Goal: Feedback & Contribution: Leave review/rating

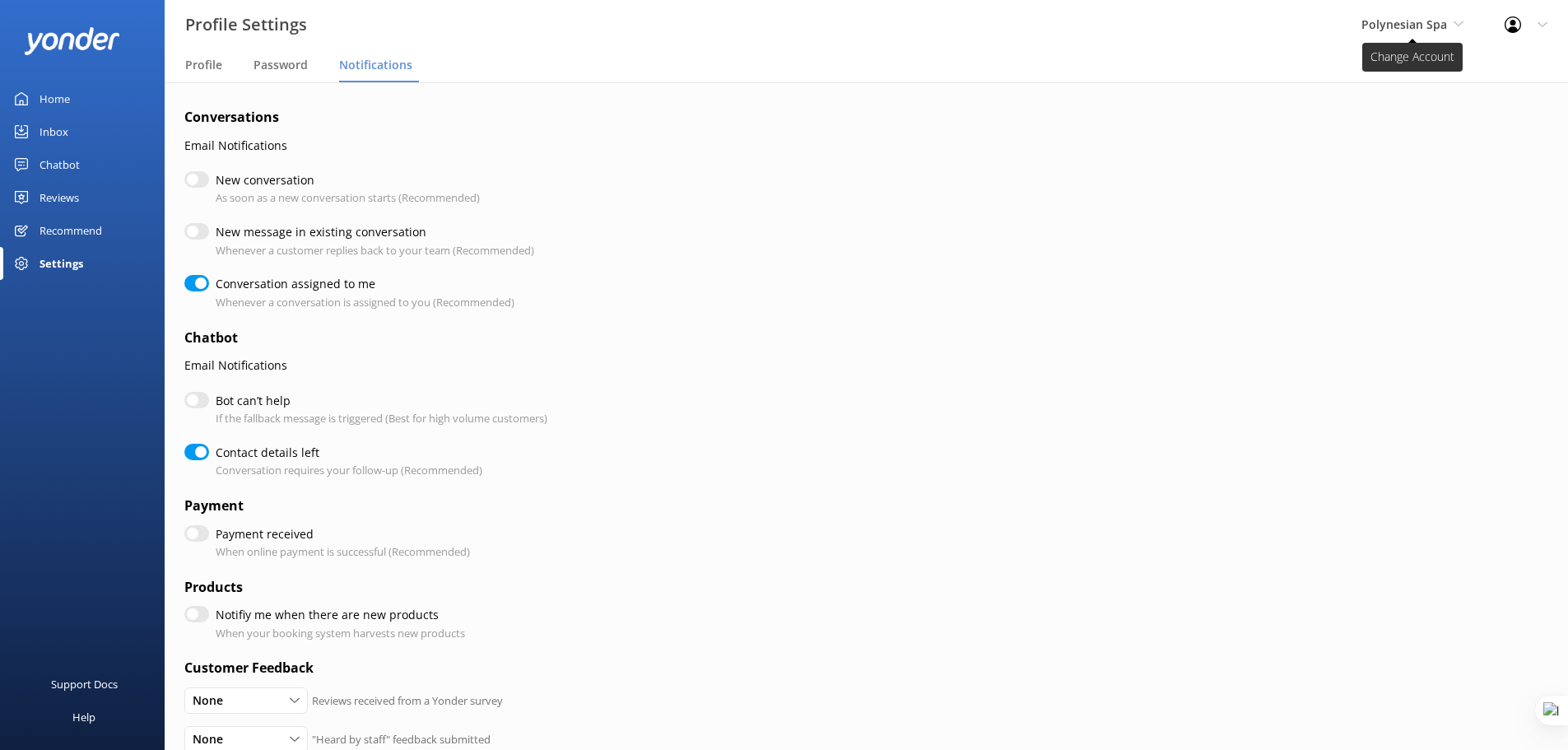
click at [1441, 20] on span "Polynesian Spa" at bounding box center [1404, 24] width 85 height 16
checkbox input "true"
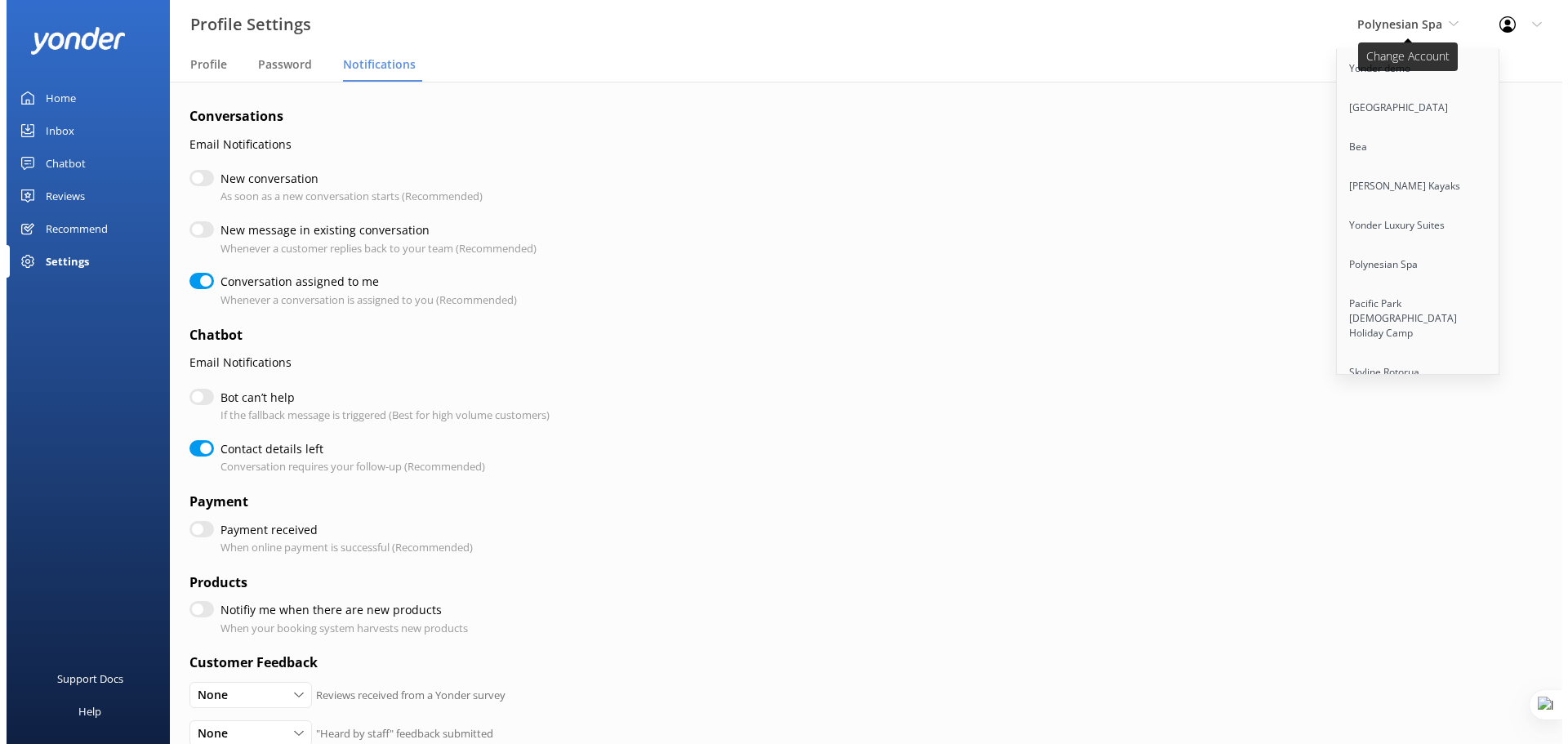
scroll to position [9783, 0]
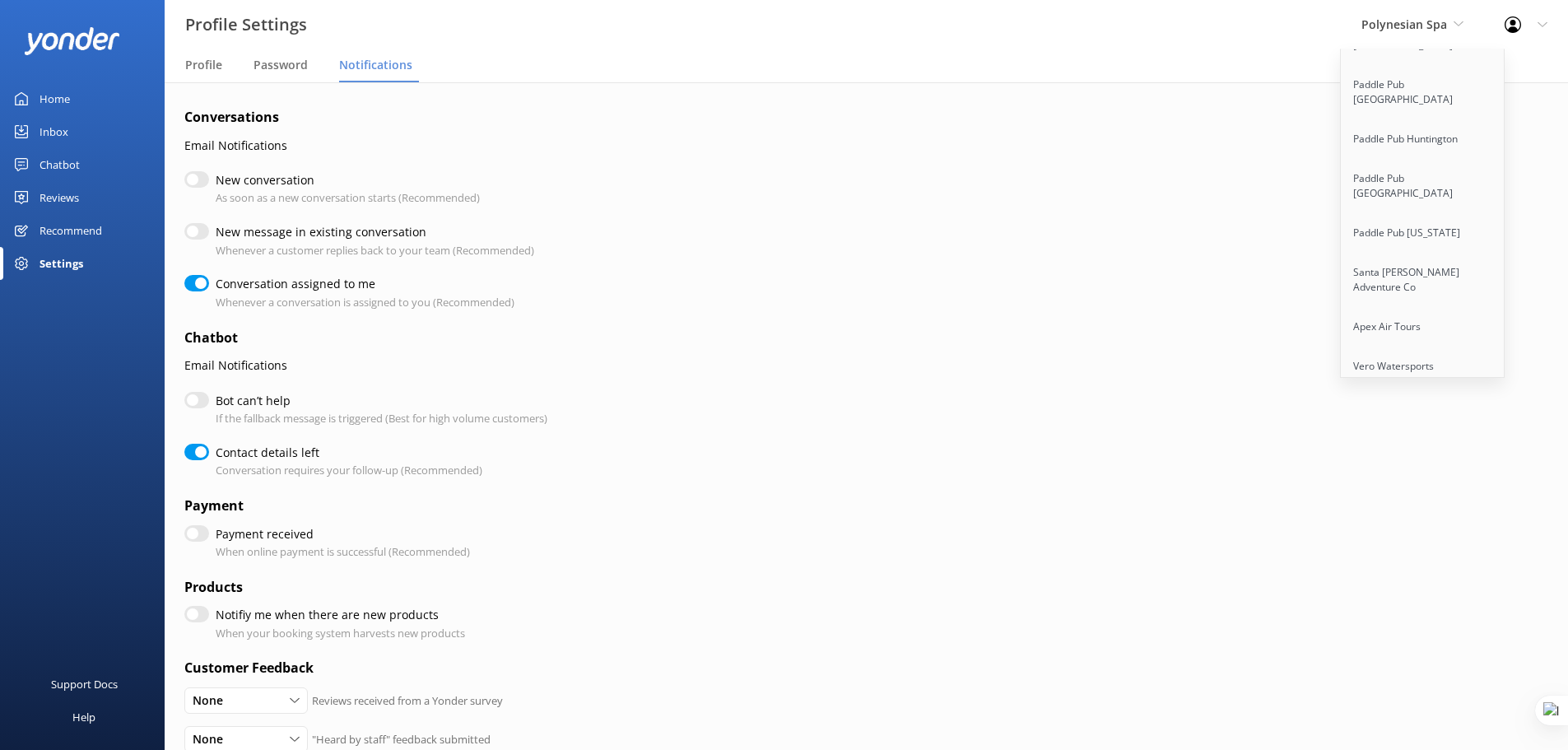
click at [1413, 667] on link "Trolley Pub Columbus" at bounding box center [1423, 686] width 165 height 39
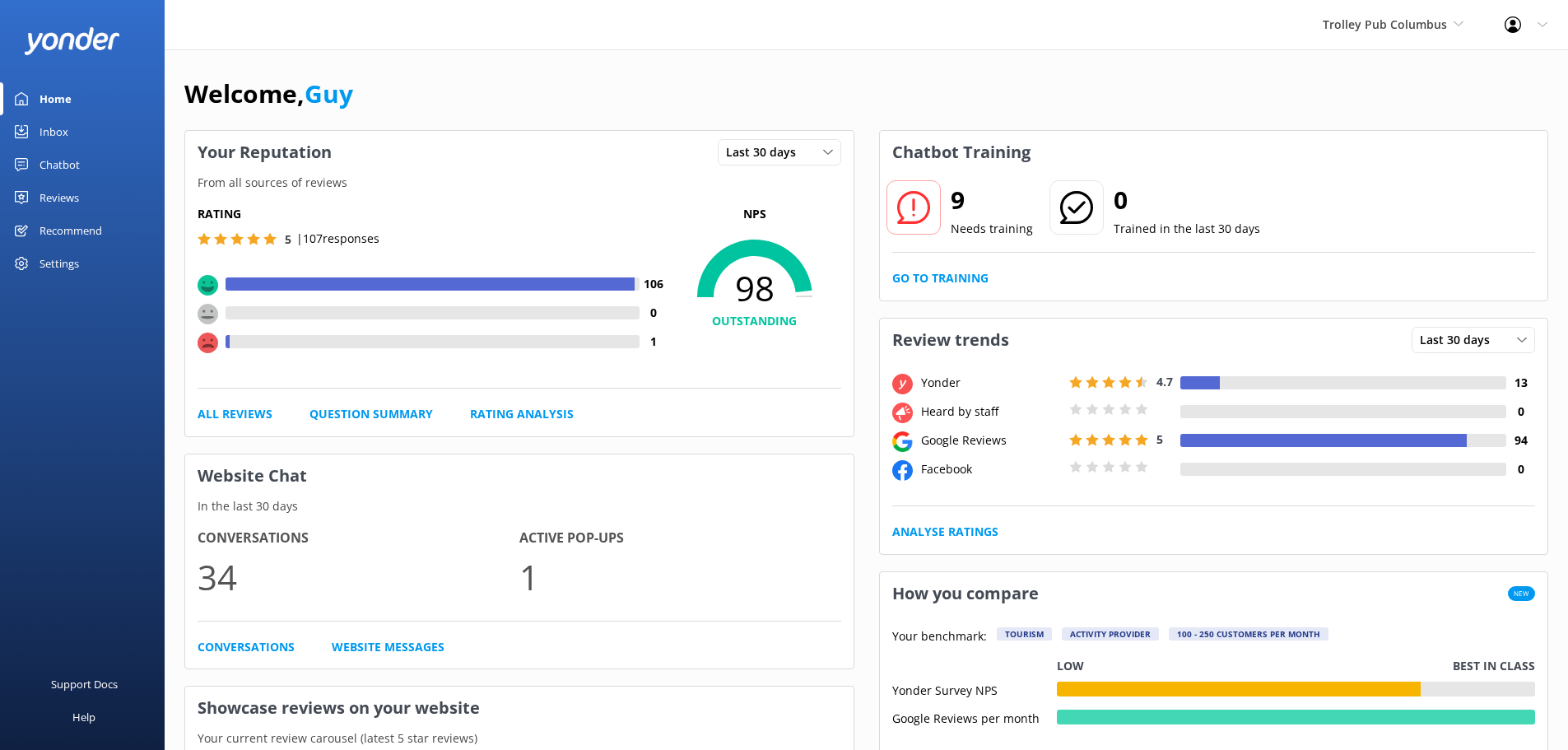
click at [66, 199] on div "Reviews" at bounding box center [58, 198] width 39 height 33
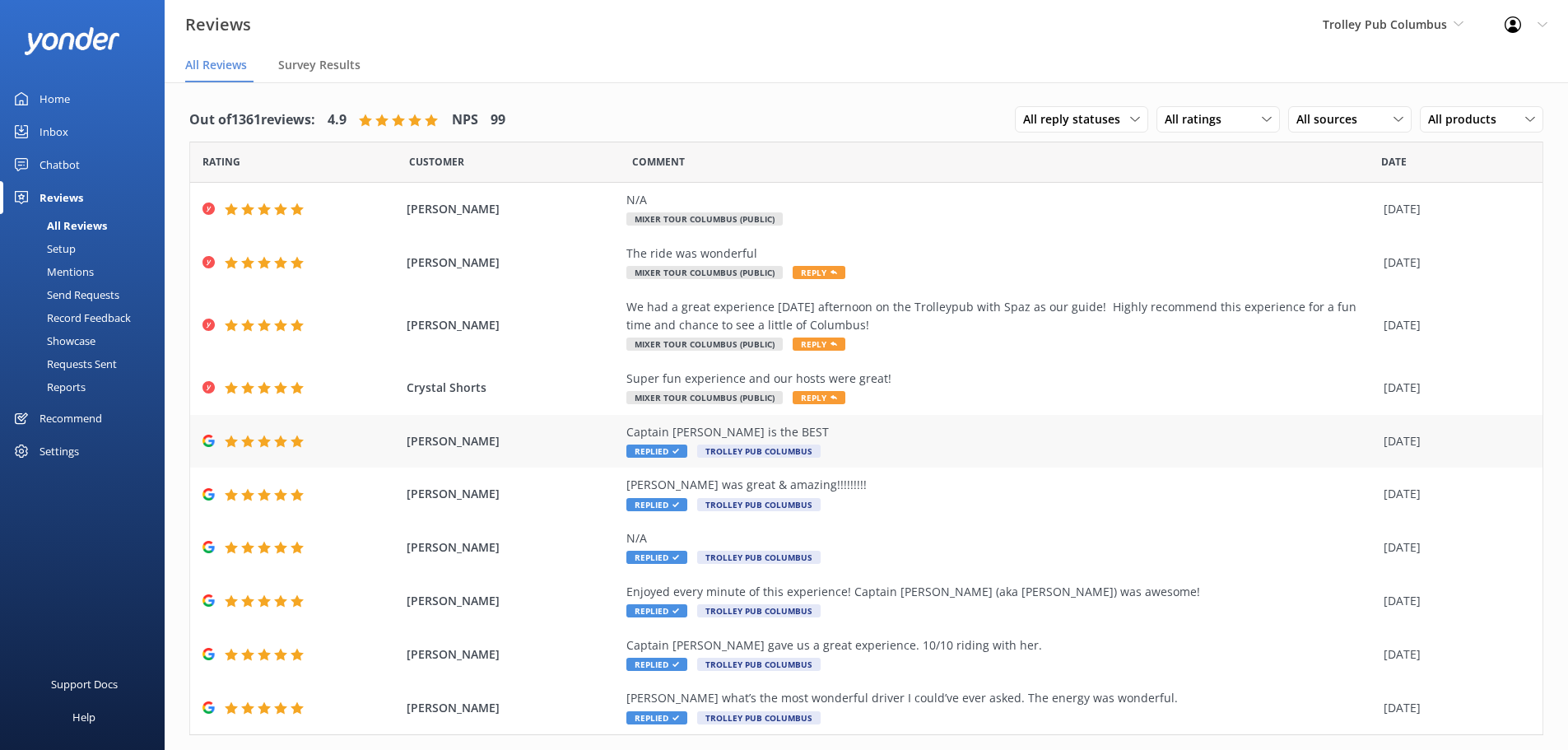
click at [726, 428] on div "Captain Meals is the BEST" at bounding box center [1001, 432] width 749 height 18
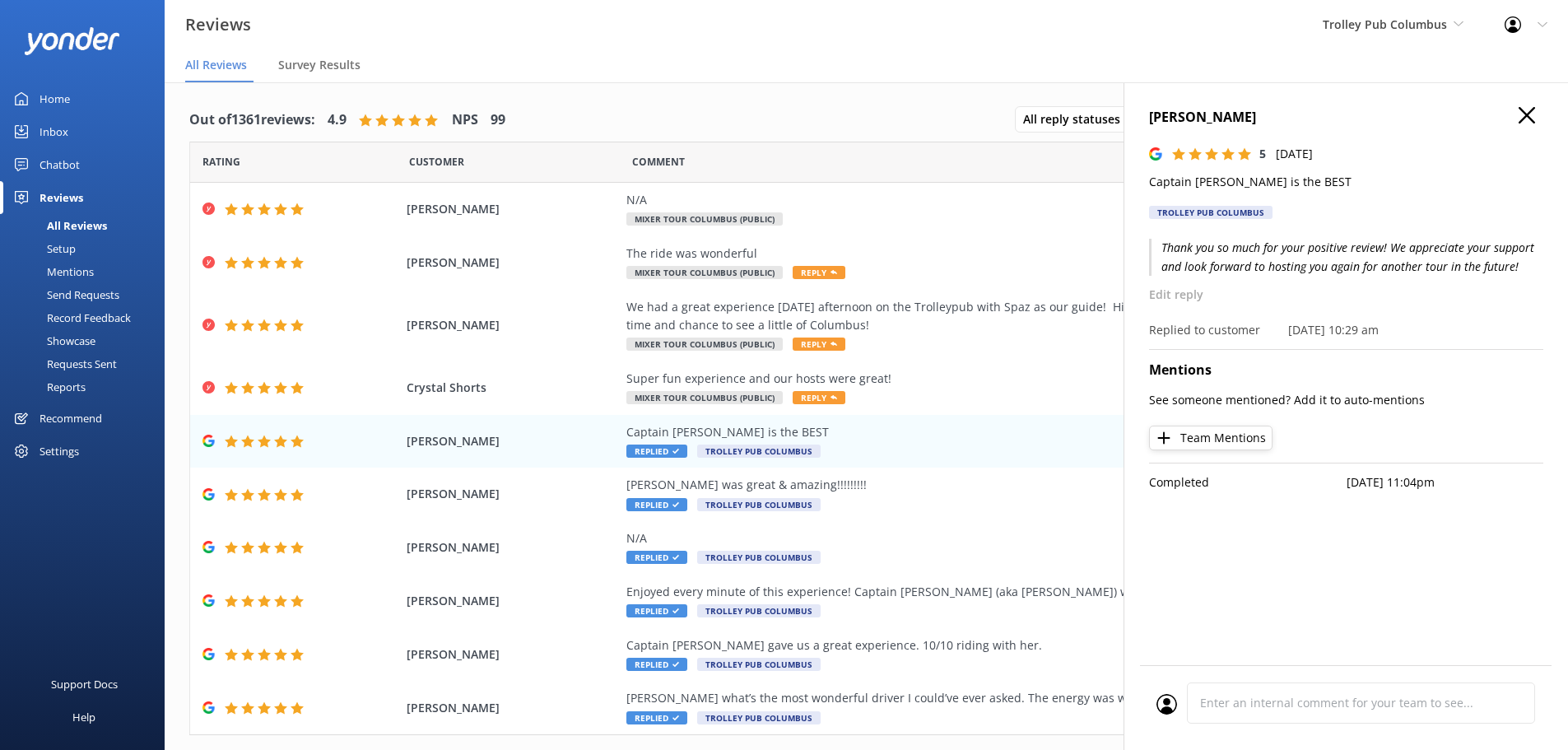
click at [1530, 118] on use at bounding box center [1526, 115] width 17 height 17
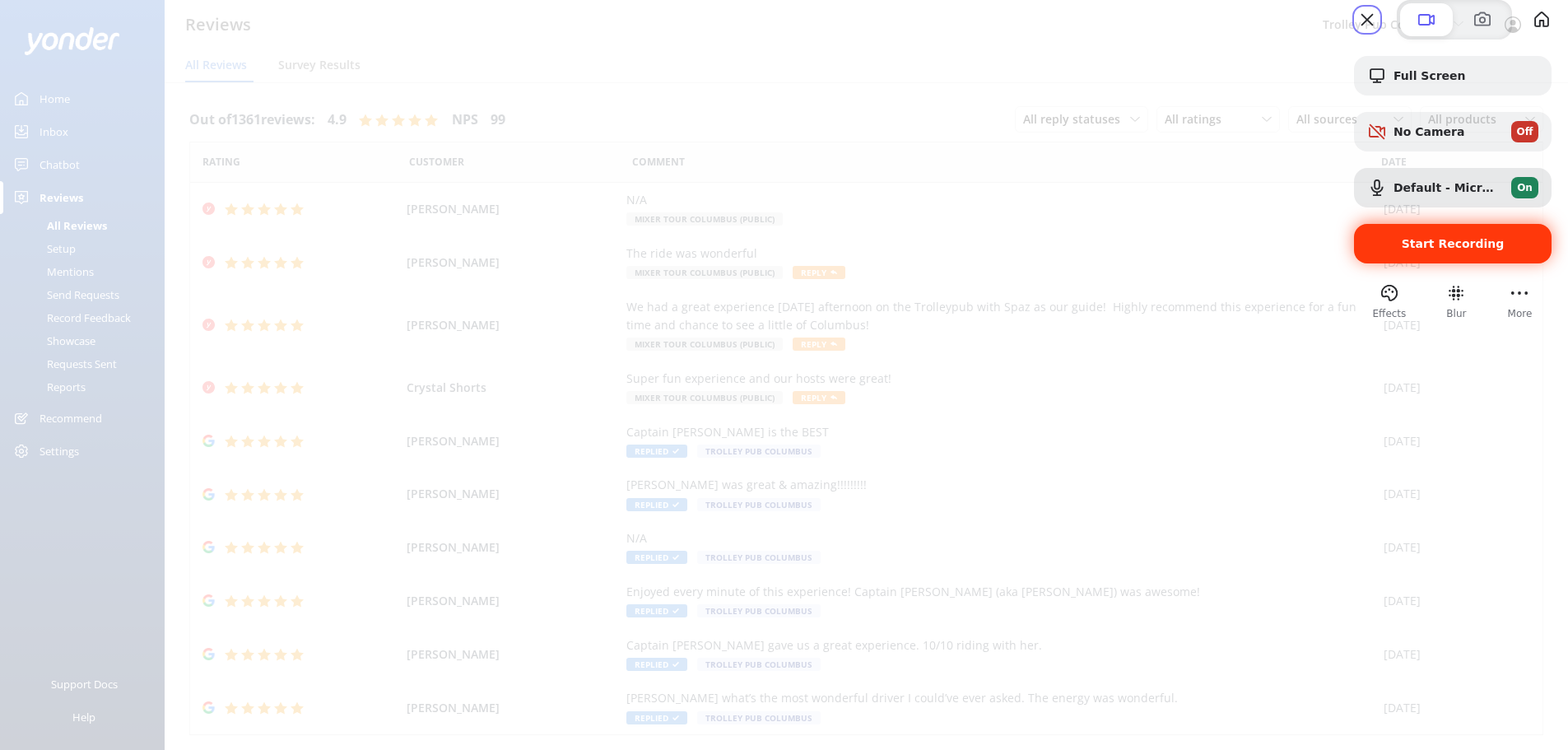
click at [1450, 250] on span "Start Recording" at bounding box center [1453, 243] width 103 height 13
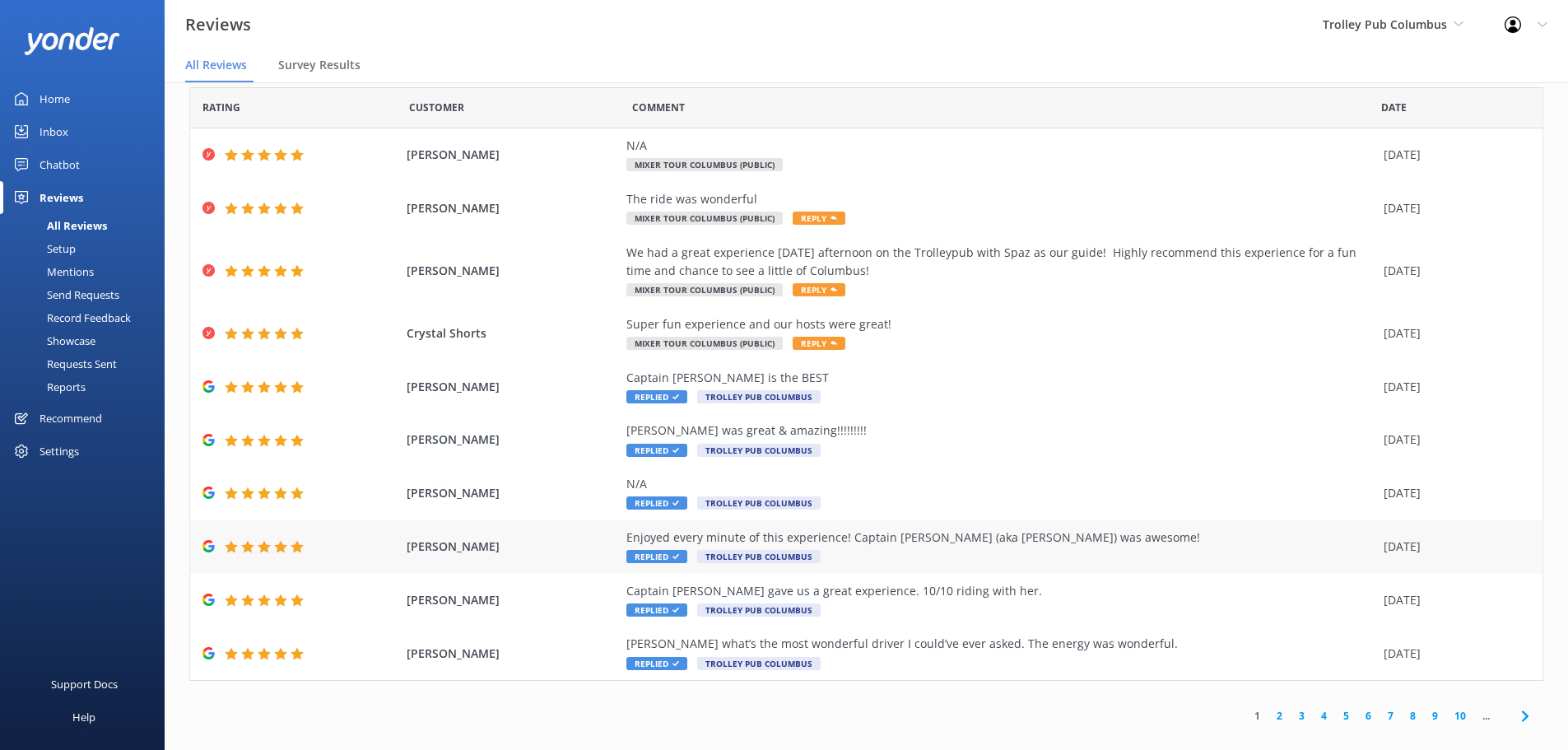
scroll to position [21, 0]
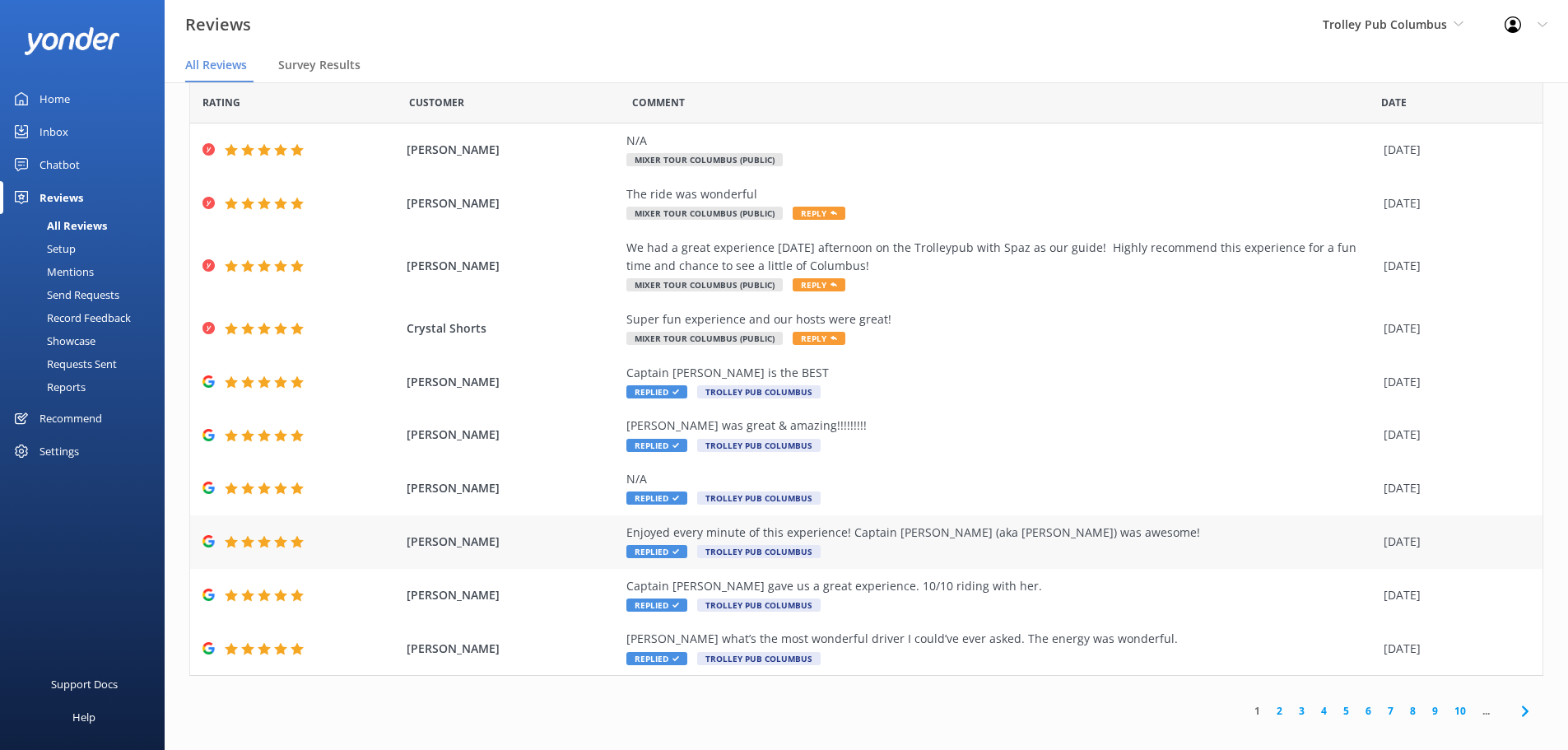
click at [1079, 535] on div "Enjoyed every minute of this experience! Captain Julio (aka Joe) was awesome!" at bounding box center [1001, 532] width 749 height 18
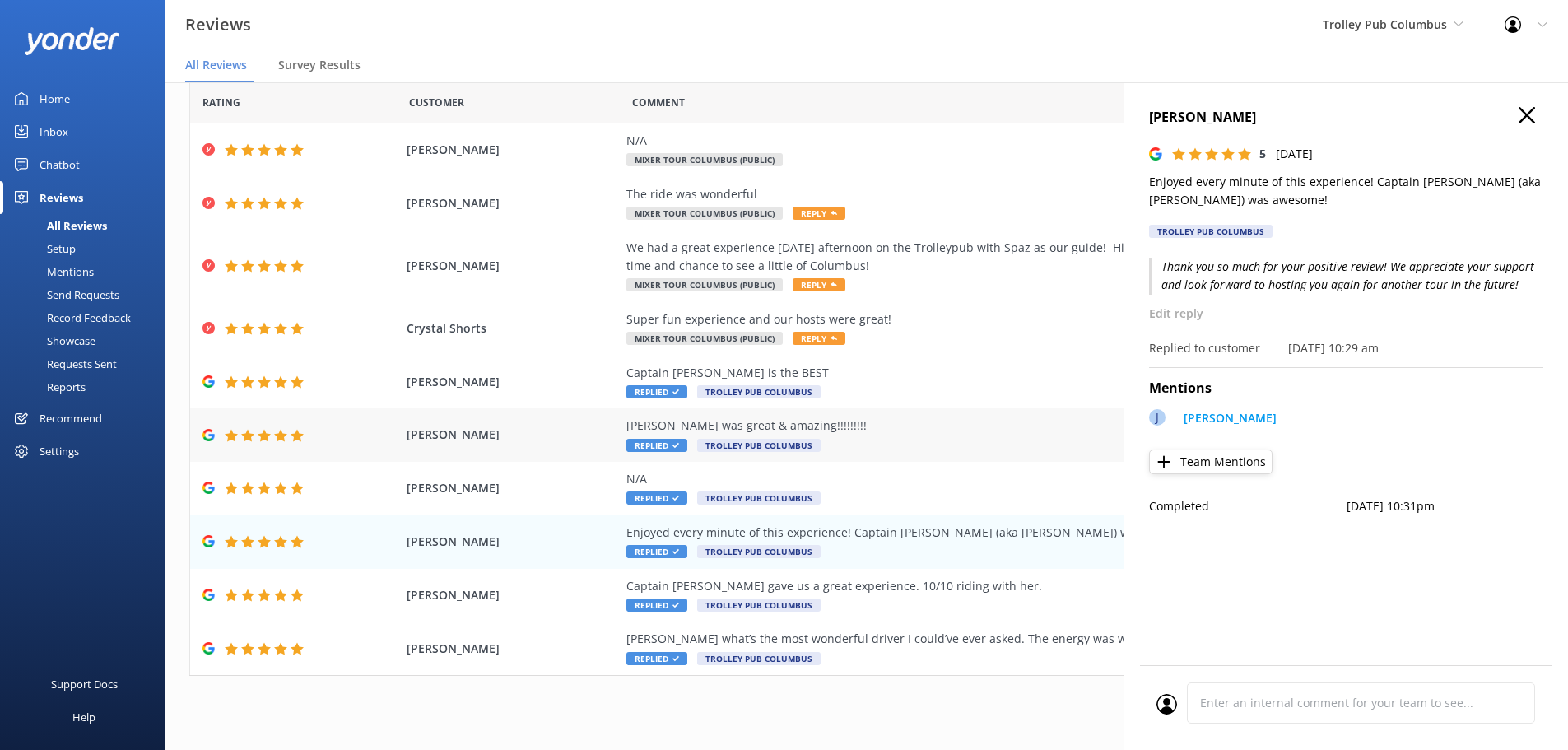
click at [879, 433] on div "Ashton was great & amazing!!!!!!!!!" at bounding box center [1001, 425] width 749 height 18
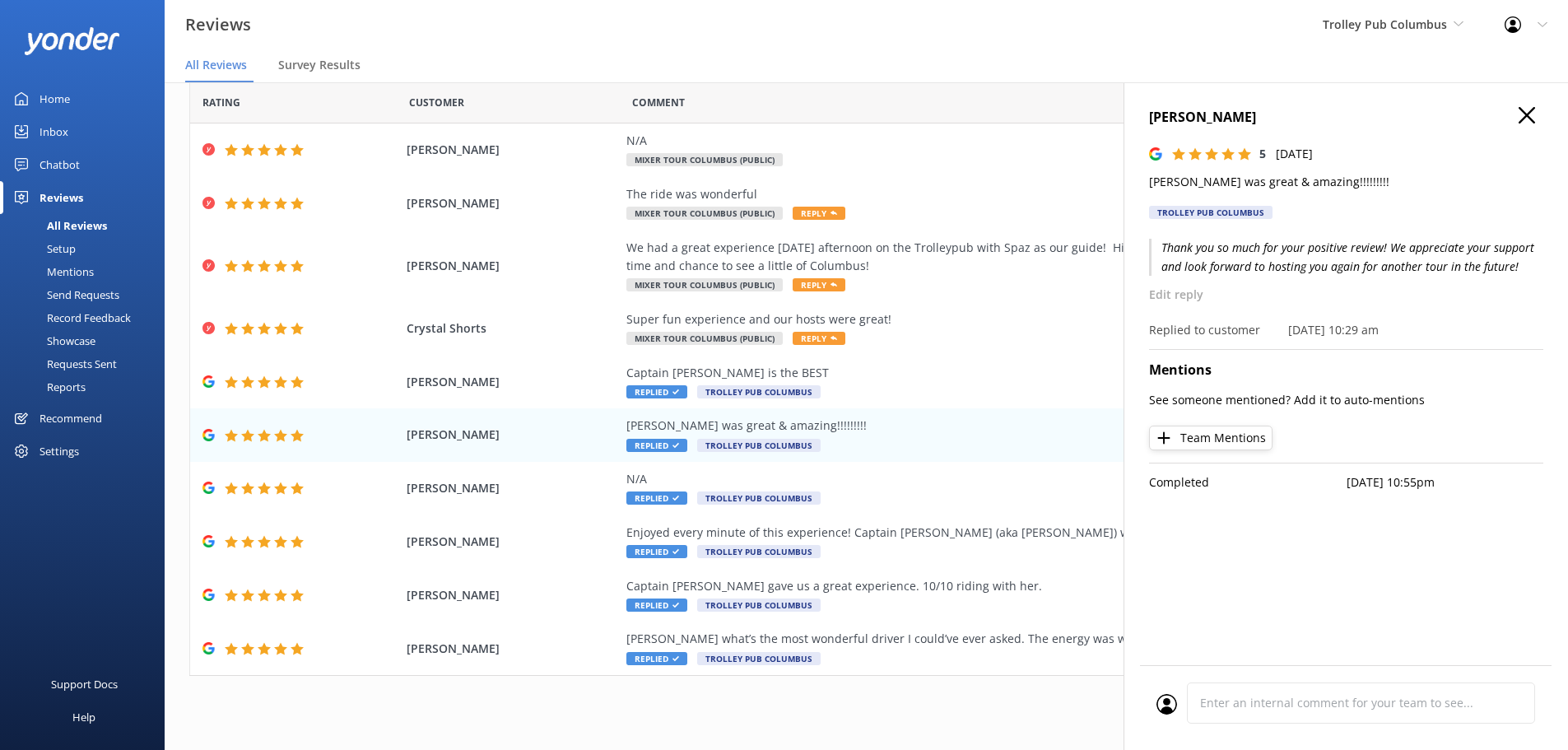
click at [1531, 120] on use at bounding box center [1526, 115] width 17 height 17
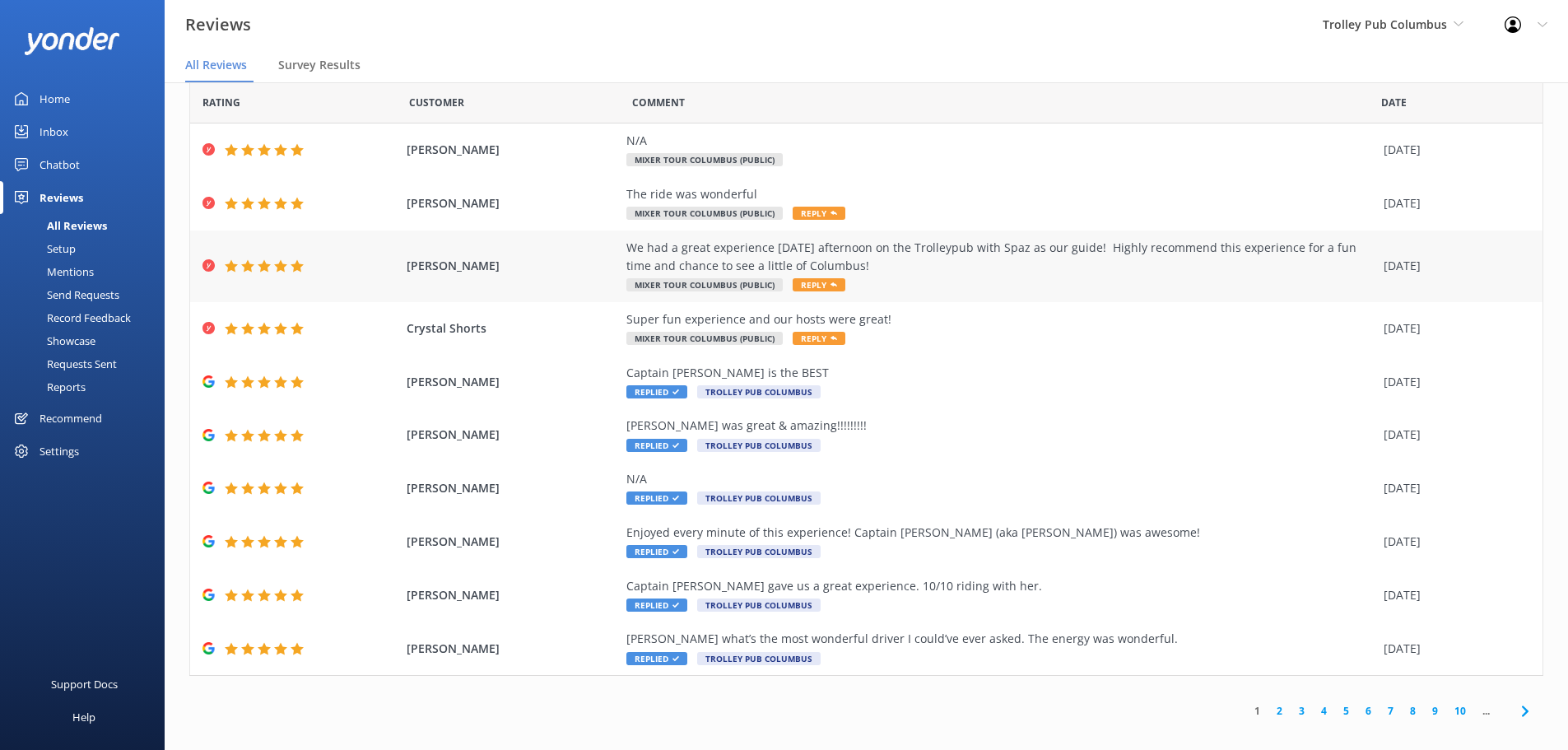
click at [720, 246] on div "We had a great experience Saturday afternoon on the Trolleypub with Spaz as our…" at bounding box center [1001, 257] width 749 height 37
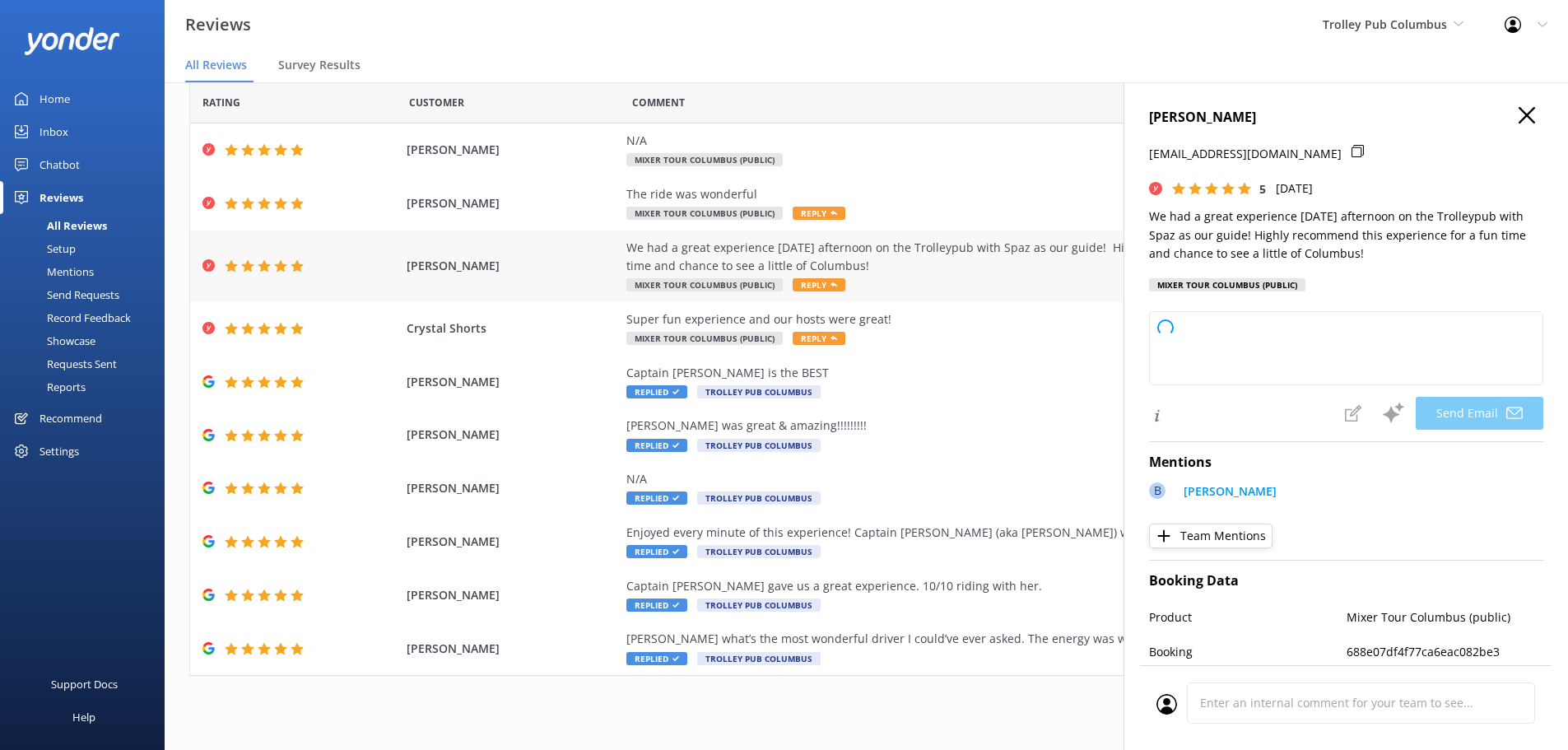
type textarea "Thank you so much, Laurie! We're thrilled you had a great time with Spaz and en…"
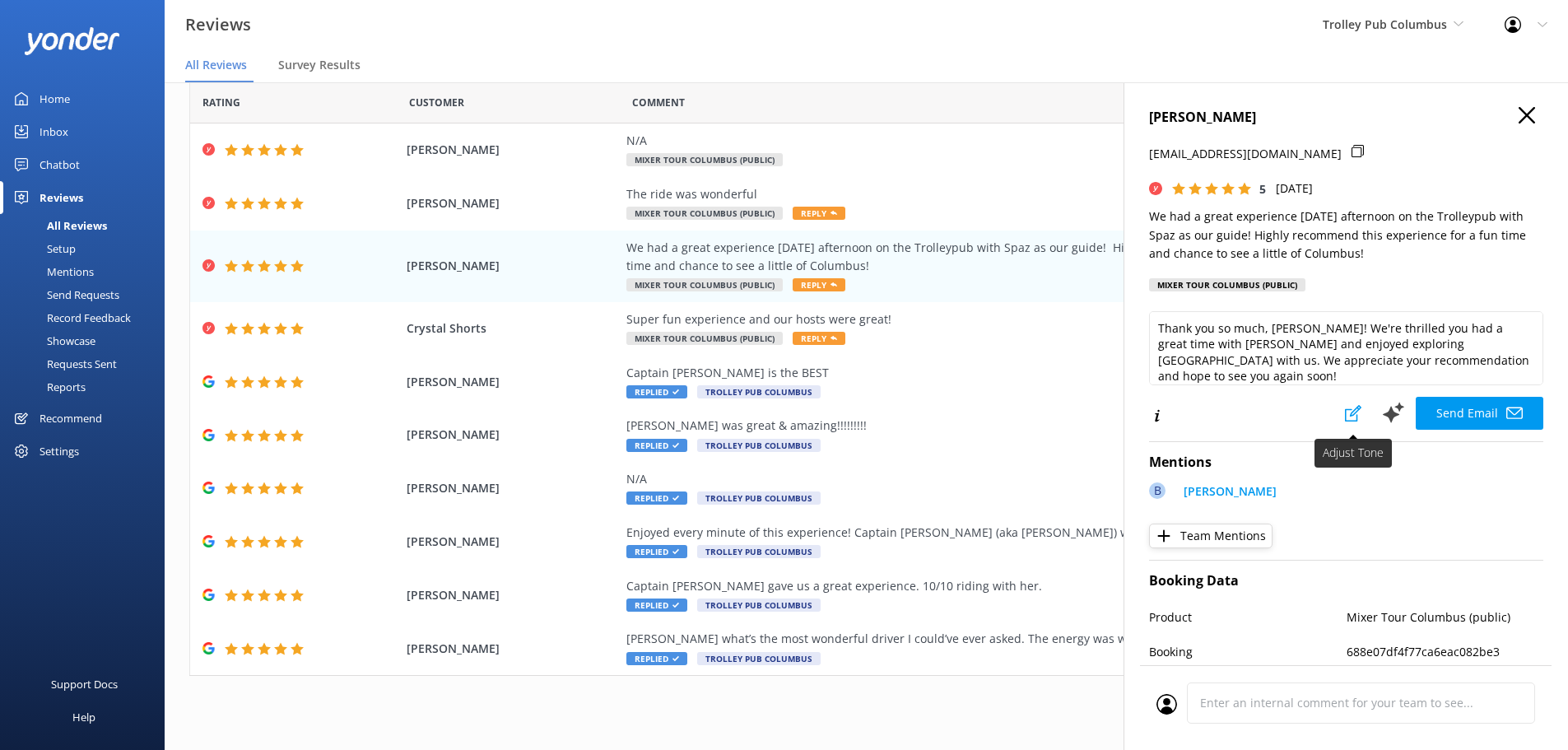
click at [1348, 414] on icon at bounding box center [1353, 413] width 17 height 17
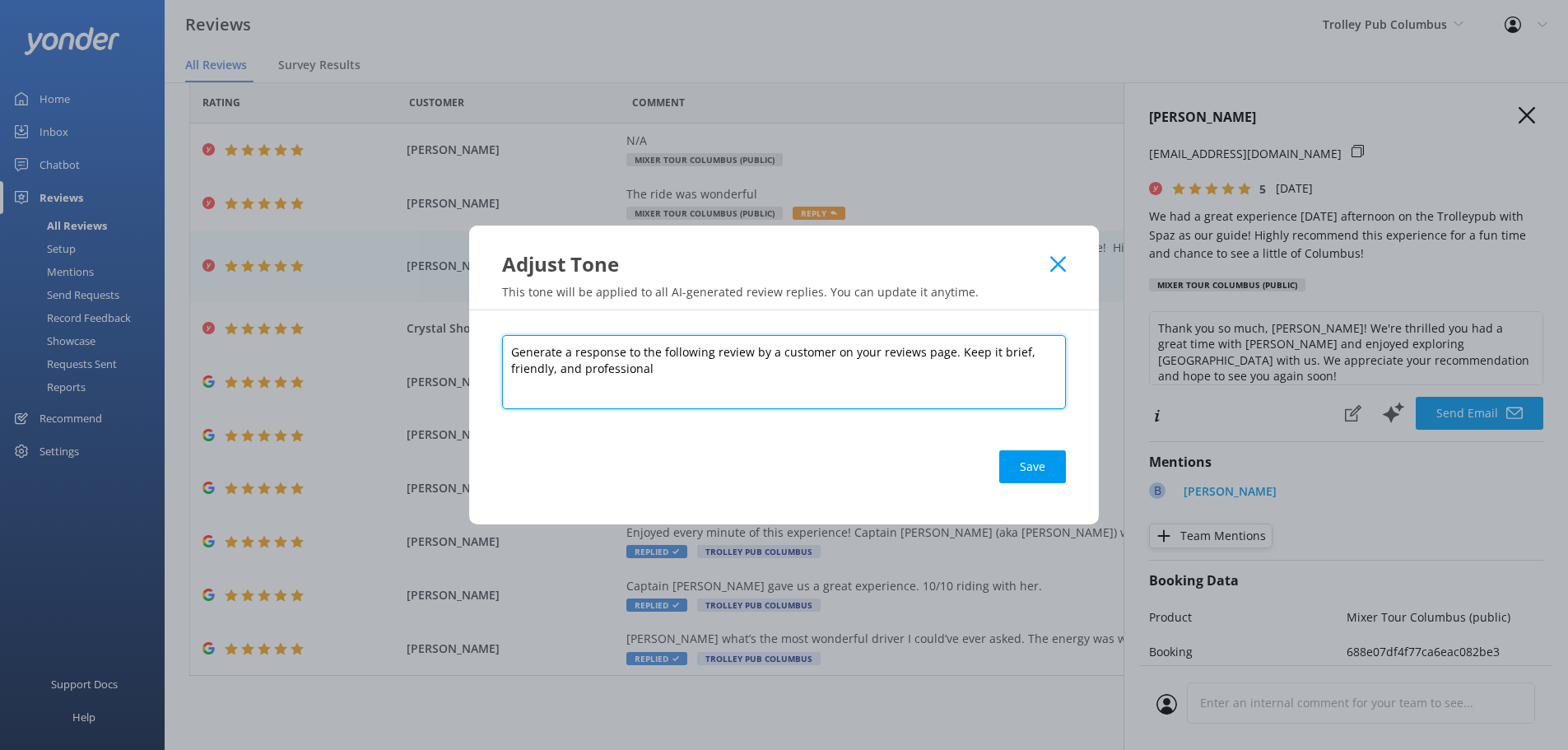
drag, startPoint x: 674, startPoint y: 374, endPoint x: 491, endPoint y: 340, distance: 186.1
click at [491, 340] on div "Generate a response to the following review by a customer on your reviews page.…" at bounding box center [784, 417] width 630 height 214
click at [652, 372] on textarea "Generate a response to the following review by a customer on your reviews page.…" at bounding box center [783, 372] width 564 height 74
drag, startPoint x: 656, startPoint y: 370, endPoint x: 470, endPoint y: 351, distance: 187.0
click at [470, 351] on div "Generate a response to the following review by a customer on your reviews page.…" at bounding box center [784, 417] width 630 height 214
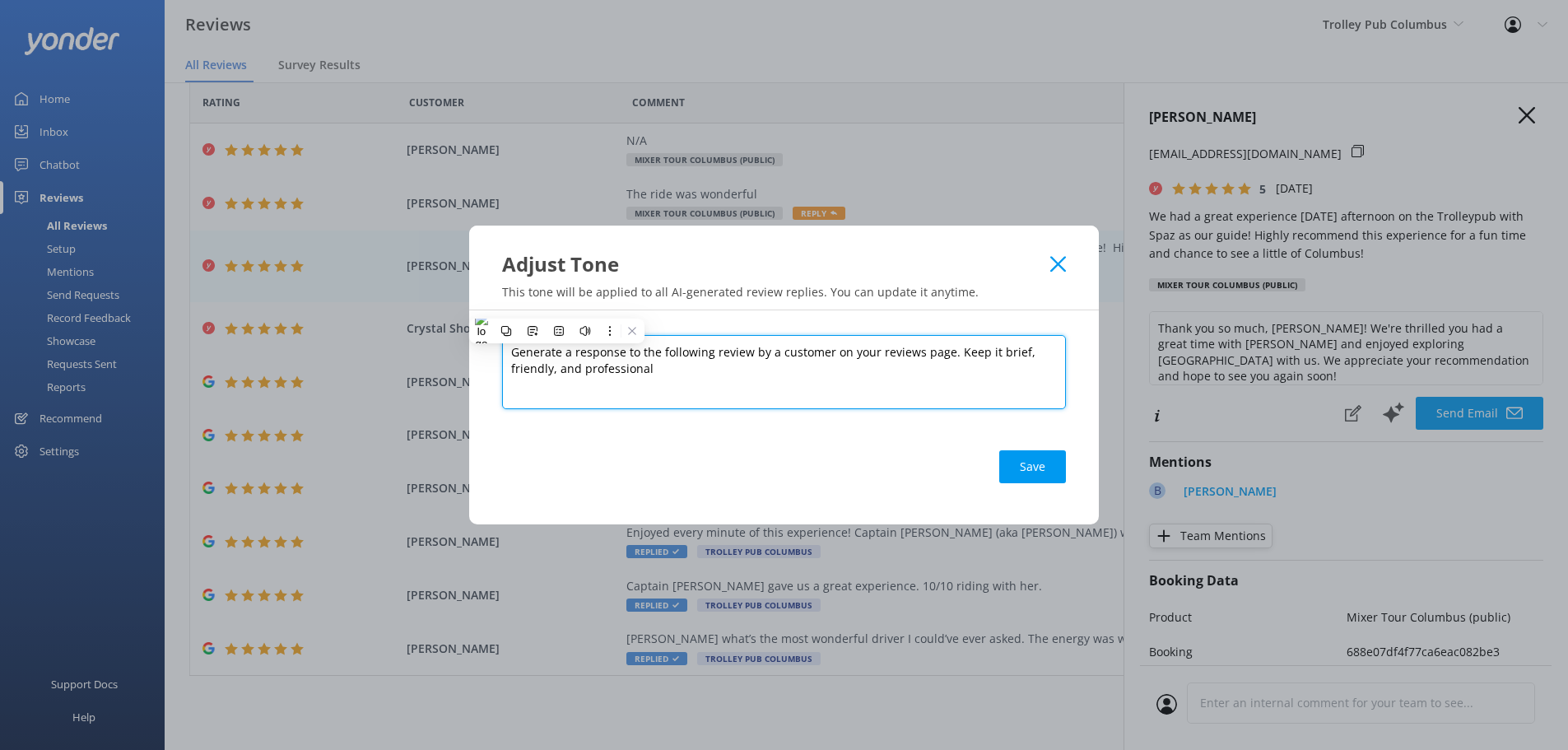
paste textarea "Respond to Google reviews using our brand voice, which is energetic, friendly, …"
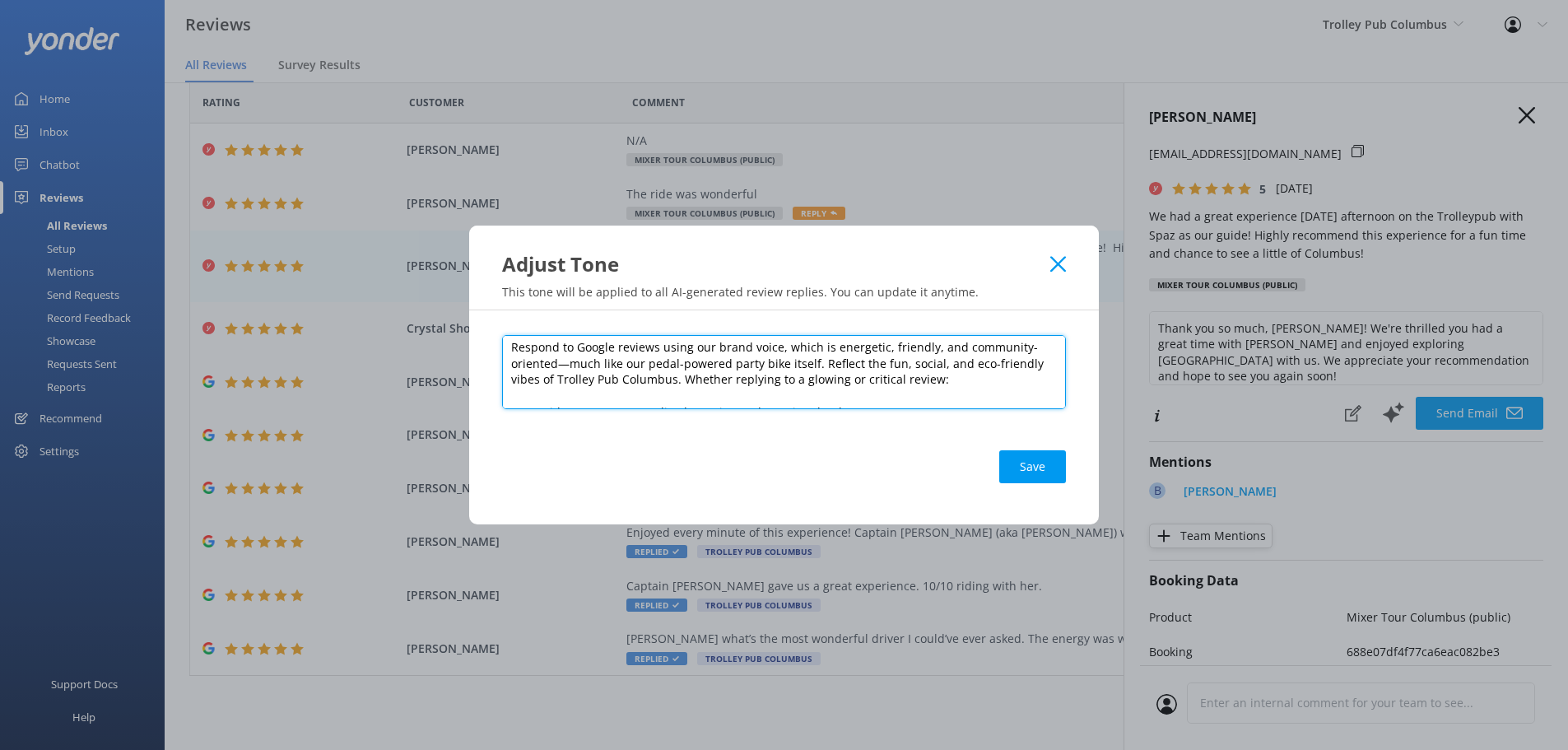
scroll to position [0, 0]
drag, startPoint x: 617, startPoint y: 355, endPoint x: 576, endPoint y: 353, distance: 41.0
click at [576, 353] on textarea "Respond to Google reviews using our brand voice, which is energetic, friendly, …" at bounding box center [783, 372] width 564 height 74
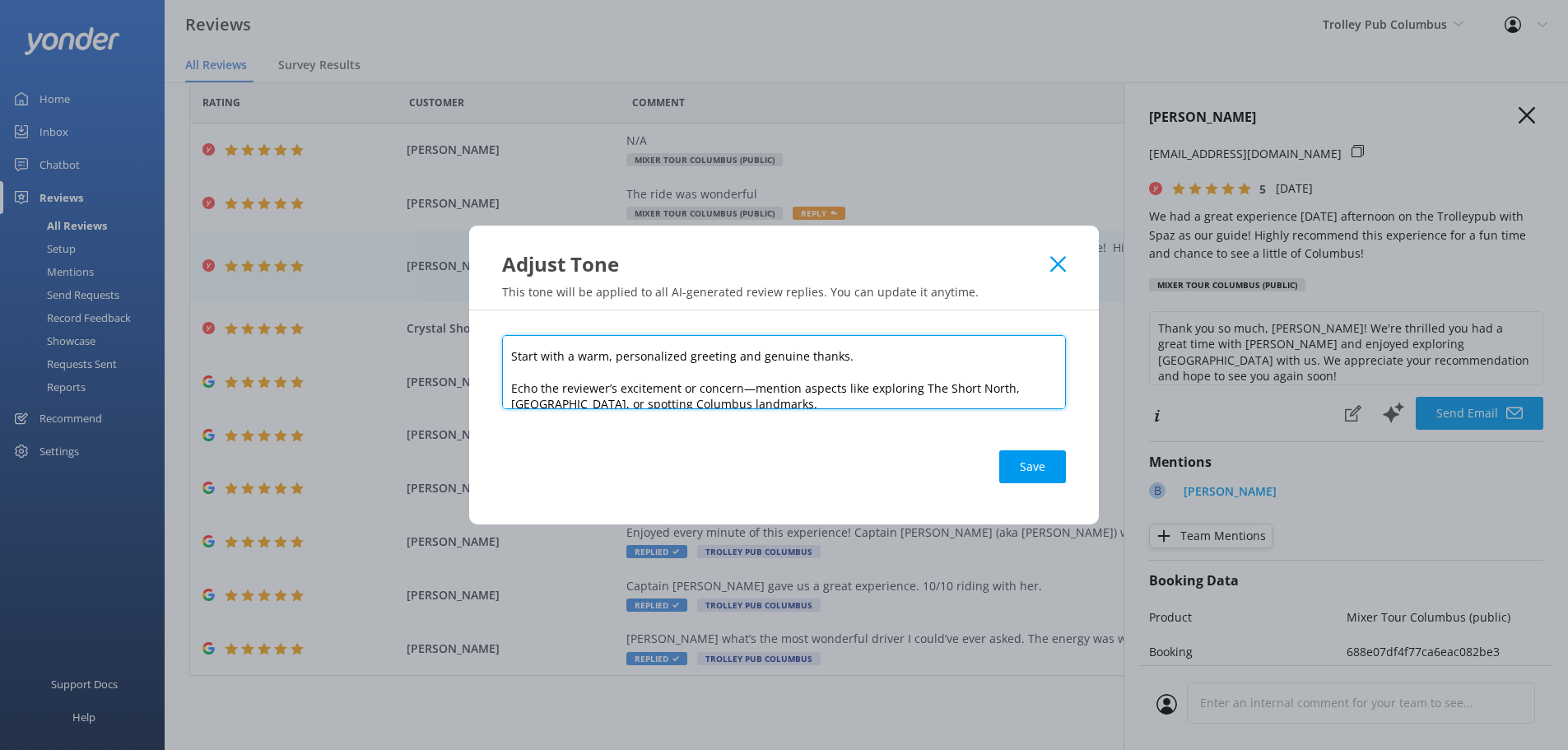
scroll to position [82, 0]
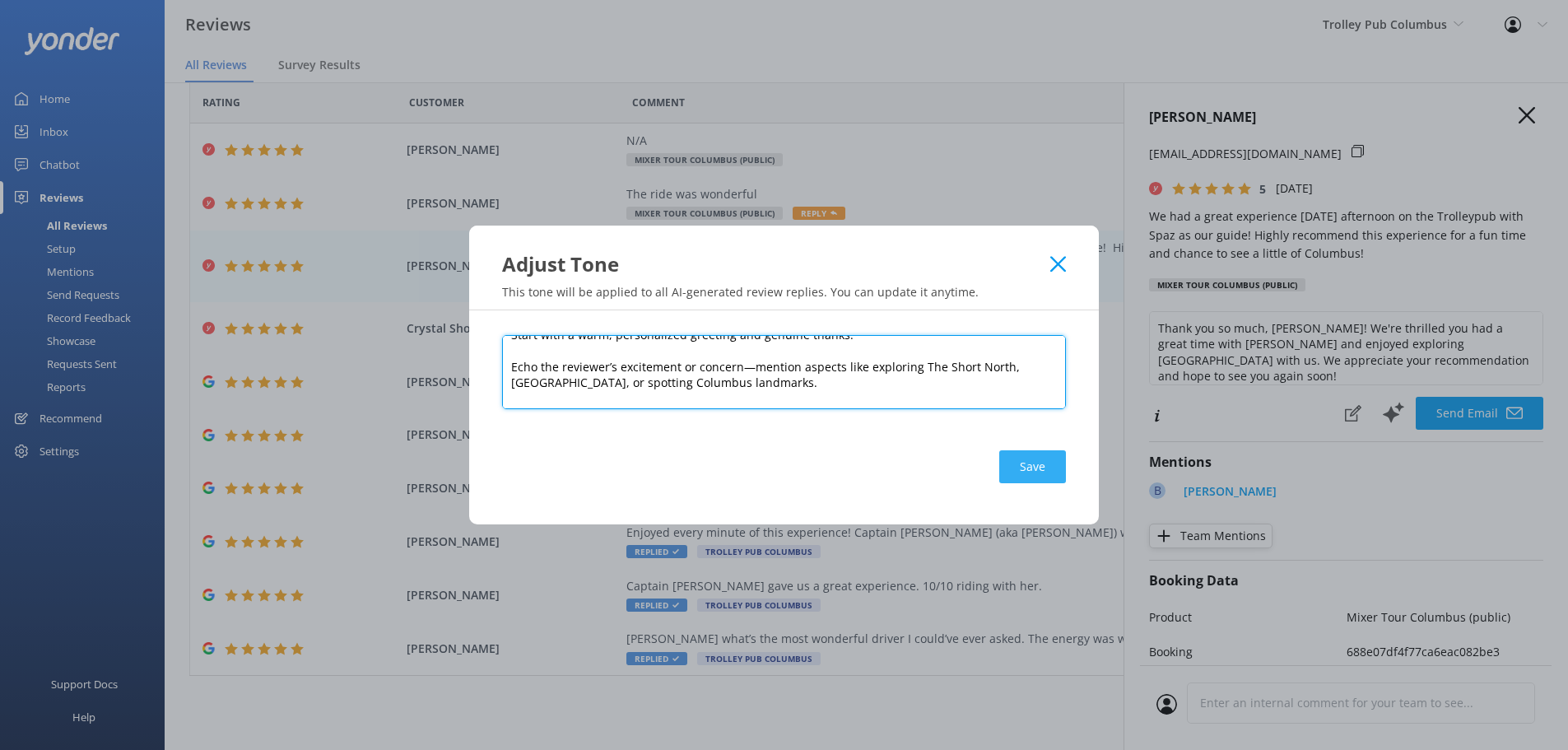
type textarea "Respond to reviews using our brand voice, which is energetic, friendly, and com…"
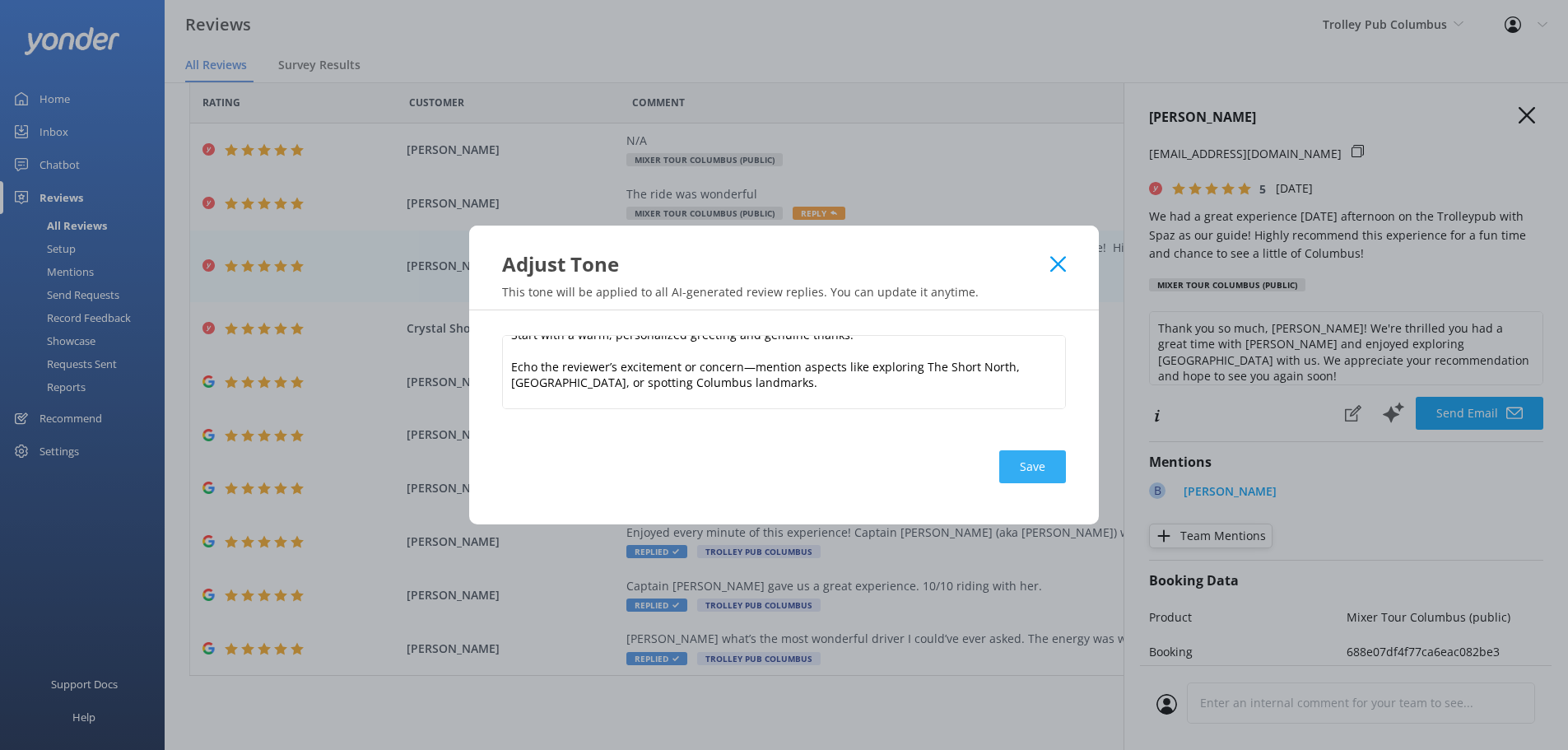
click at [1043, 470] on button "Save" at bounding box center [1032, 467] width 67 height 33
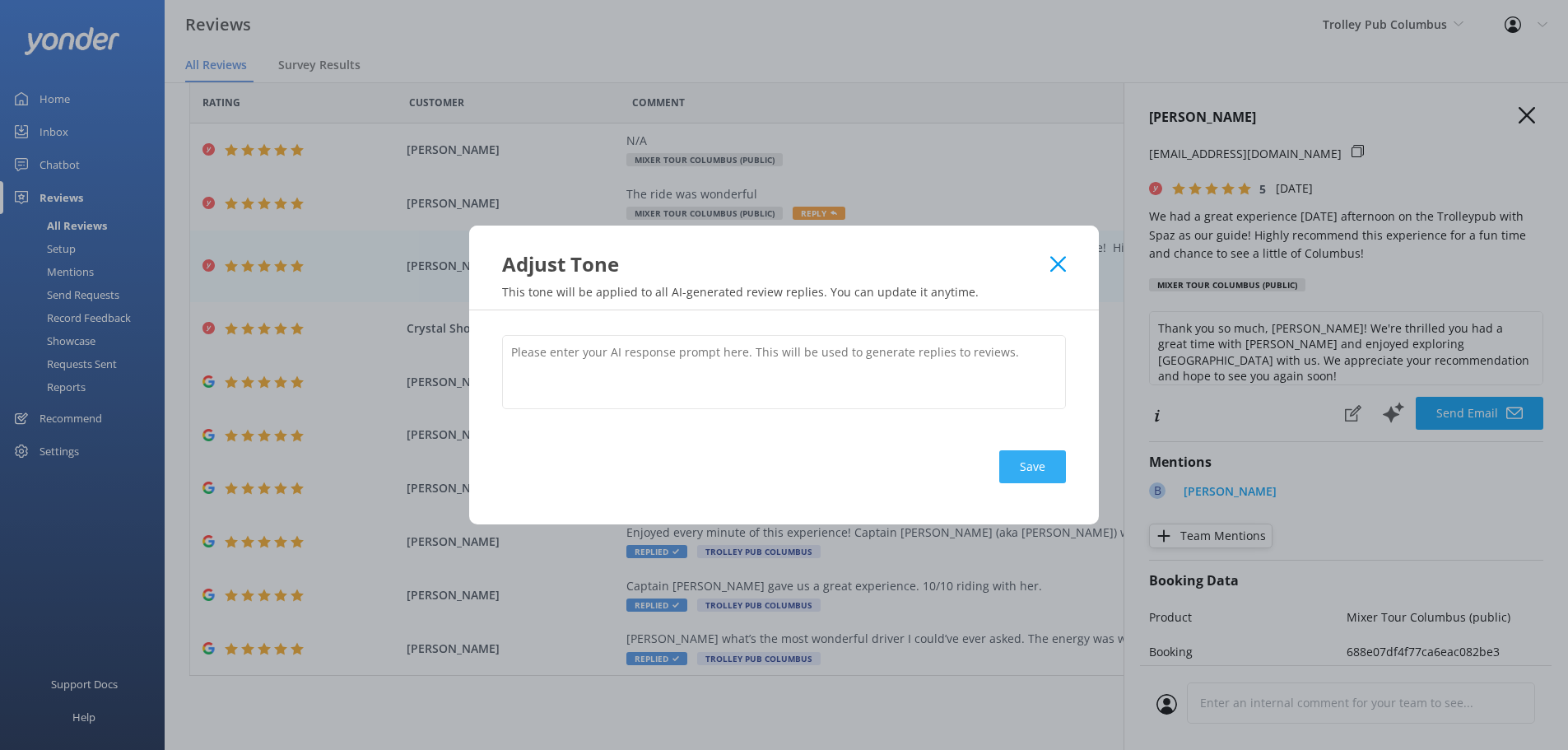
scroll to position [0, 0]
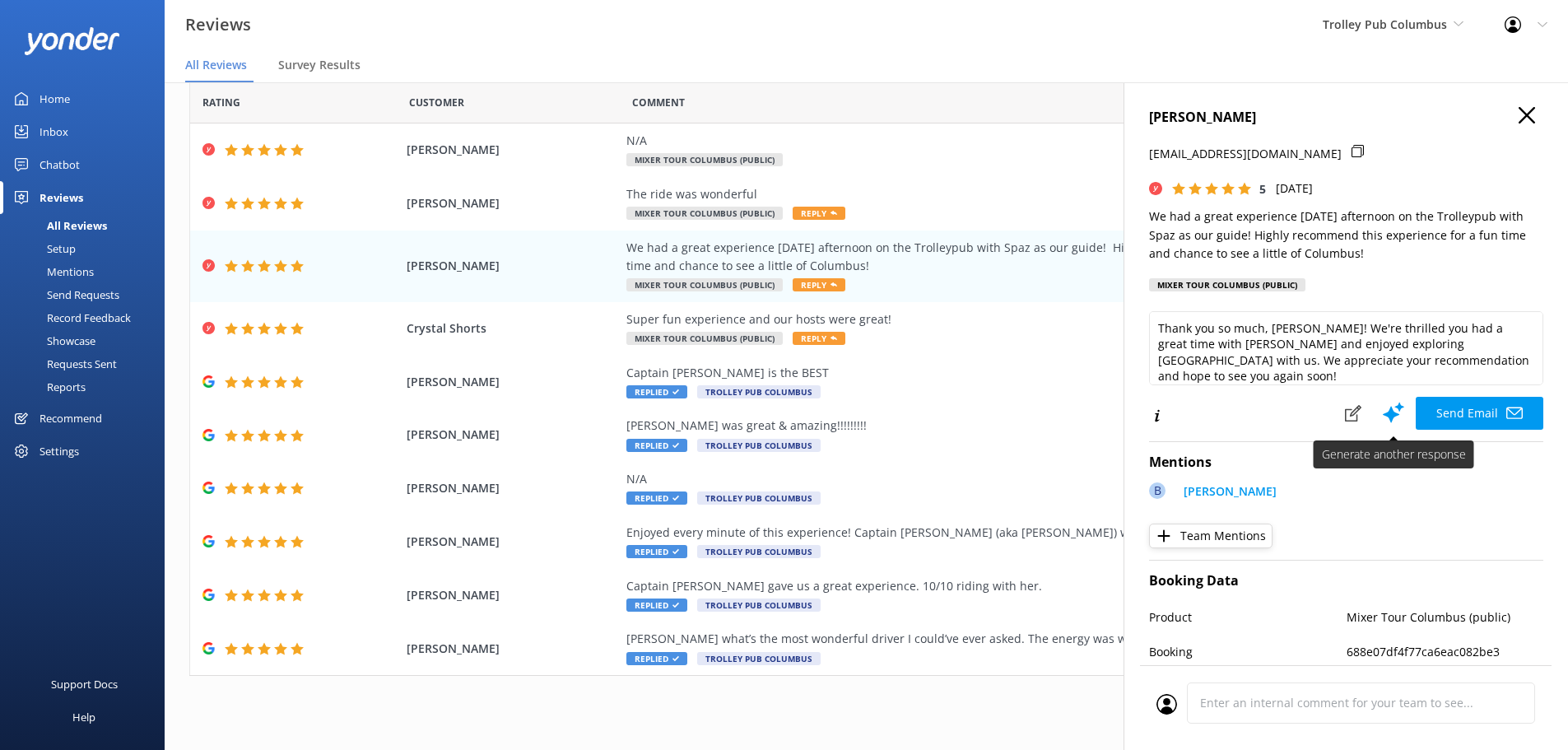
click at [1382, 412] on icon at bounding box center [1394, 412] width 24 height 24
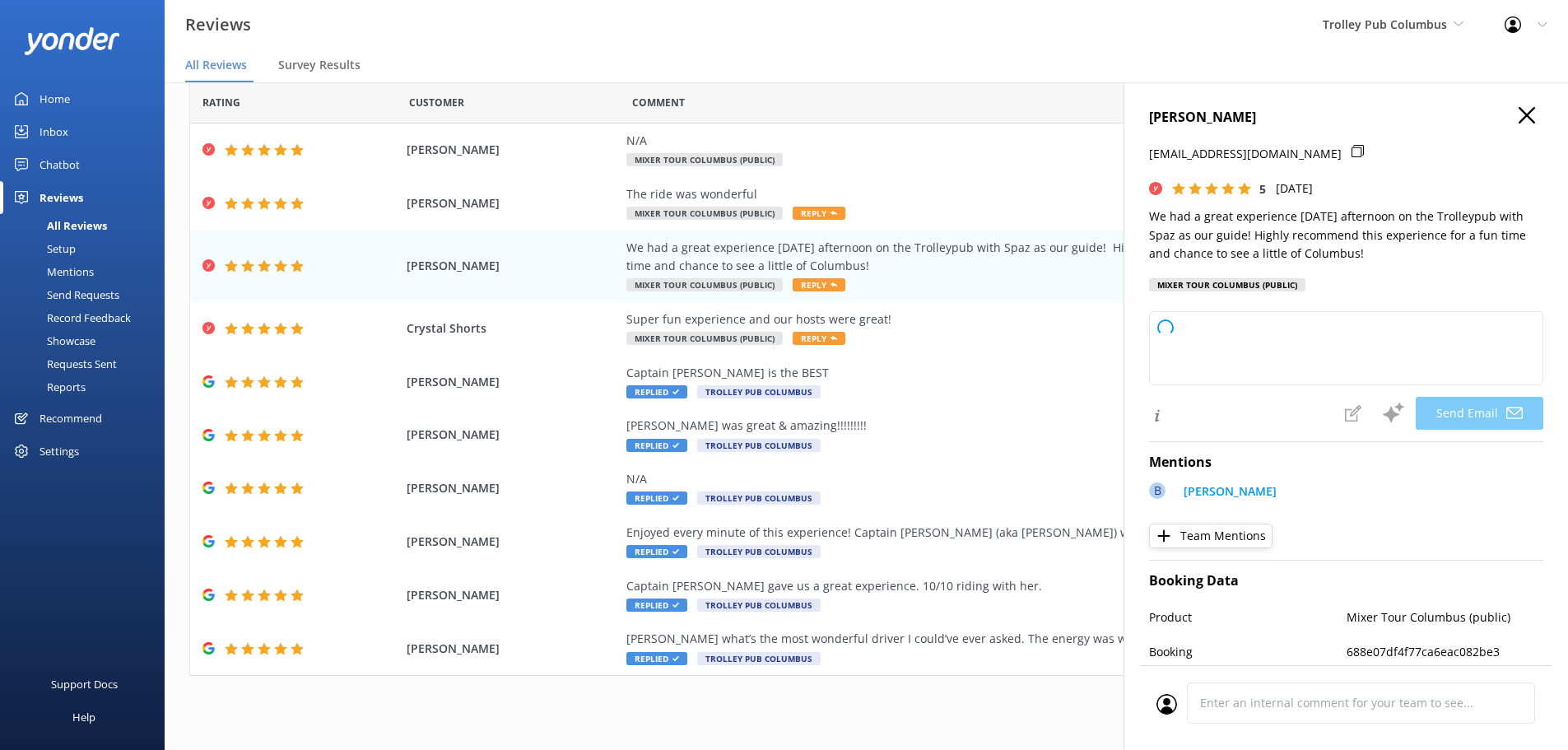
type textarea "Hey Laurie! Thank you so much for hopping on board and sharing your awesome rev…"
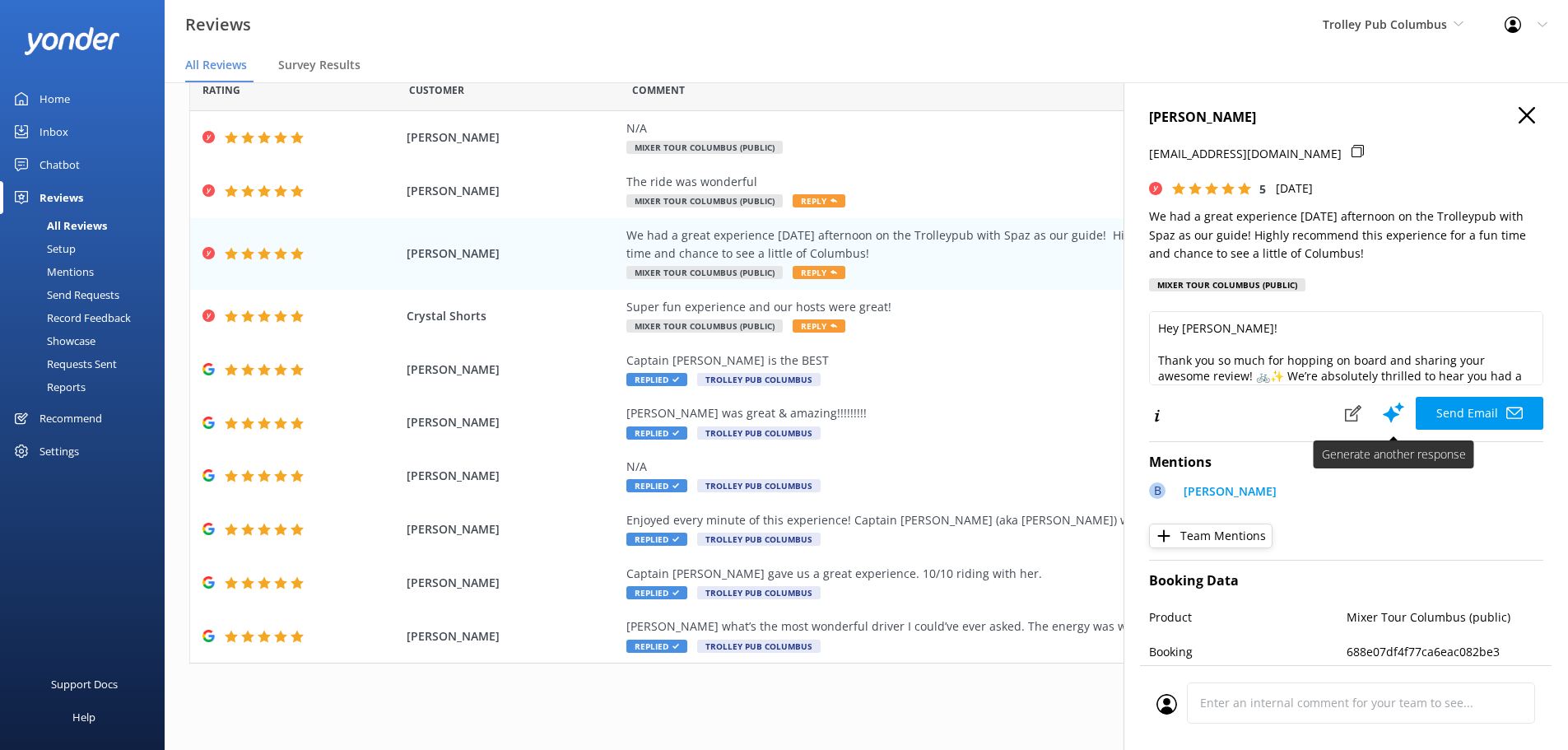
click at [1382, 413] on use at bounding box center [1393, 413] width 22 height 21
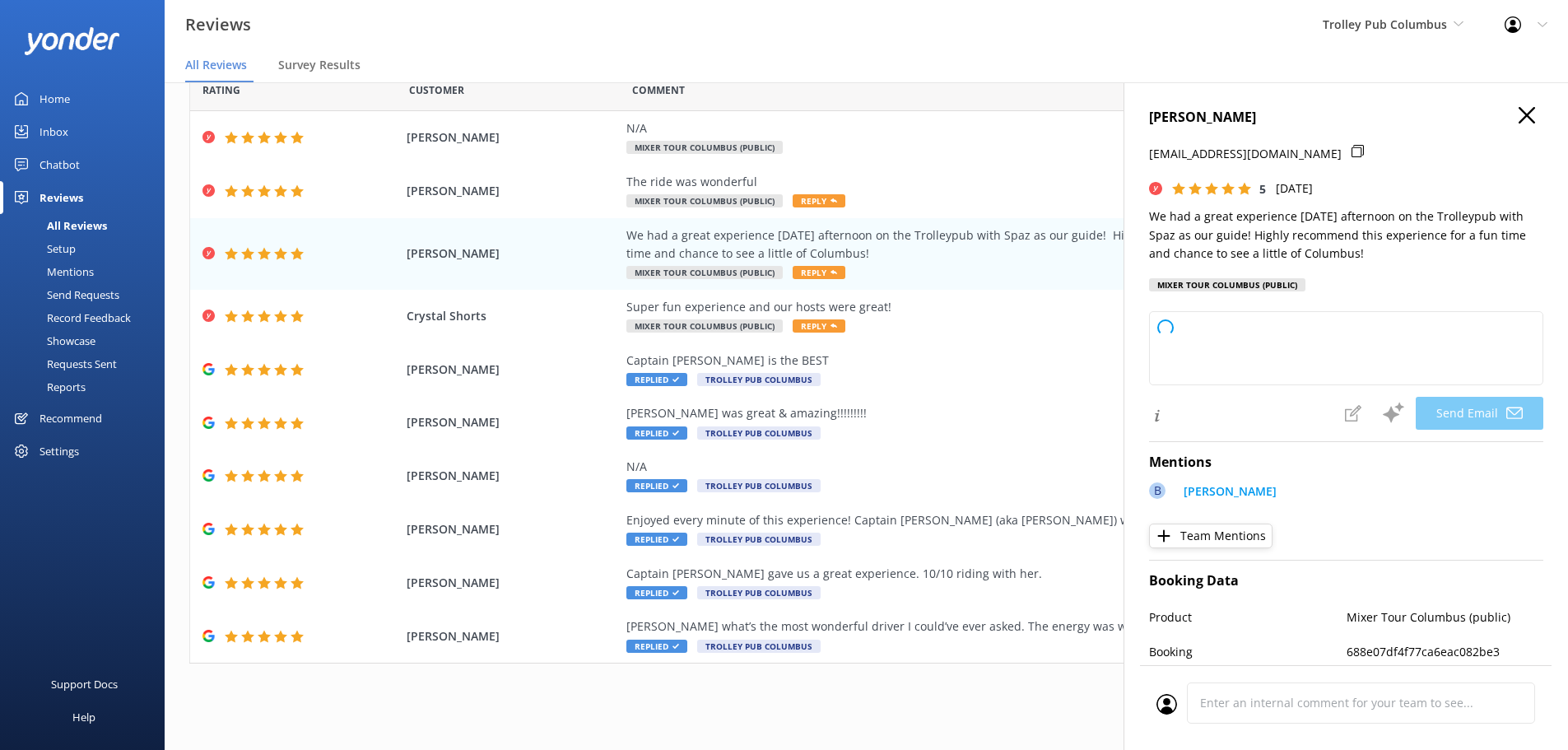
type textarea "Hey Laurie! Thank you SO much for hopping aboard and sharing your pedal-powered…"
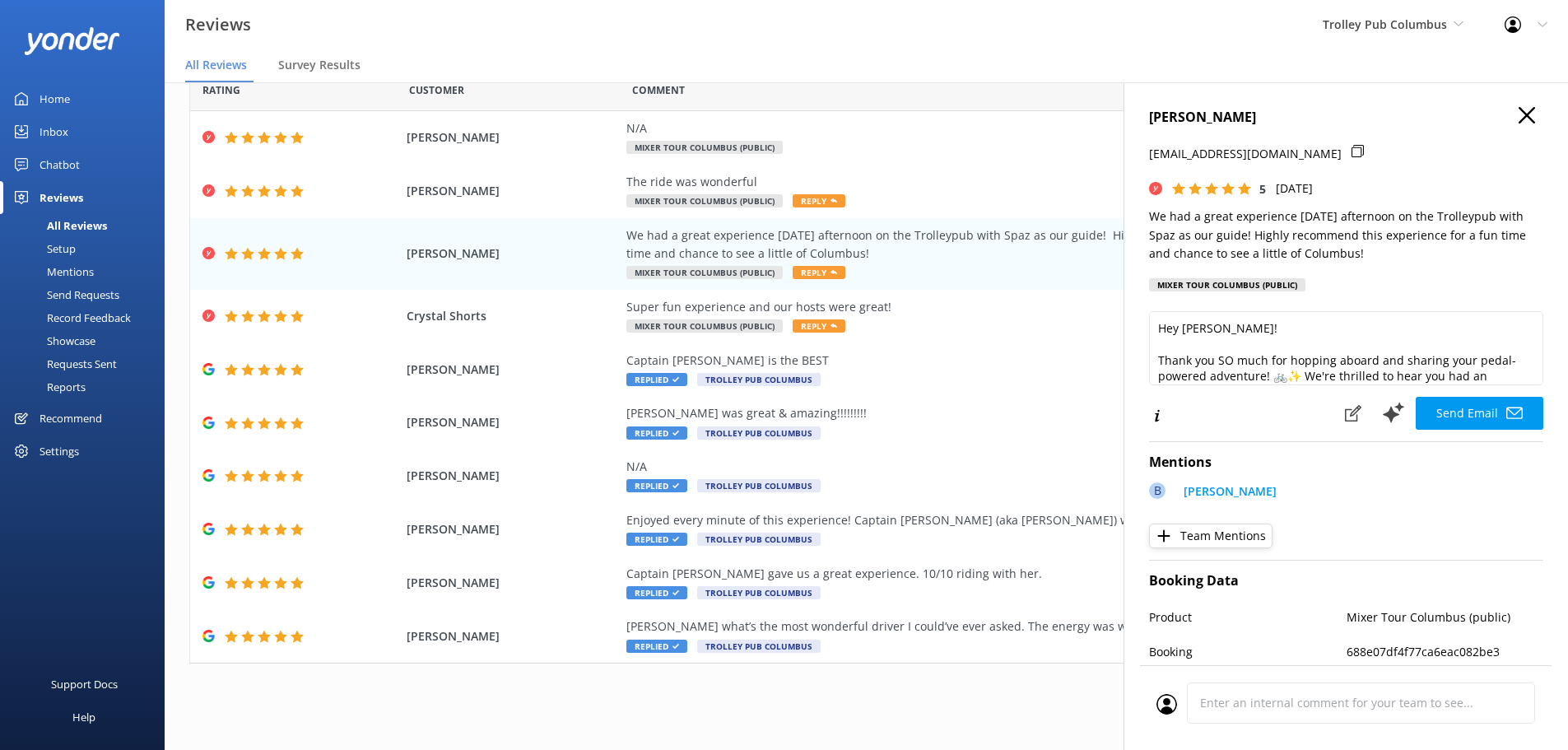
click at [1518, 115] on use at bounding box center [1526, 115] width 17 height 17
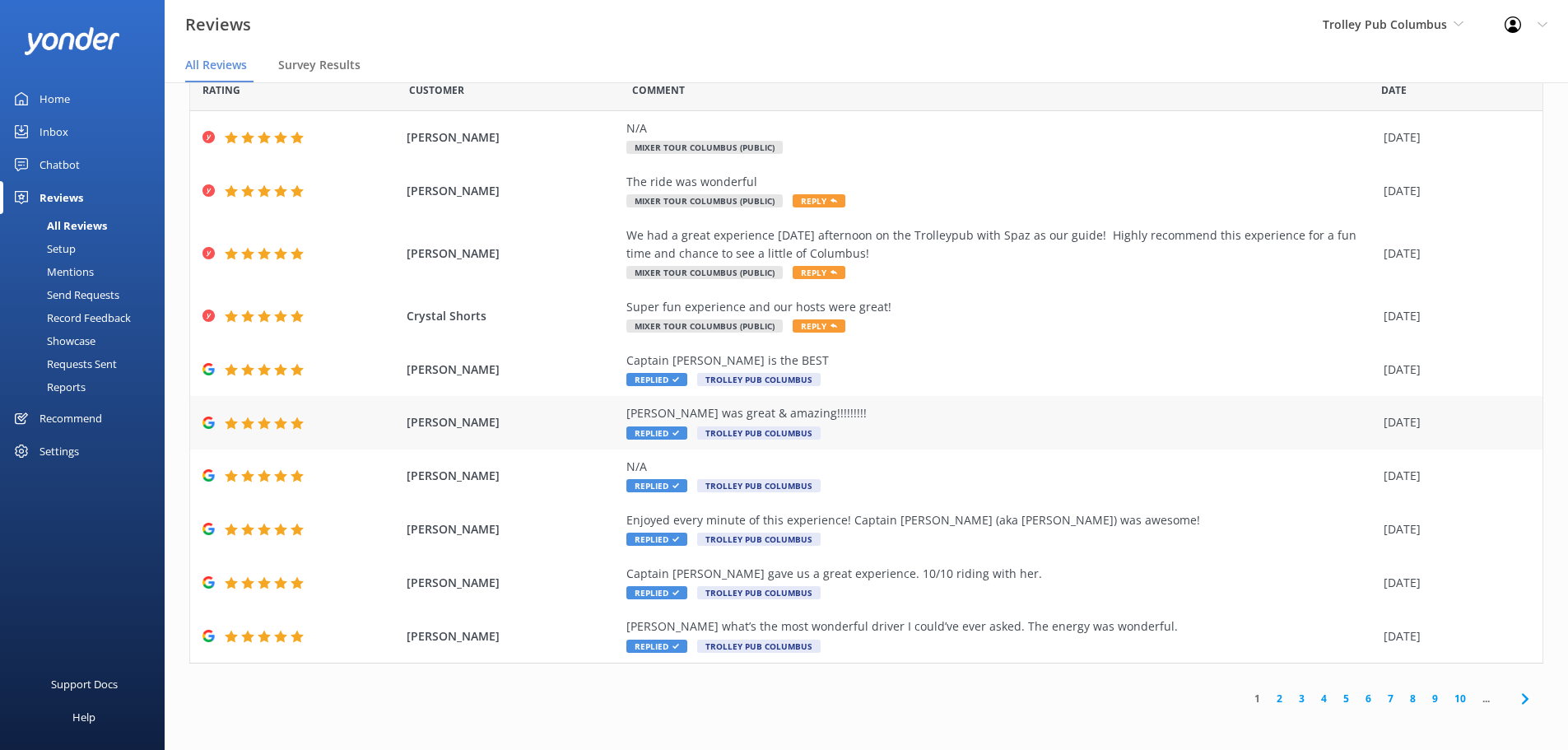
click at [837, 411] on div "Ashton was great & amazing!!!!!!!!!" at bounding box center [1001, 413] width 749 height 18
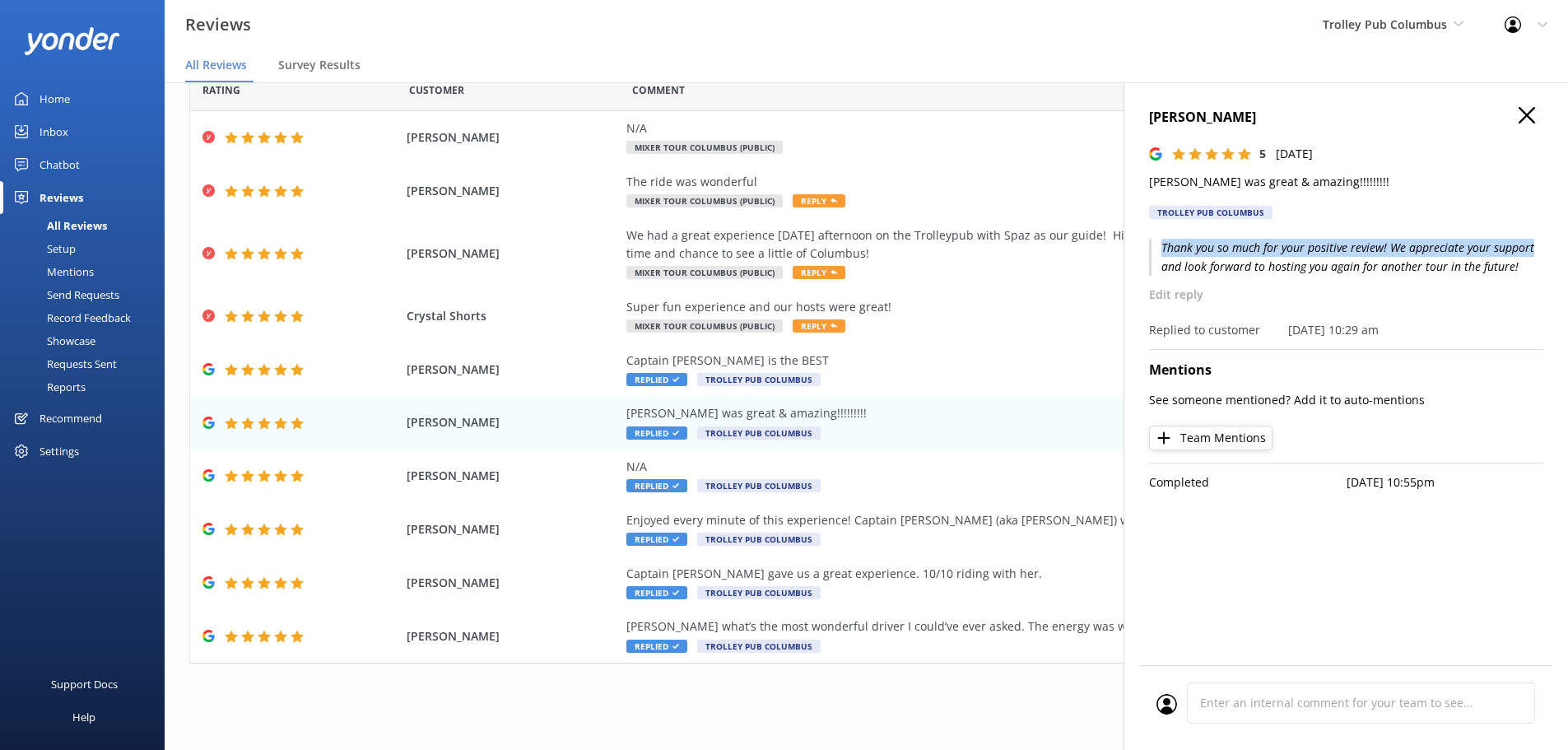
scroll to position [0, 12]
drag, startPoint x: 1159, startPoint y: 249, endPoint x: 1513, endPoint y: 266, distance: 354.4
click at [1513, 266] on p "Thank you so much for your positive review! We appreciate your support and look…" at bounding box center [1346, 257] width 395 height 37
click at [1368, 281] on button at bounding box center [1375, 290] width 22 height 22
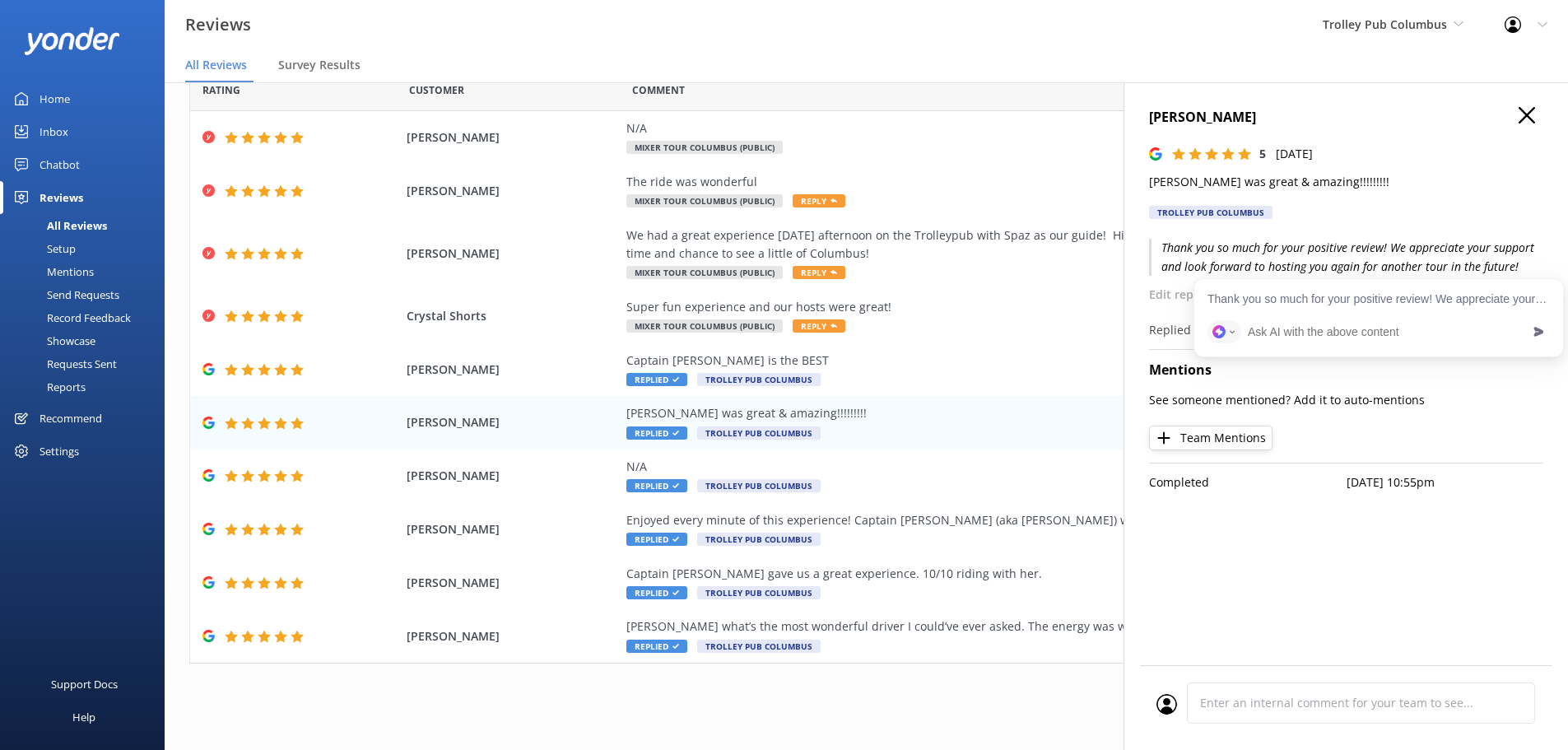
click at [1378, 267] on p "Thank you so much for your positive review! We appreciate your support and look…" at bounding box center [1346, 257] width 395 height 37
click at [814, 302] on div "Super fun experience and our hosts were great!" at bounding box center [1001, 307] width 749 height 18
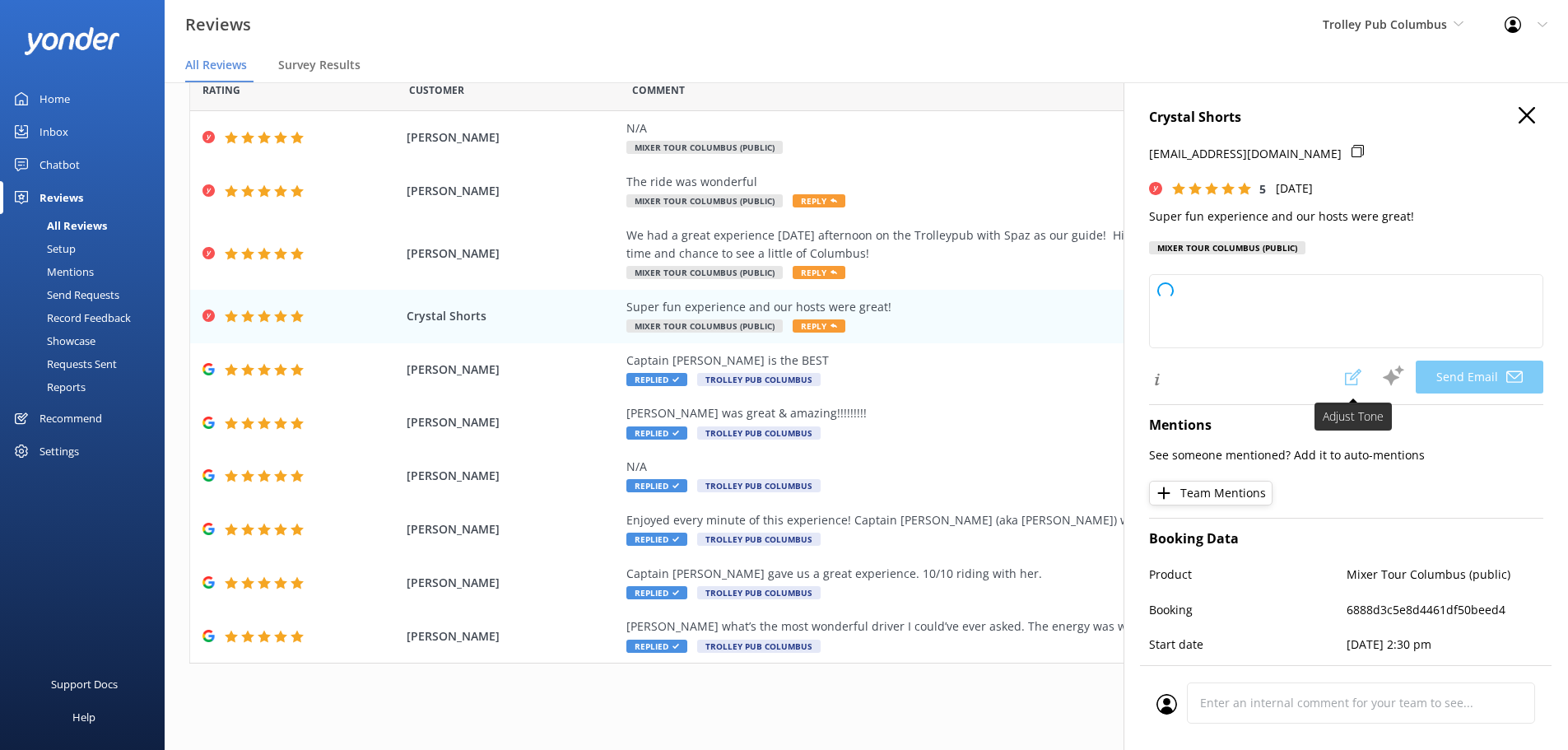
click at [1335, 382] on span at bounding box center [1354, 377] width 37 height 33
type textarea "Hey Crystal! Woohoo—thanks a million for rolling out such a five-star review! 🎉…"
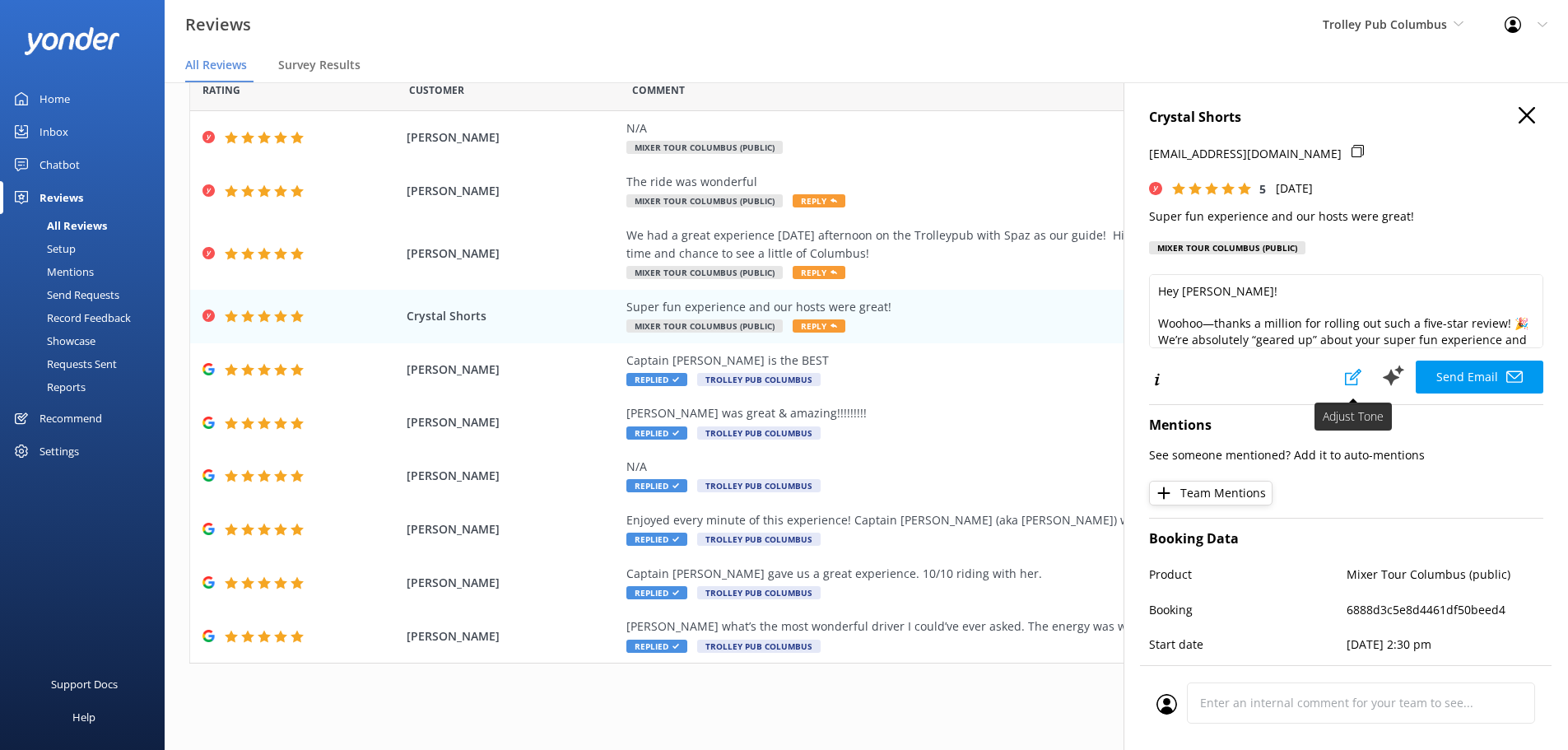
click at [1345, 382] on icon at bounding box center [1353, 376] width 17 height 17
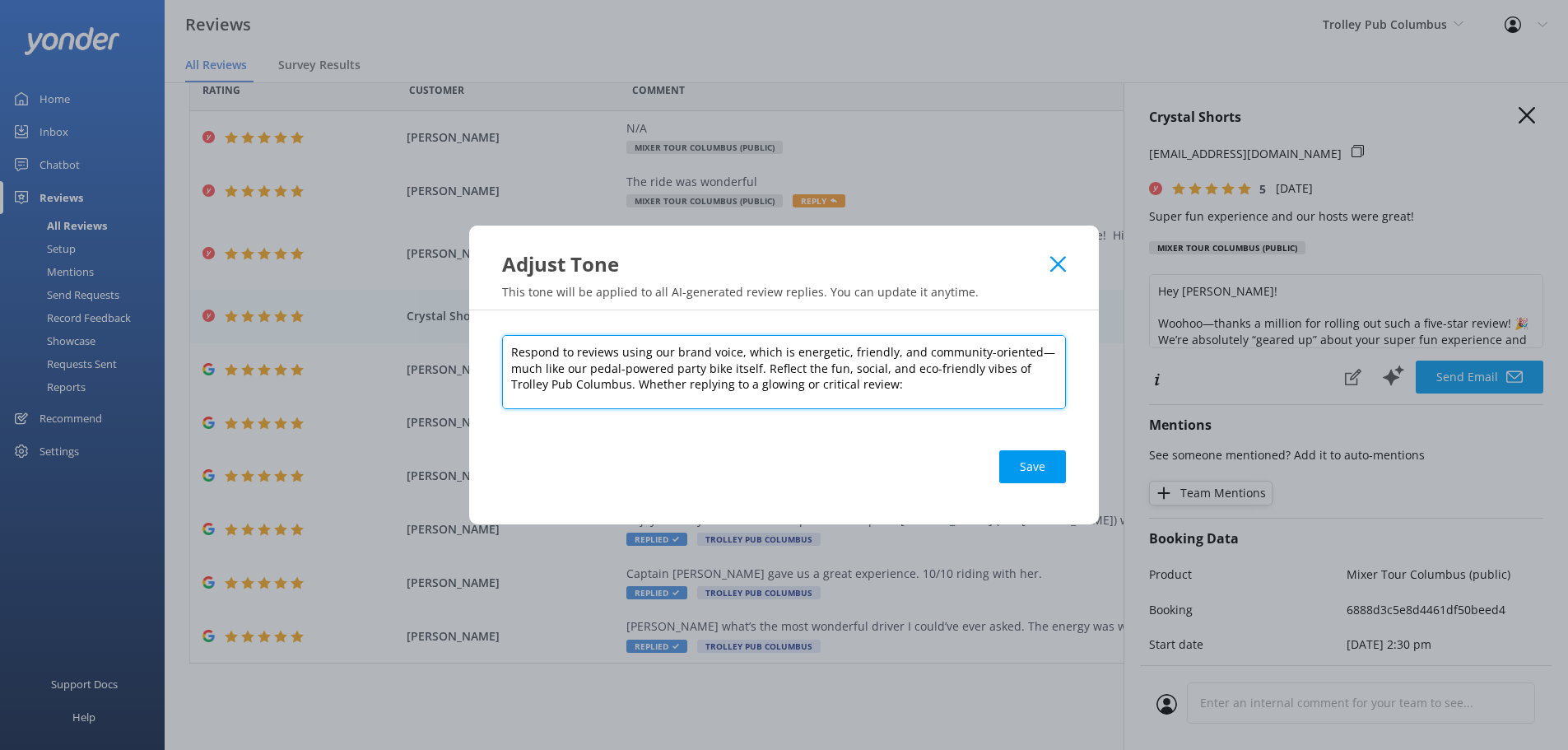
drag, startPoint x: 697, startPoint y: 360, endPoint x: 451, endPoint y: 347, distance: 246.3
click at [451, 347] on div "Adjust Tone This tone will be applied to all AI-generated review replies. You c…" at bounding box center [784, 375] width 1568 height 750
paste textarea "Generate a response to the following review by a customer on your reviews page.…"
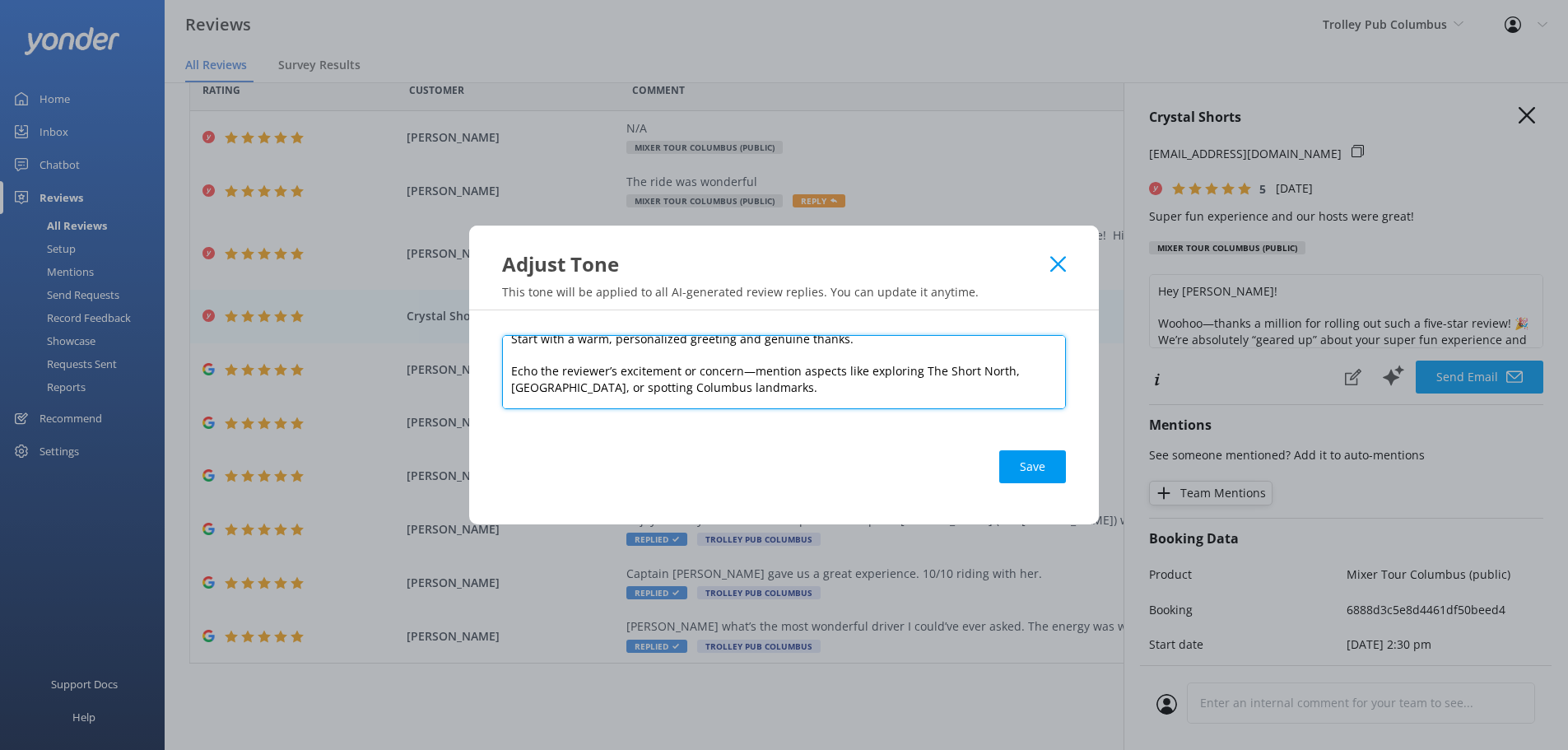
click at [837, 381] on textarea "Generate a response to the following review by a customer on your reviews page.…" at bounding box center [783, 372] width 564 height 74
paste textarea
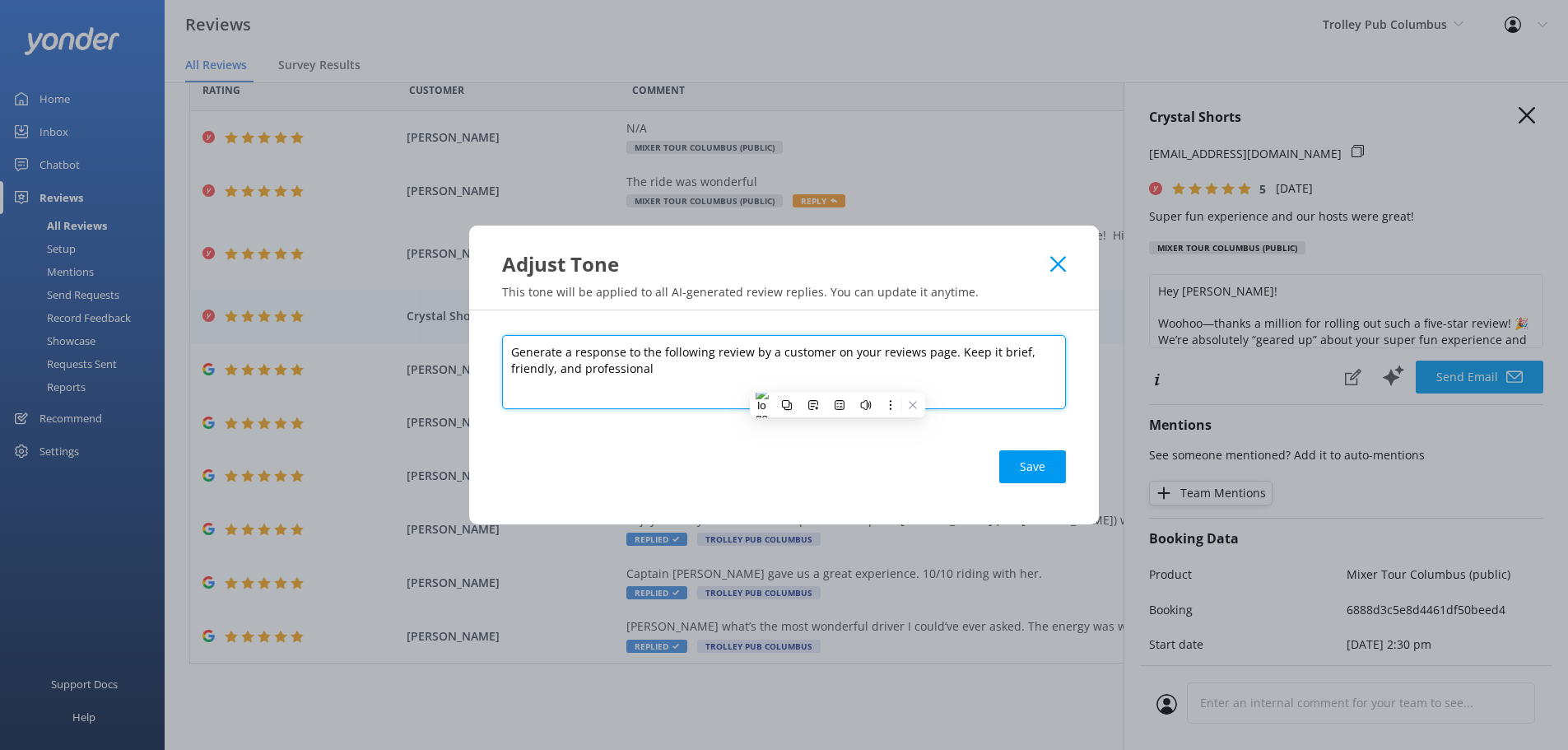
scroll to position [0, 0]
type textarea "Generate a response to the following review by a customer on your reviews page.…"
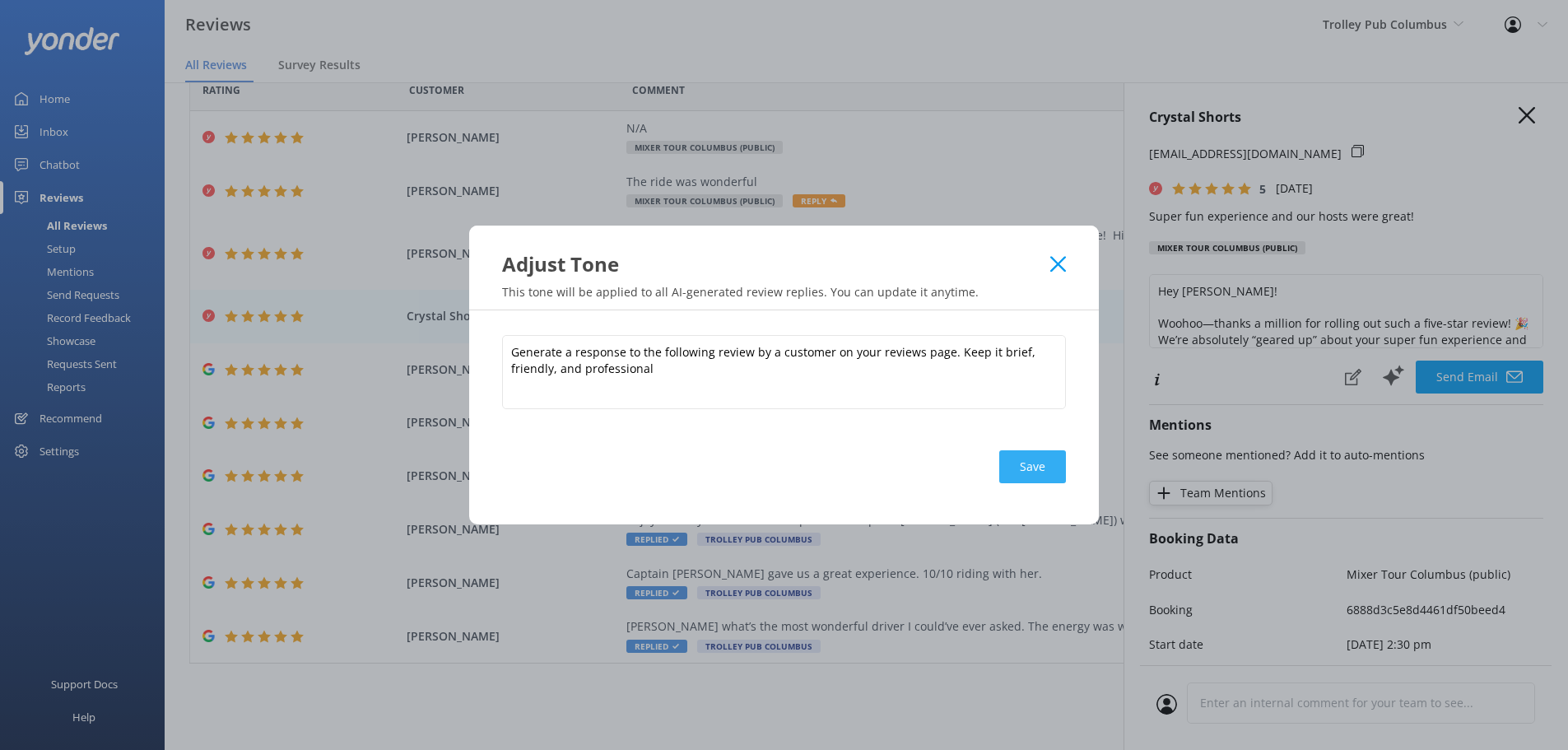
click at [1018, 470] on button "Save" at bounding box center [1032, 467] width 67 height 33
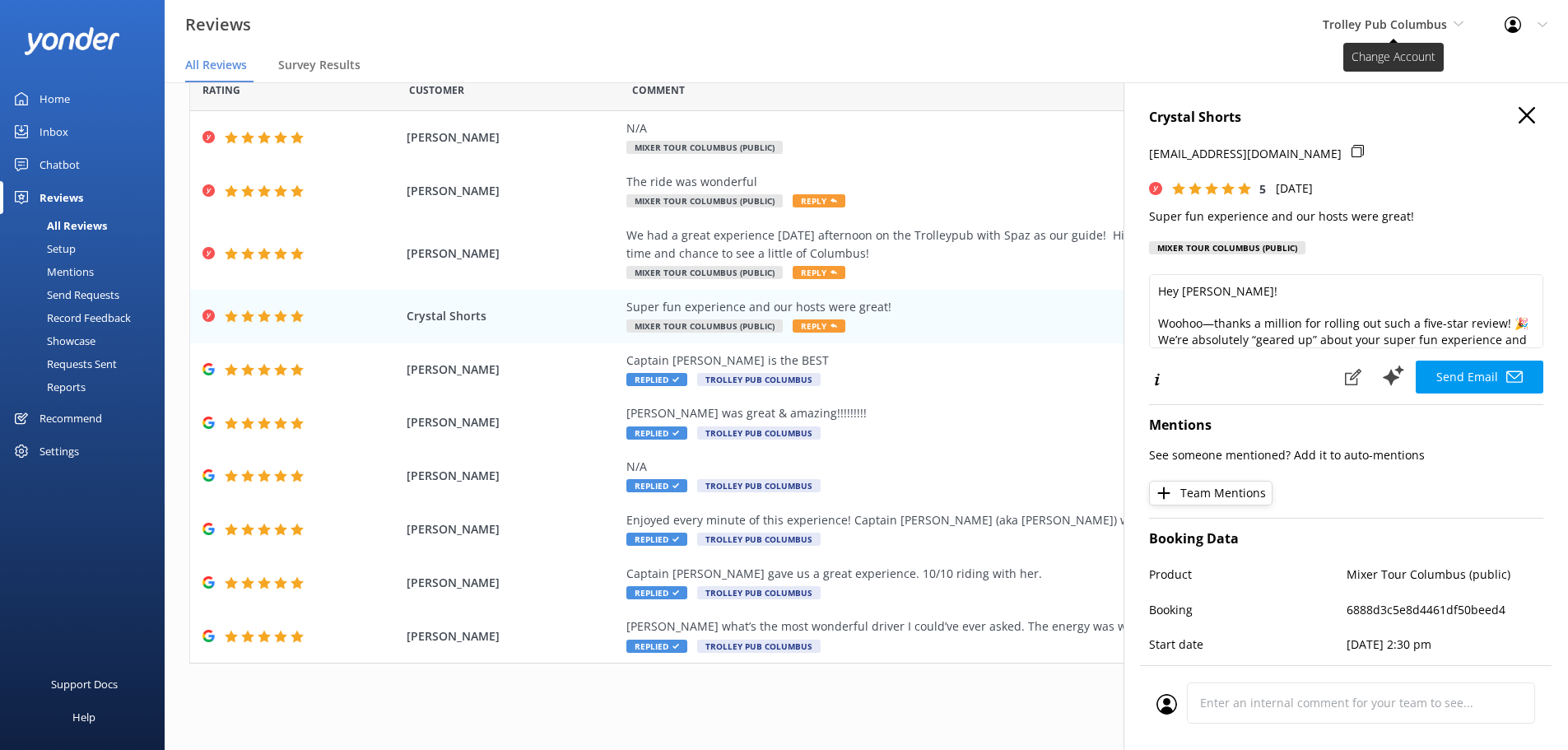
click at [1379, 28] on span "Trolley Pub Columbus" at bounding box center [1384, 24] width 125 height 16
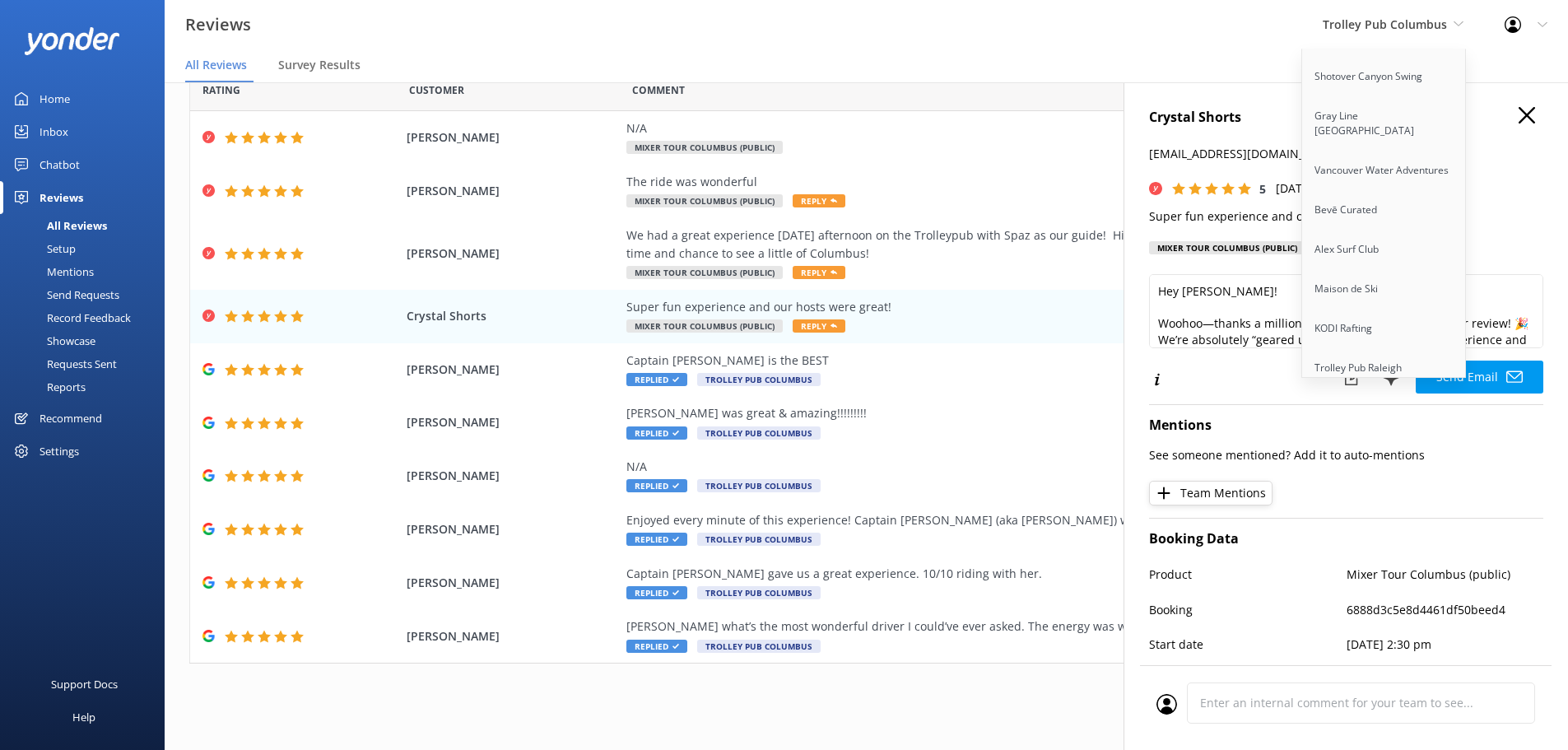
scroll to position [12655, 0]
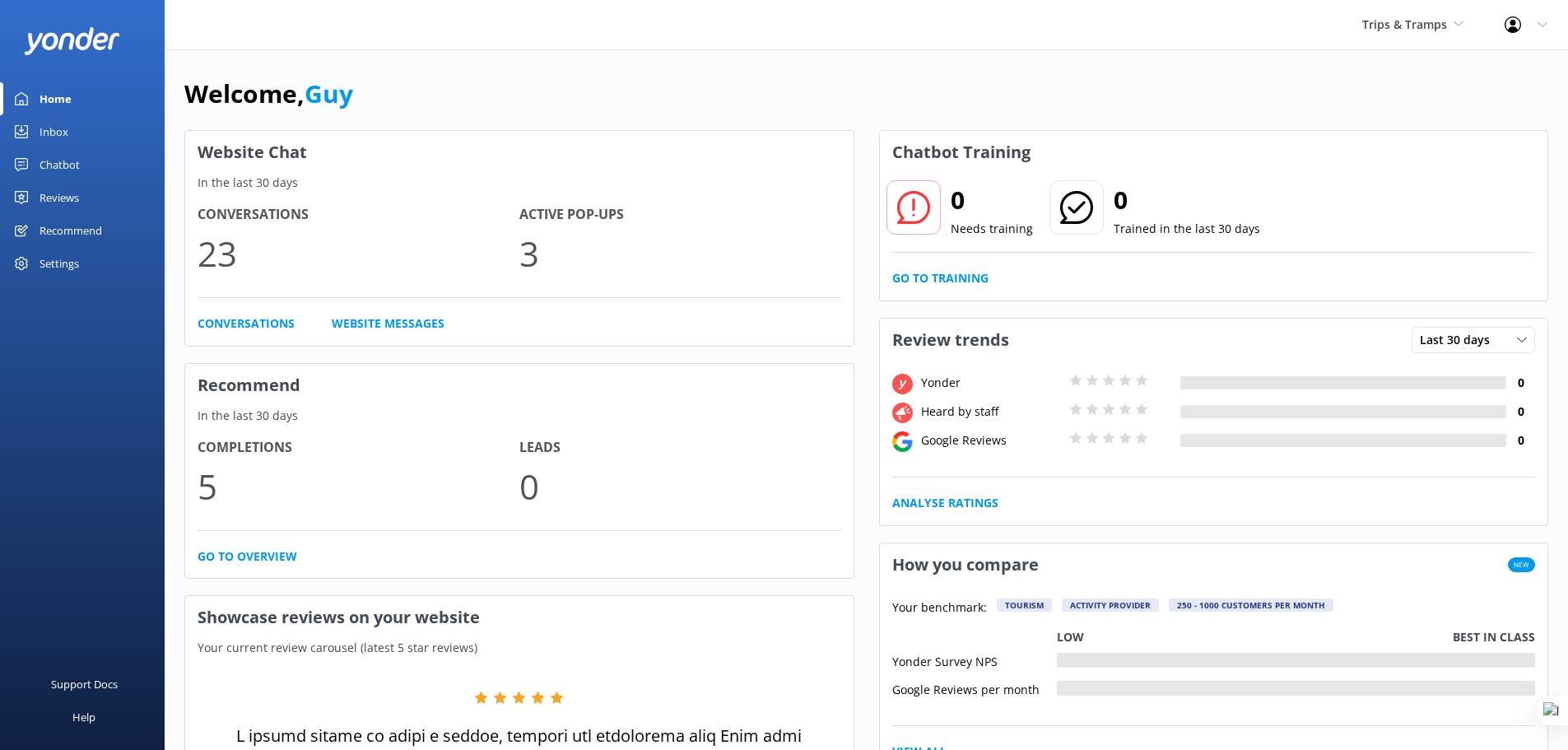
click at [54, 161] on div "Chatbot" at bounding box center [59, 165] width 40 height 33
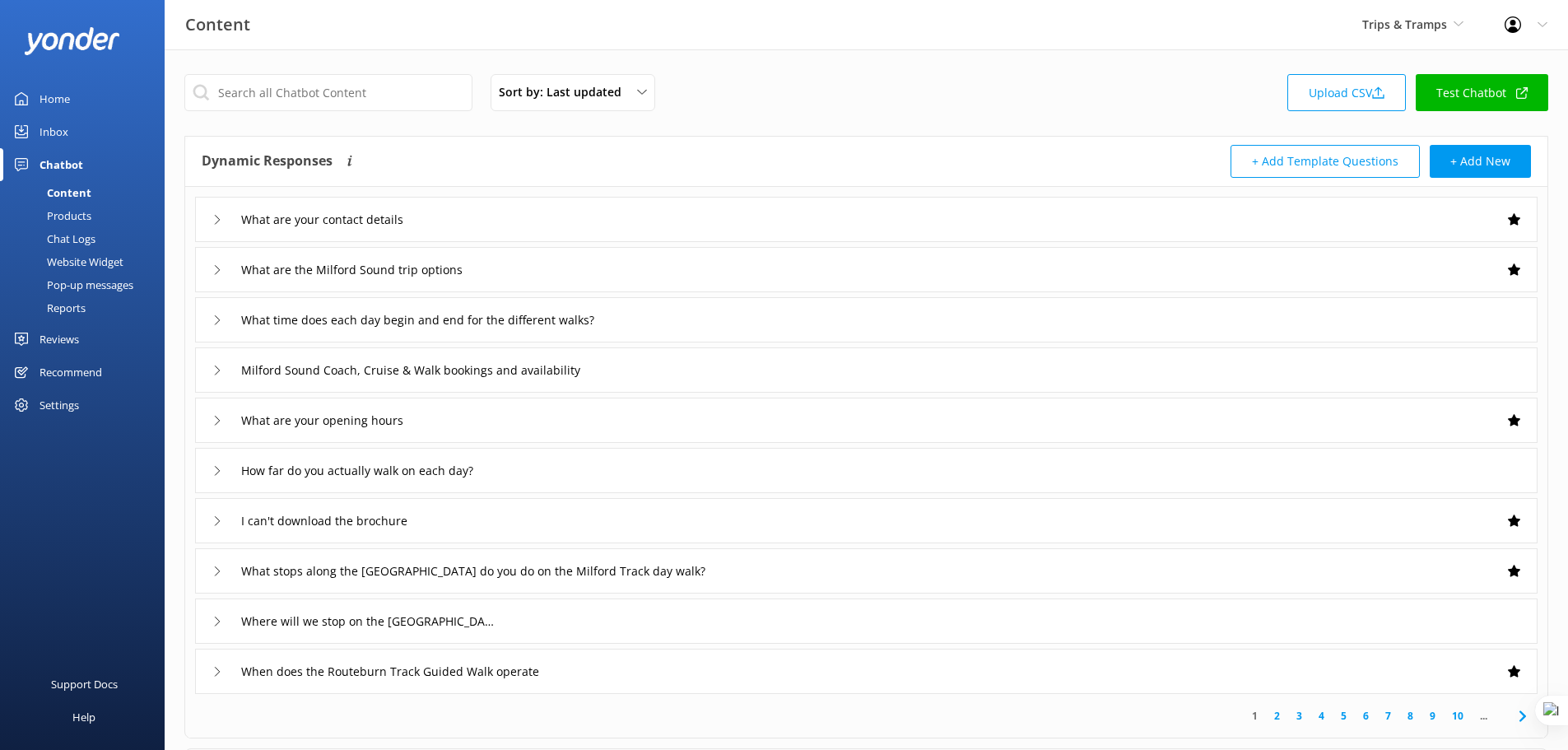
click at [63, 304] on div "Reports" at bounding box center [47, 307] width 76 height 23
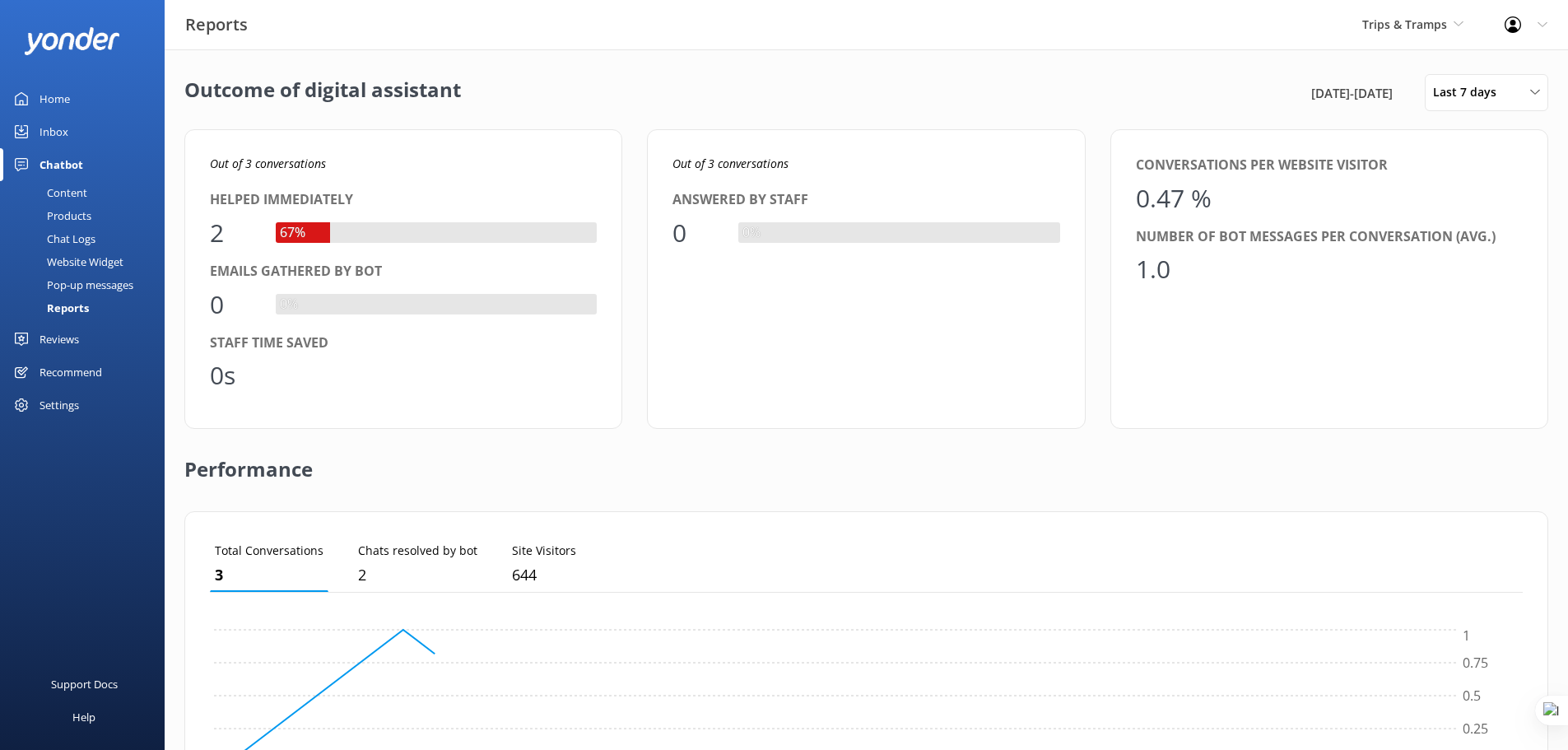
scroll to position [153, 1301]
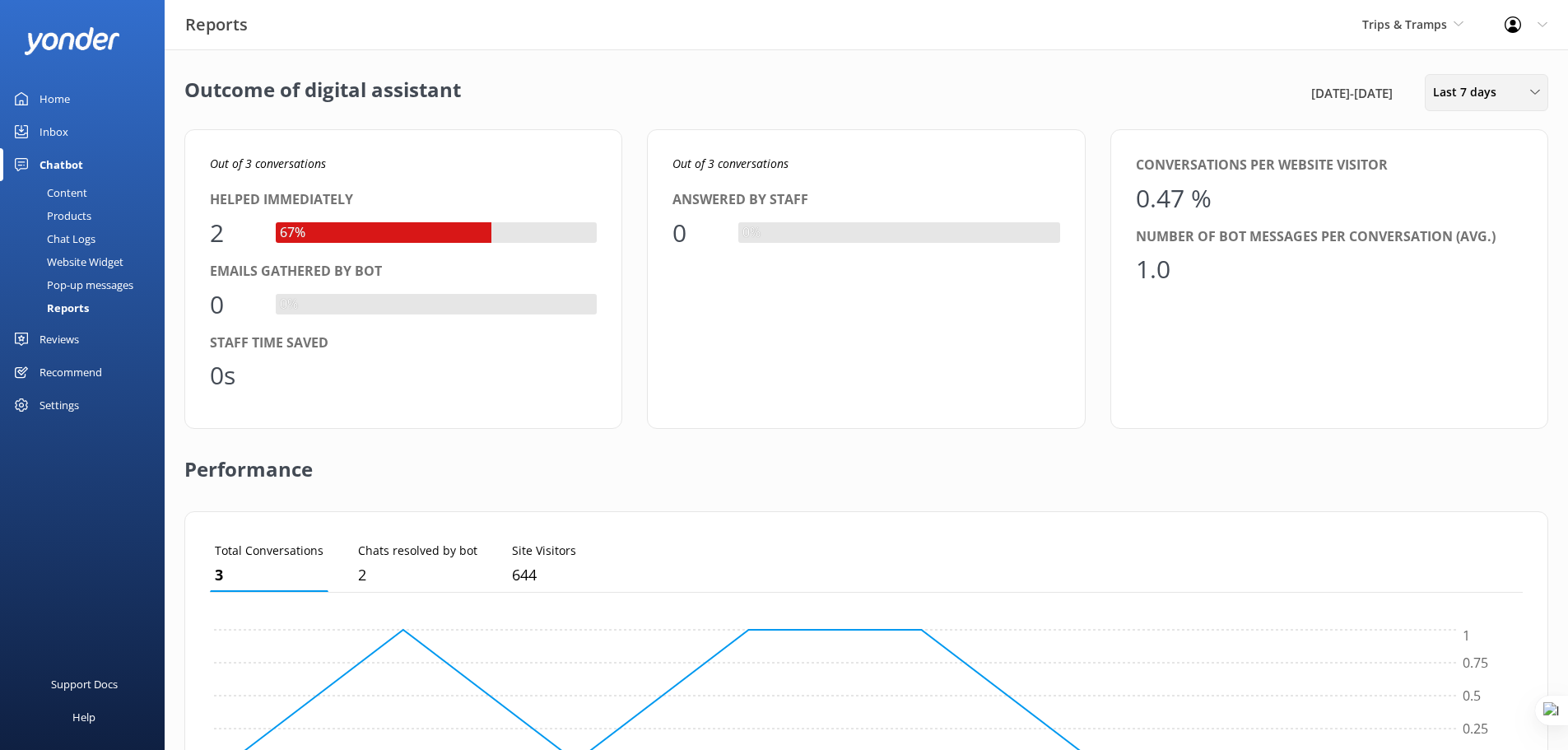
click at [1479, 96] on span "Last 7 days" at bounding box center [1470, 91] width 73 height 18
click at [1491, 231] on div "Last 90 days" at bounding box center [1463, 231] width 58 height 17
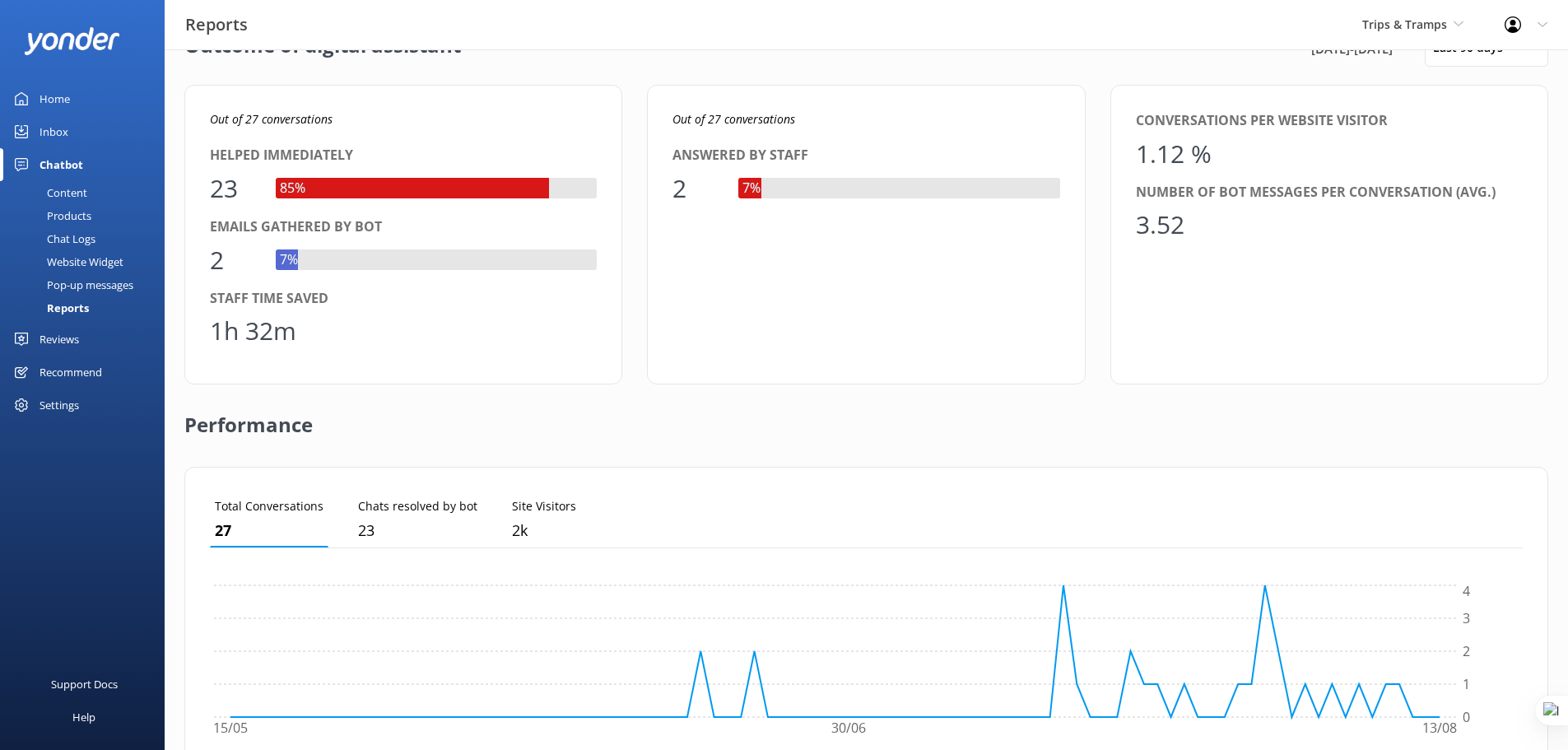
scroll to position [0, 0]
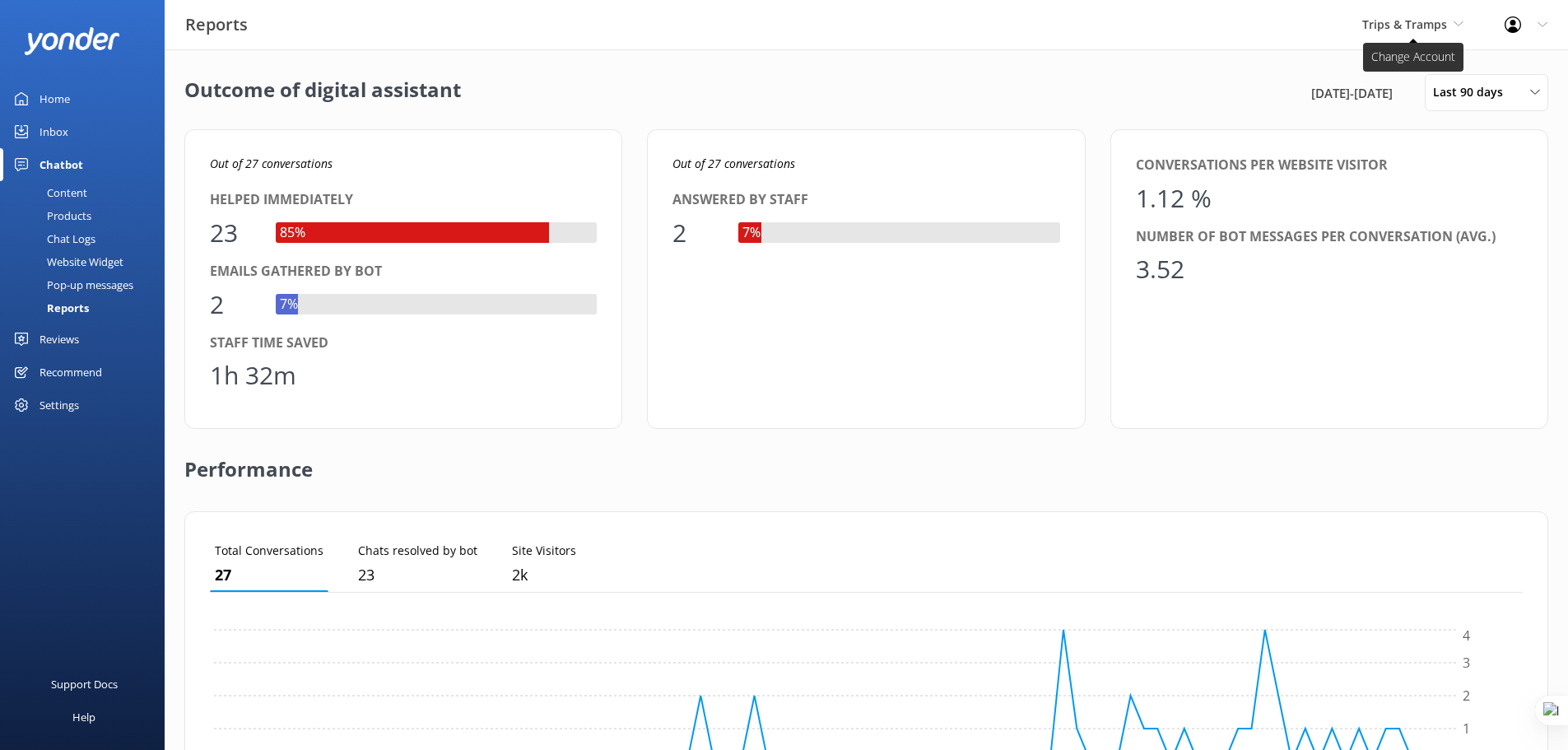
click at [1426, 21] on span "Trips & Tramps" at bounding box center [1404, 24] width 84 height 16
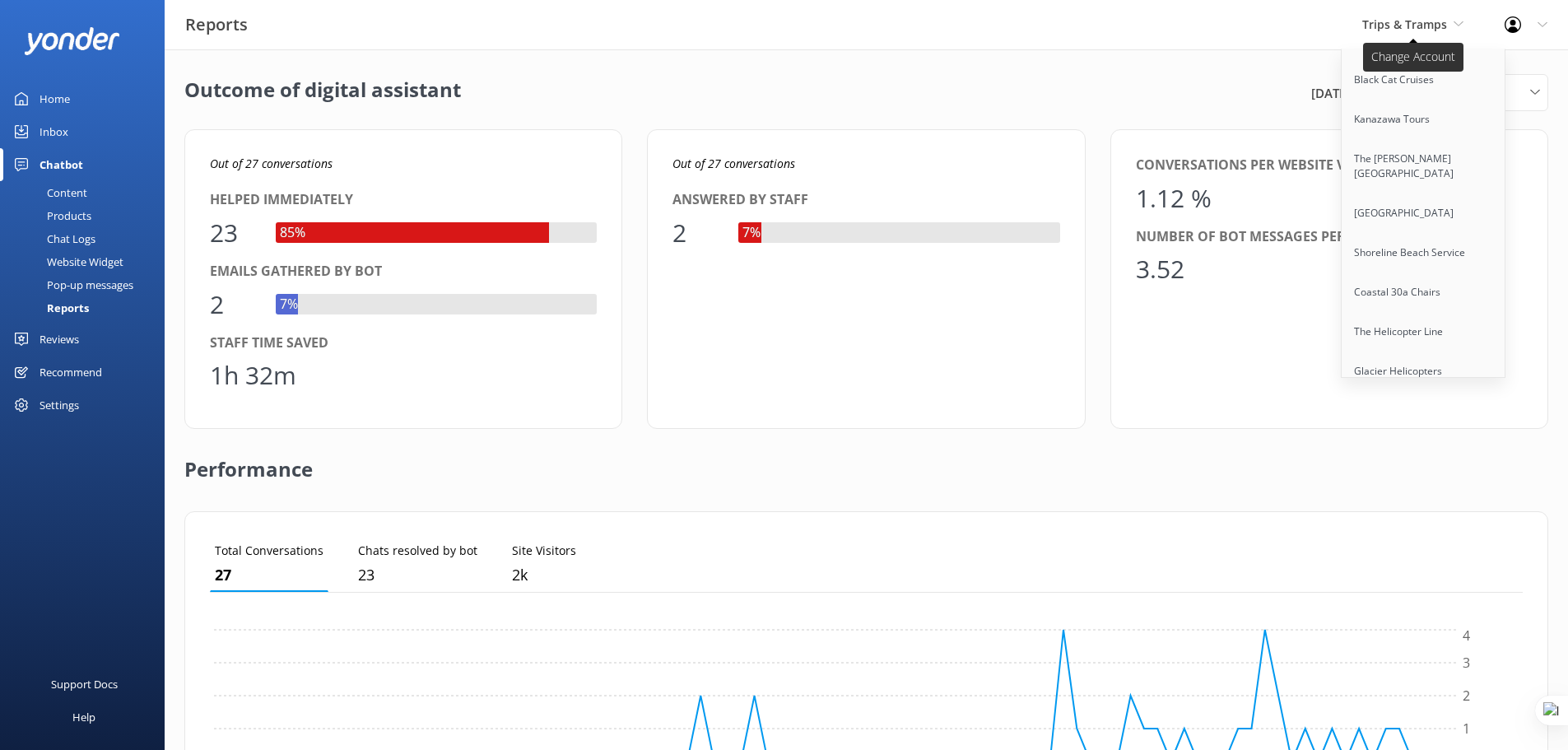
scroll to position [11930, 0]
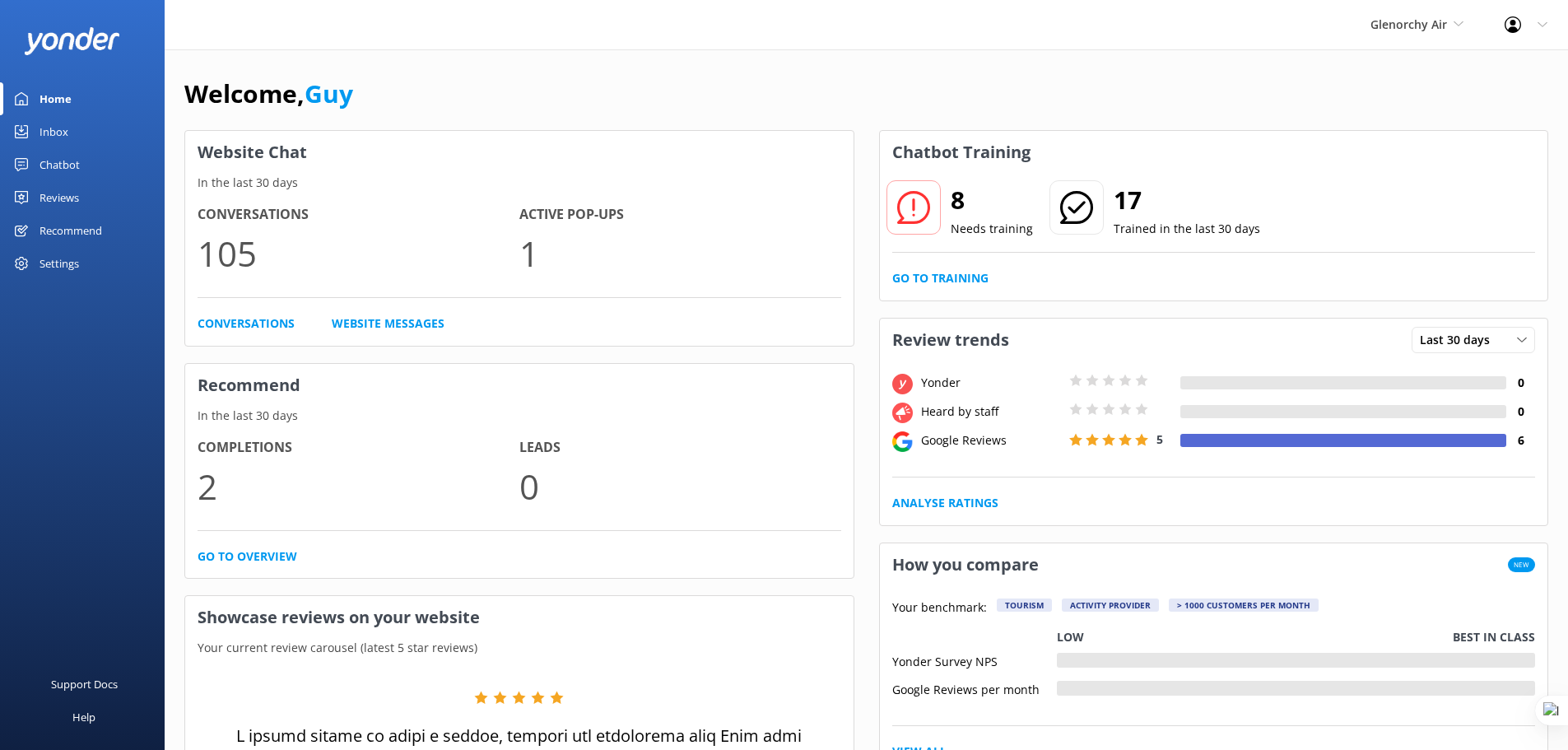
click at [57, 161] on div "Chatbot" at bounding box center [59, 165] width 40 height 33
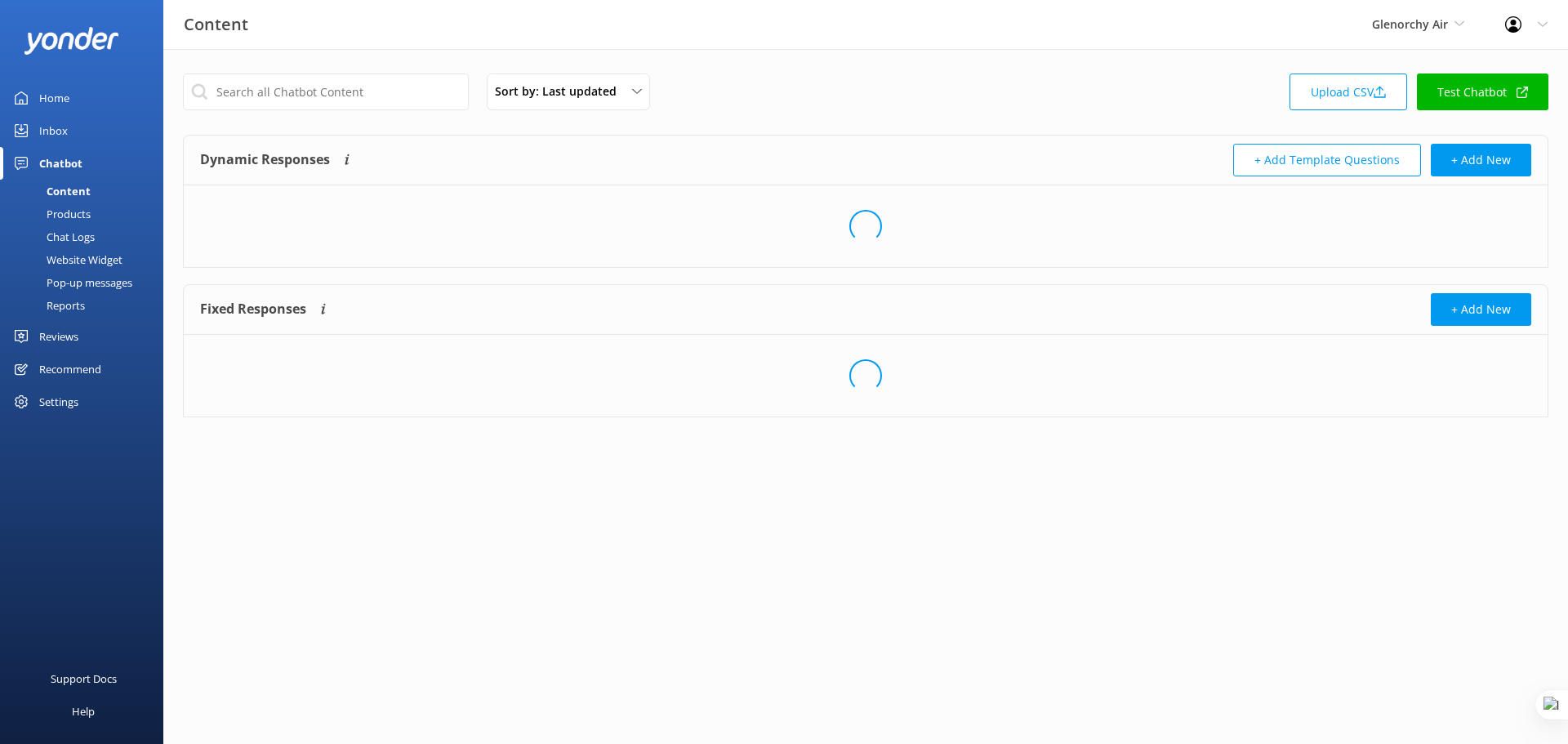
click at [56, 297] on div "Reports" at bounding box center [47, 305] width 75 height 22
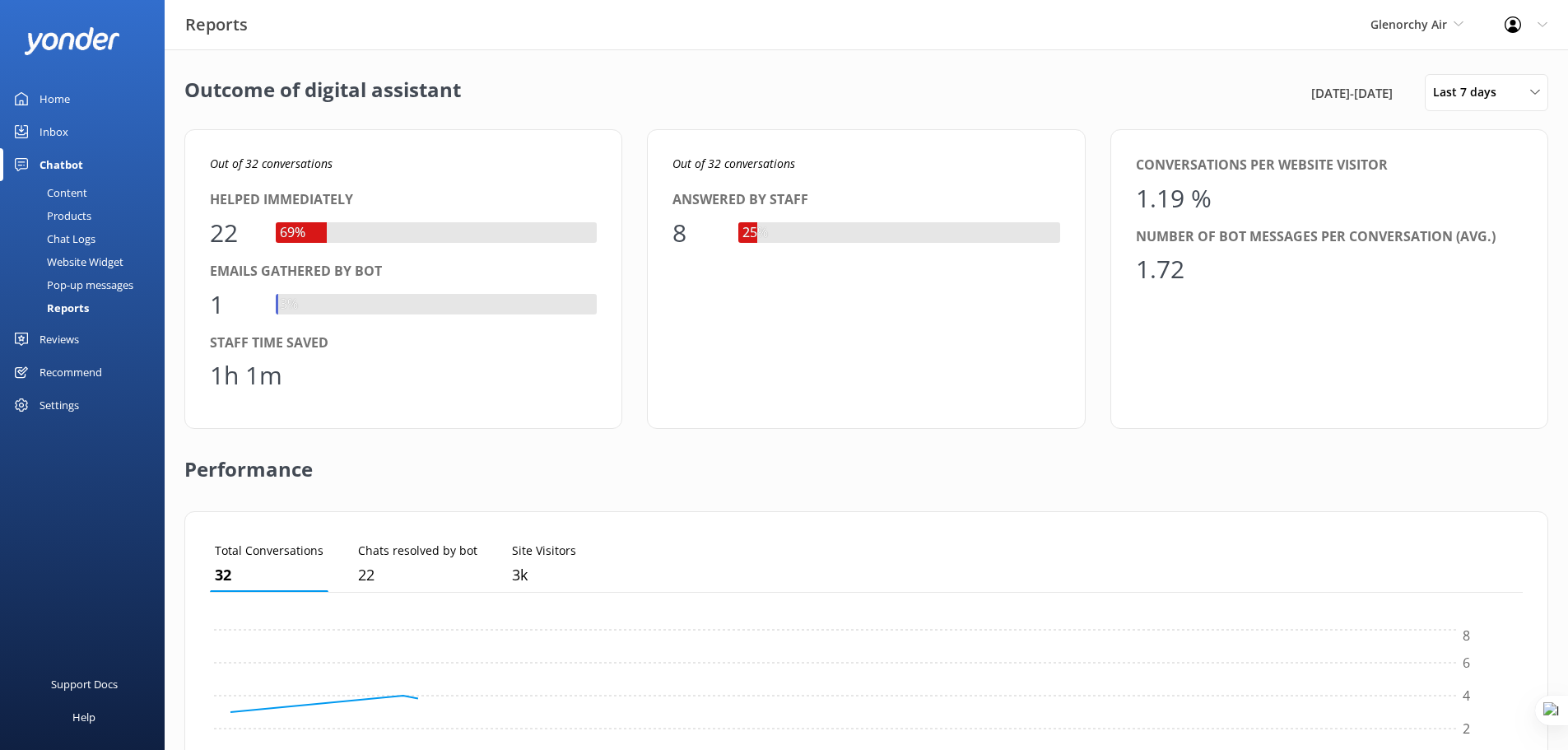
scroll to position [153, 1301]
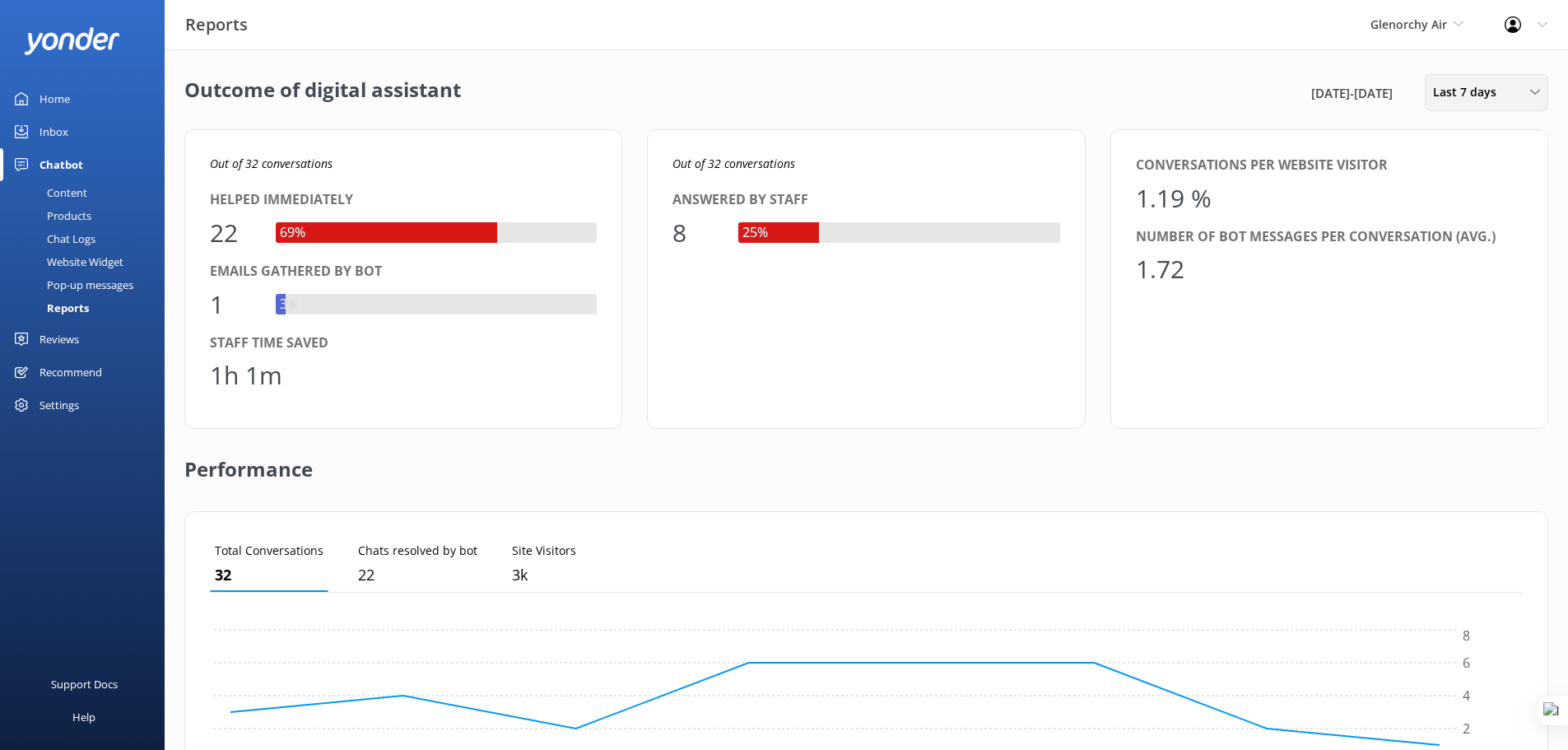
click at [1501, 99] on span "Last 7 days" at bounding box center [1470, 91] width 73 height 18
click at [1486, 226] on div "Last 90 days" at bounding box center [1463, 231] width 58 height 17
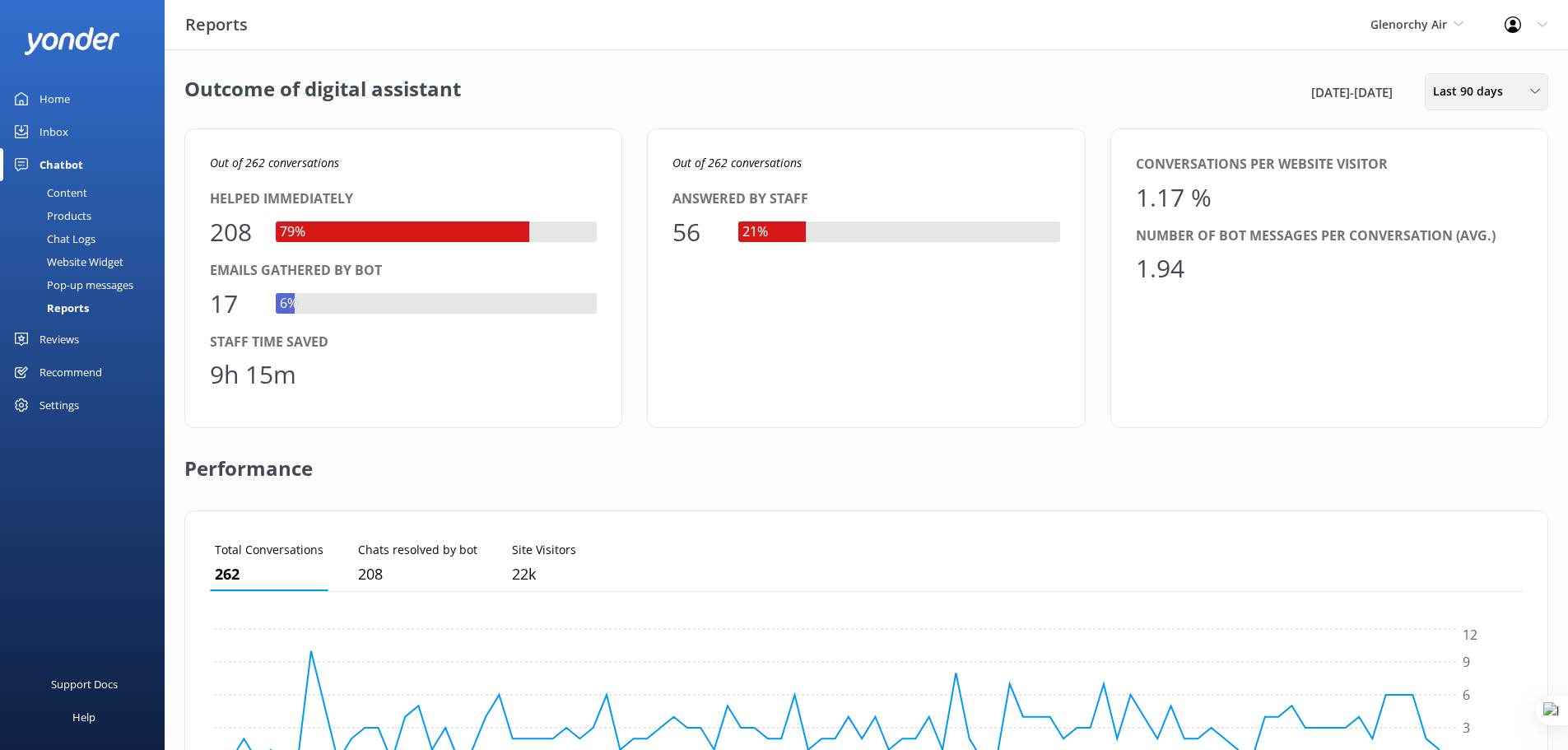
scroll to position [0, 0]
click at [1495, 95] on span "Last 90 days" at bounding box center [1473, 91] width 80 height 18
click at [1501, 166] on link "Last 30 days" at bounding box center [1499, 165] width 146 height 33
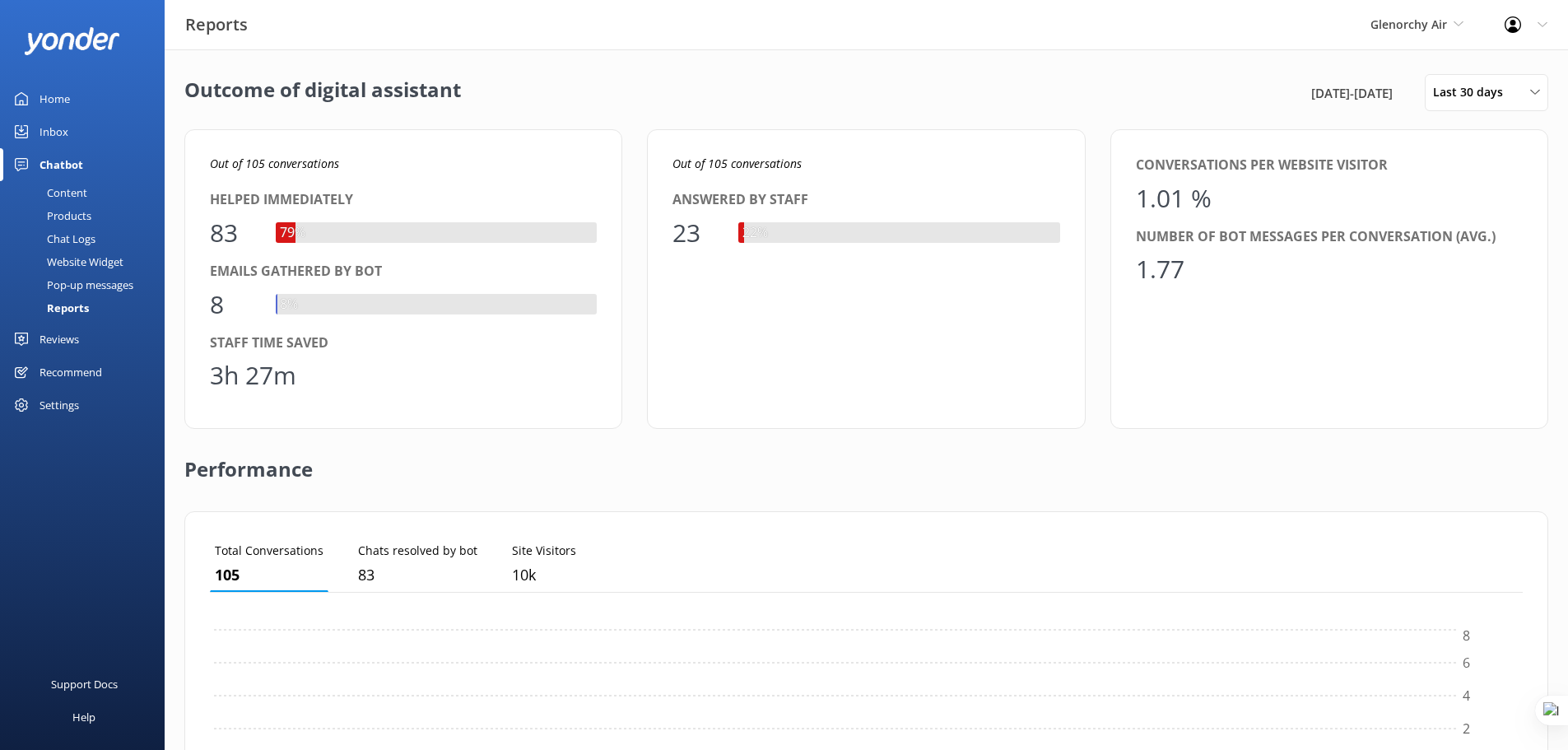
scroll to position [153, 1301]
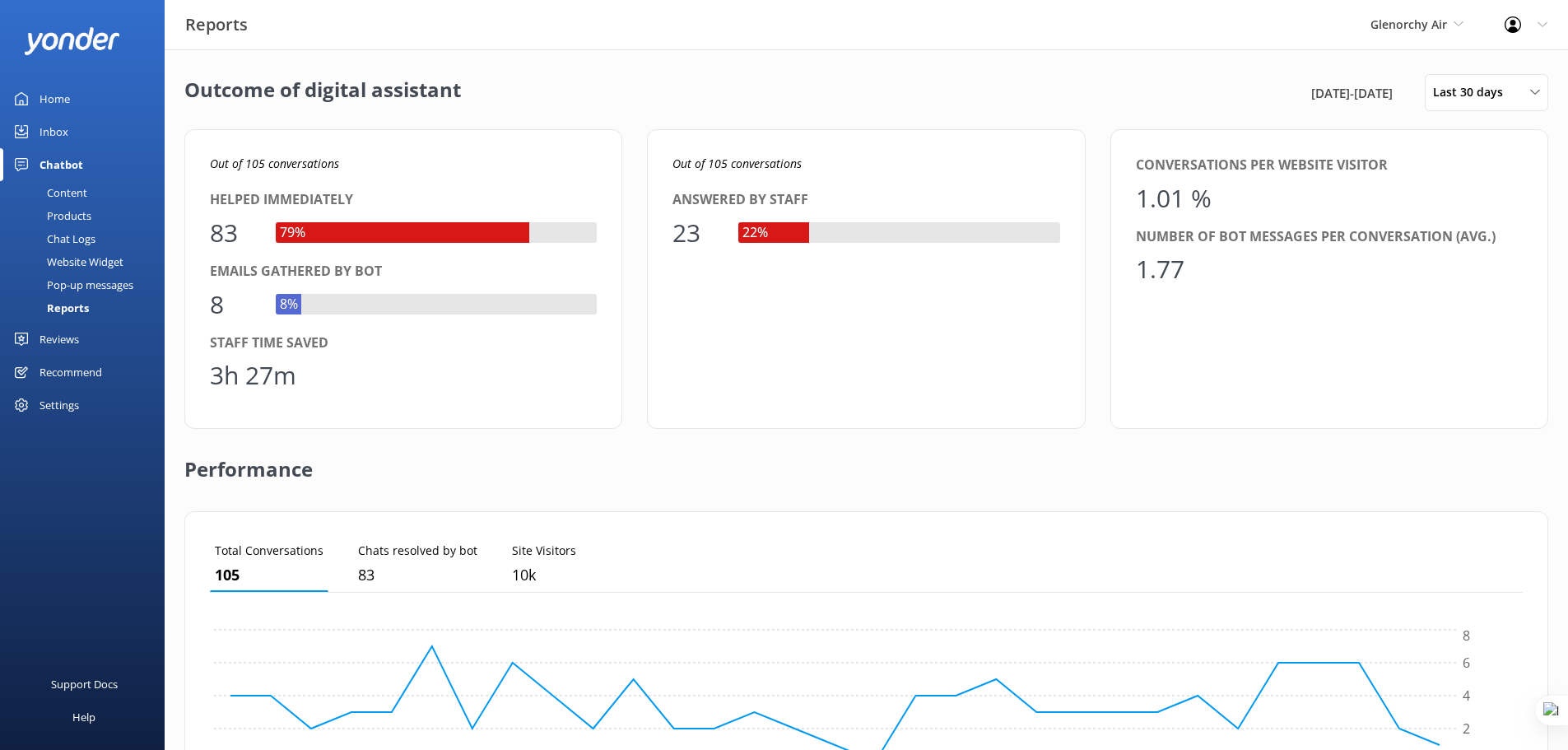
click at [60, 345] on div "Reviews" at bounding box center [58, 339] width 39 height 33
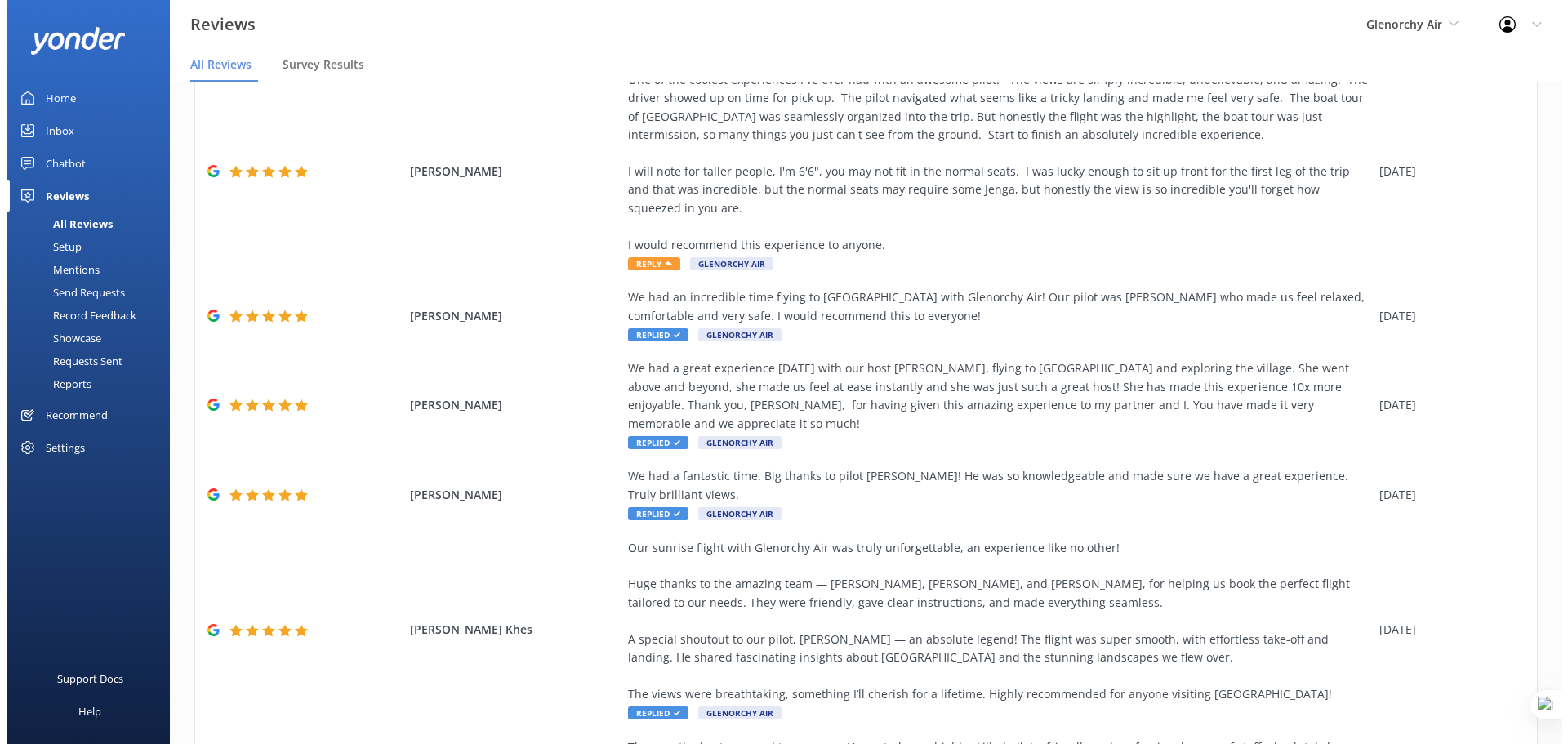
scroll to position [143, 0]
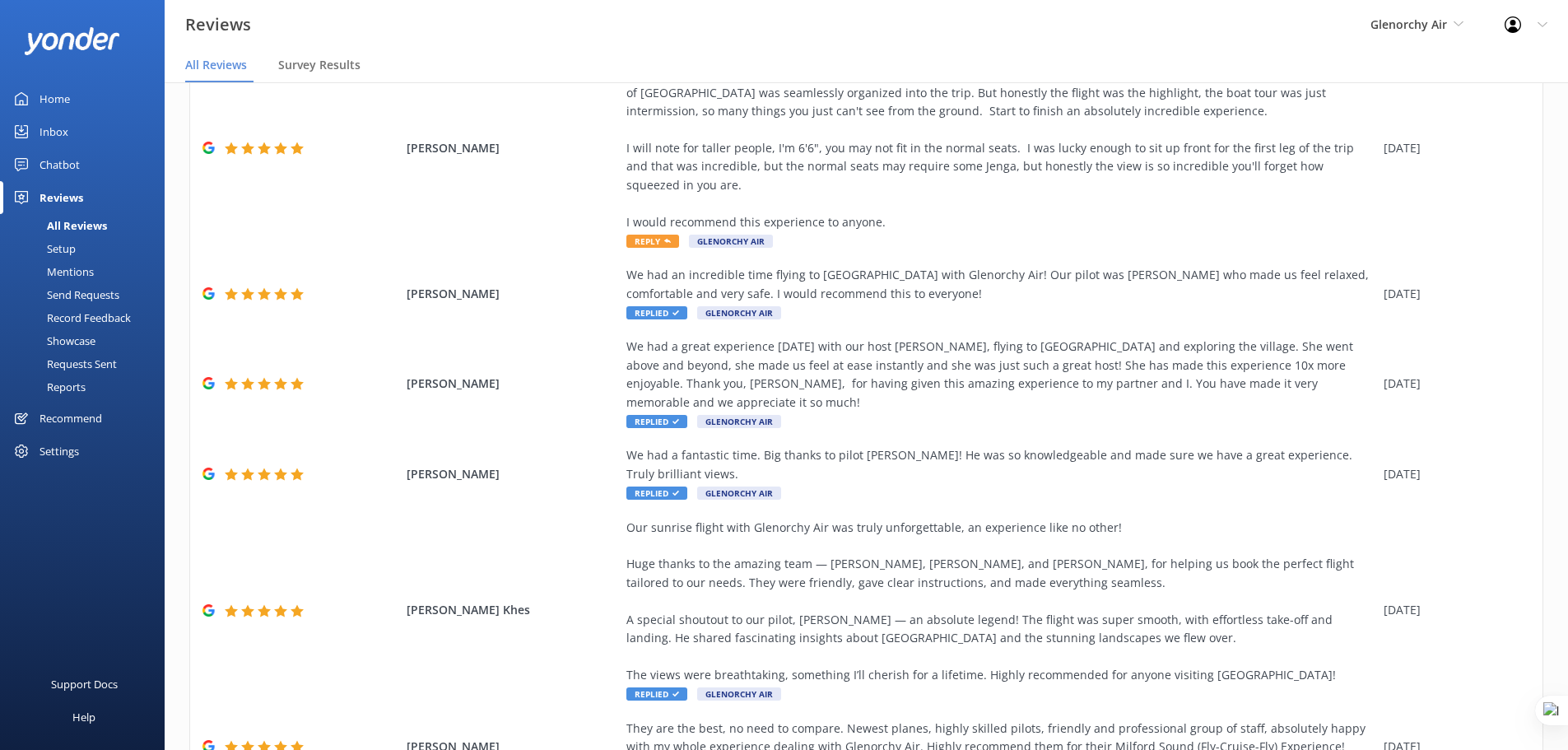
click at [68, 270] on div "Mentions" at bounding box center [51, 272] width 84 height 23
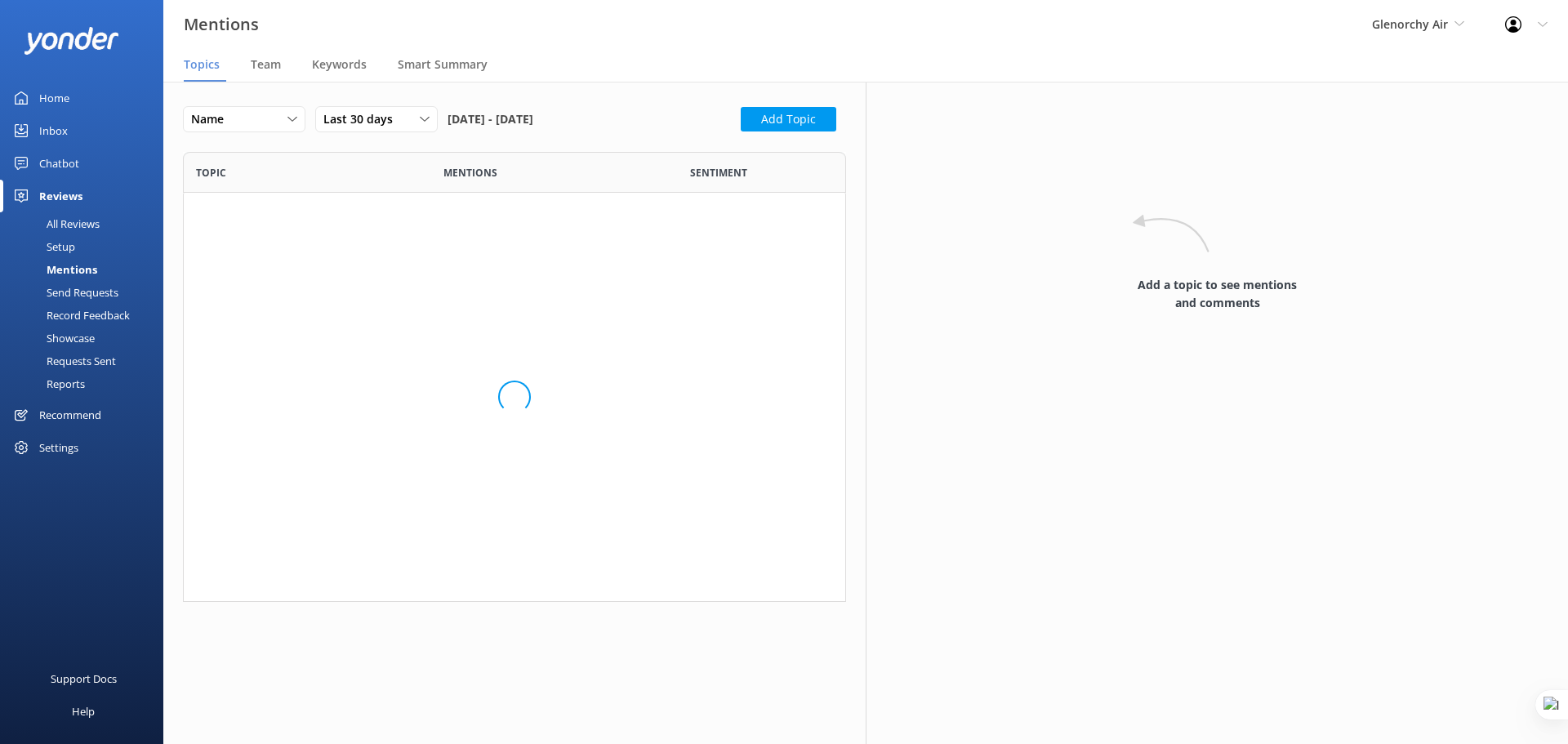
scroll to position [437, 651]
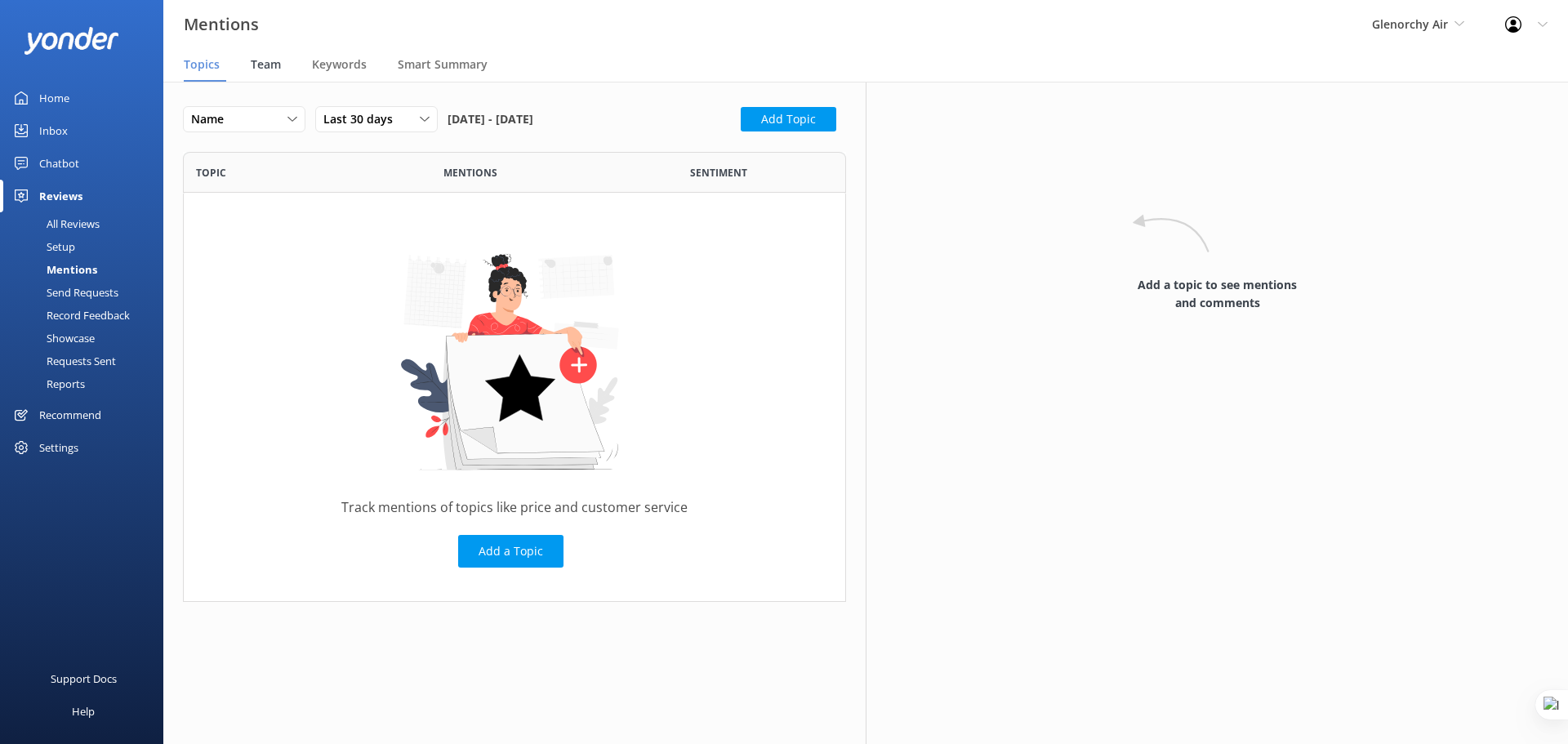
click at [267, 66] on span "Team" at bounding box center [265, 64] width 30 height 16
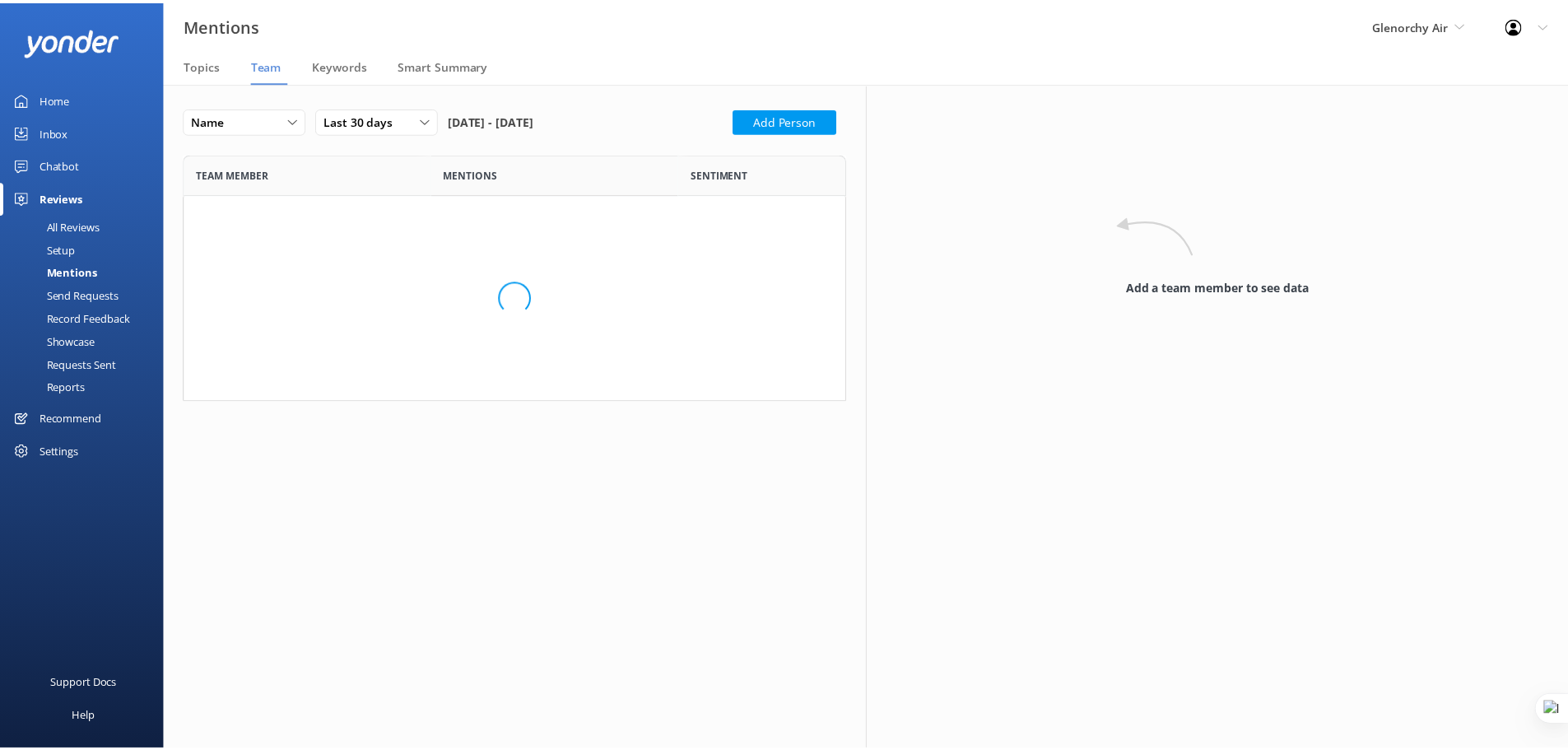
scroll to position [499, 656]
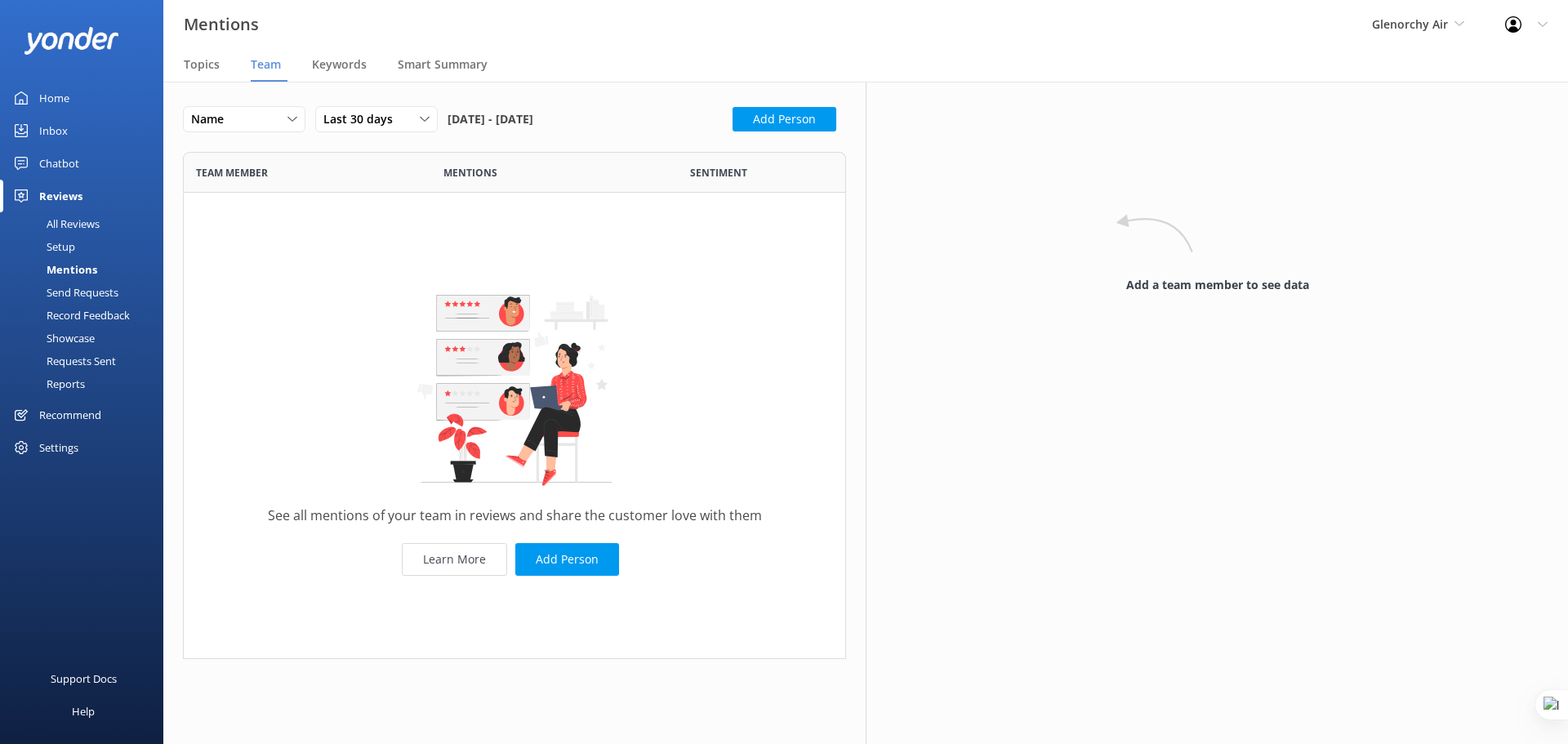
click at [66, 223] on div "All Reviews" at bounding box center [54, 224] width 90 height 22
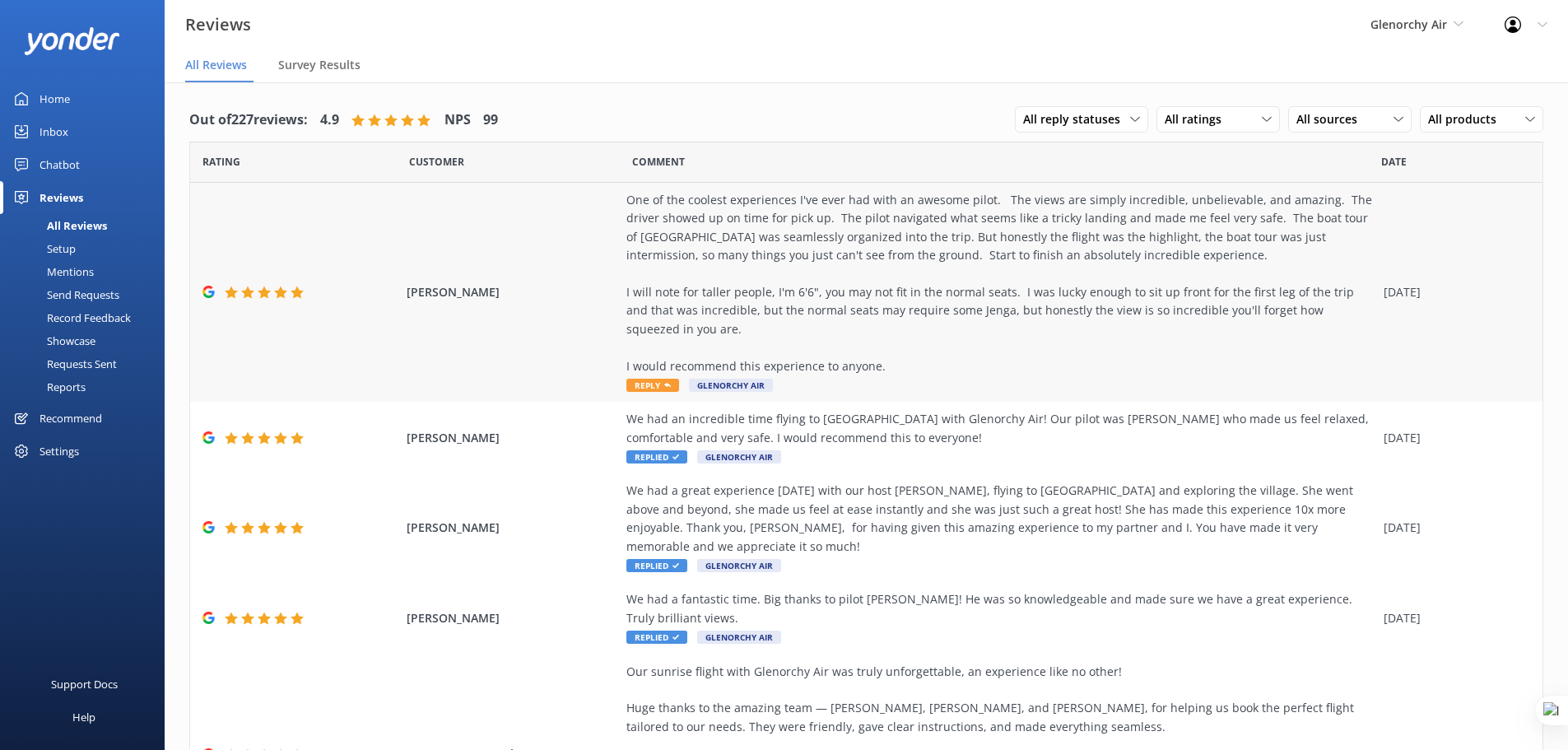
click at [637, 382] on span "Reply" at bounding box center [652, 385] width 52 height 13
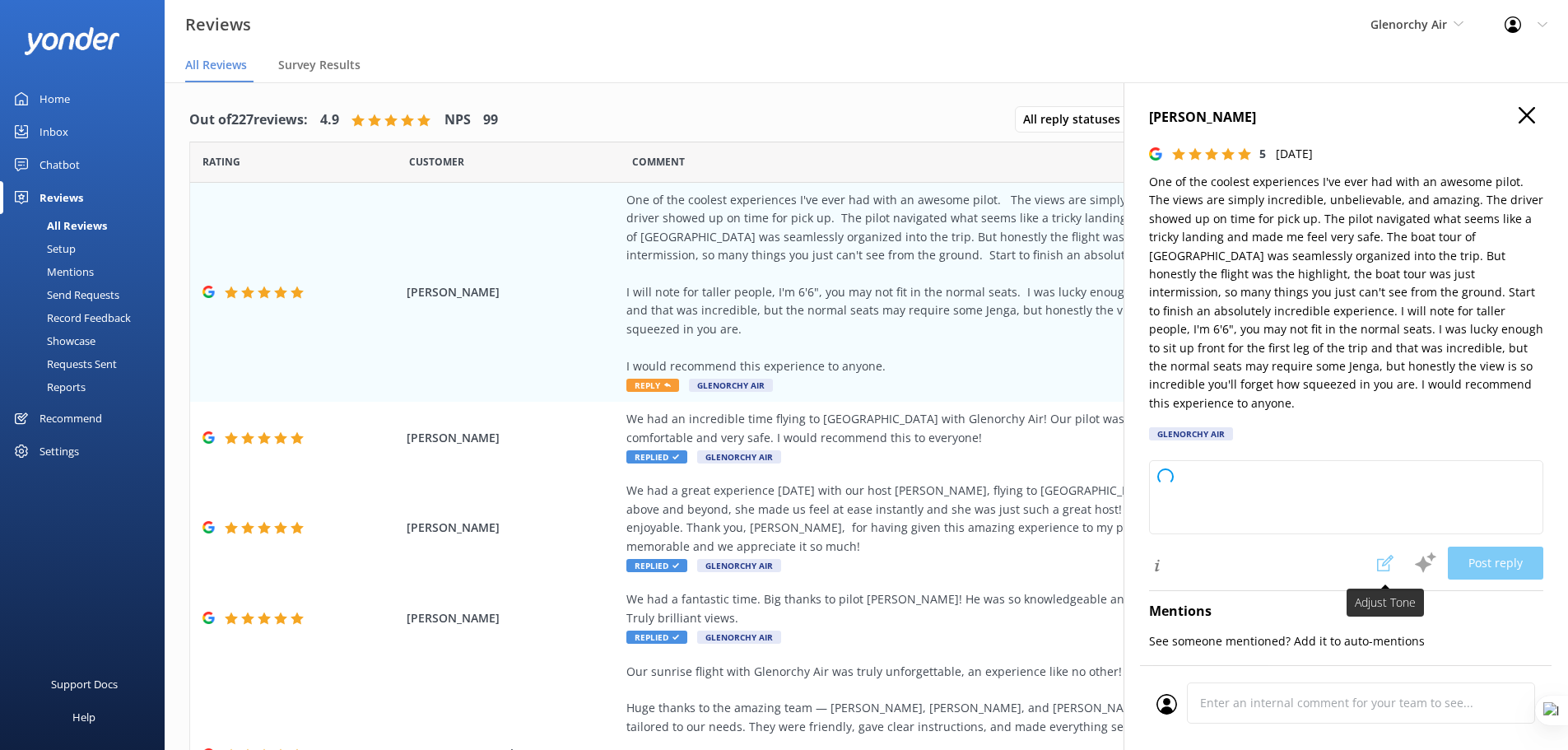
type textarea "Thank you so much for your wonderful review! We’re thrilled to hear you had suc…"
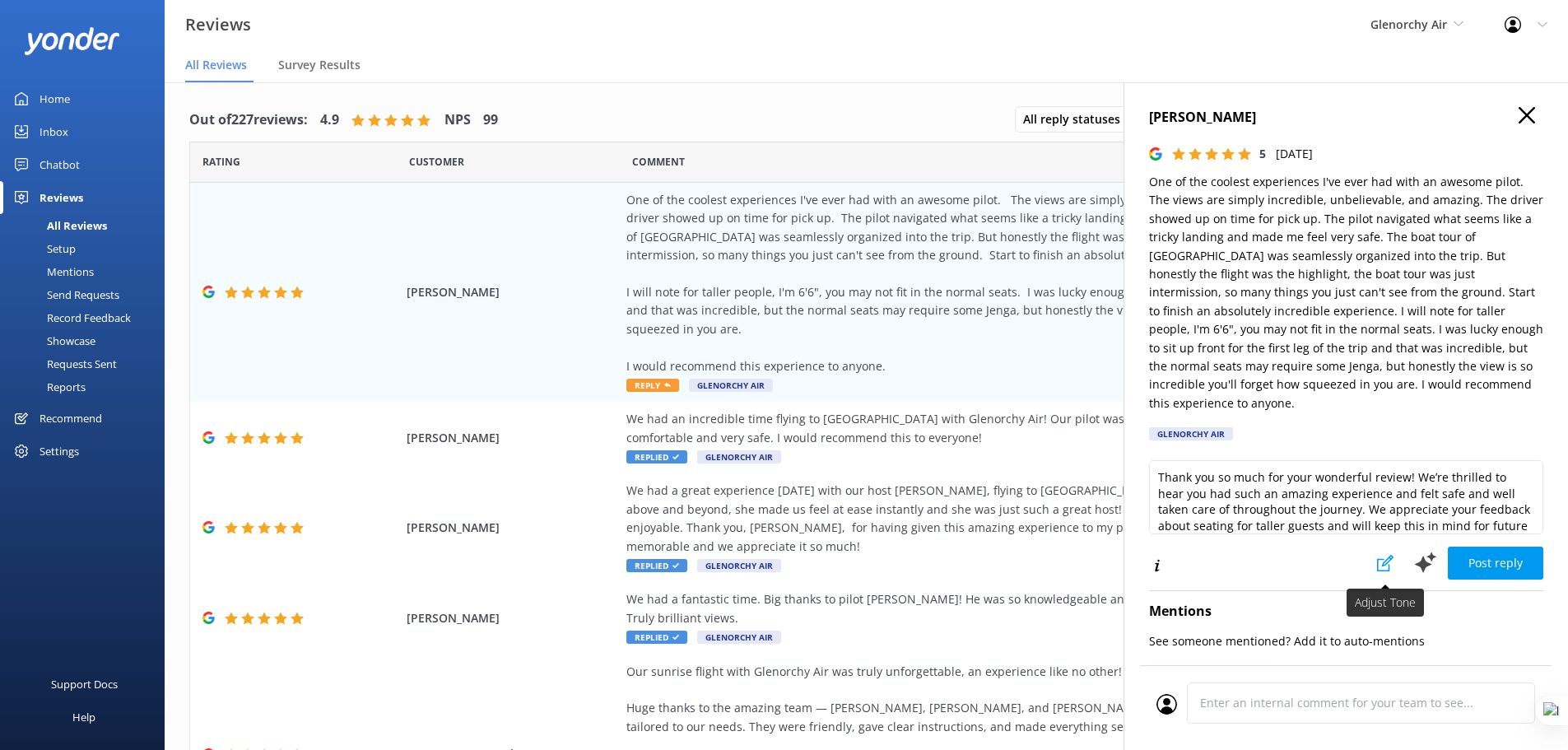
click at [1377, 555] on icon at bounding box center [1385, 563] width 17 height 17
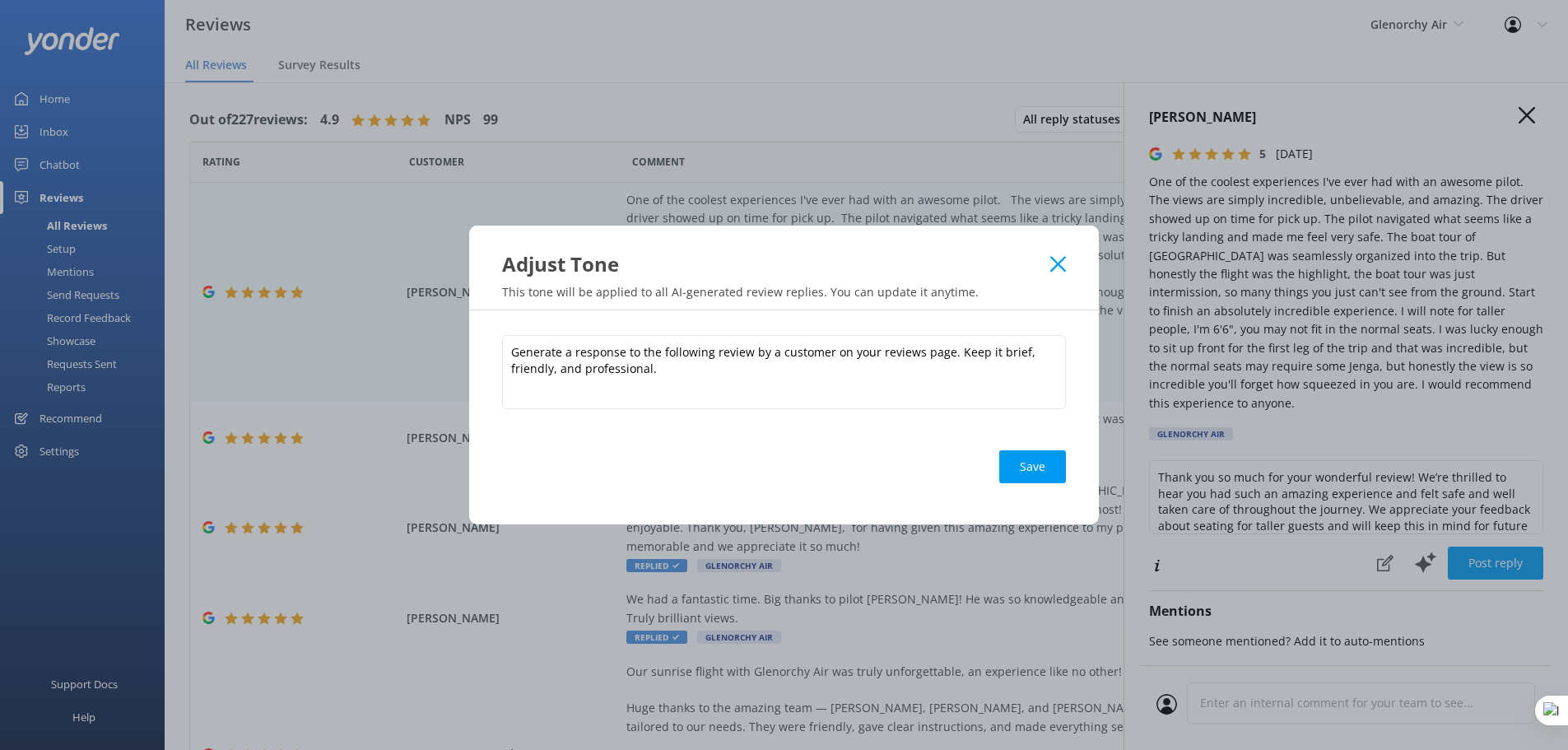
click at [1051, 262] on icon at bounding box center [1058, 264] width 16 height 17
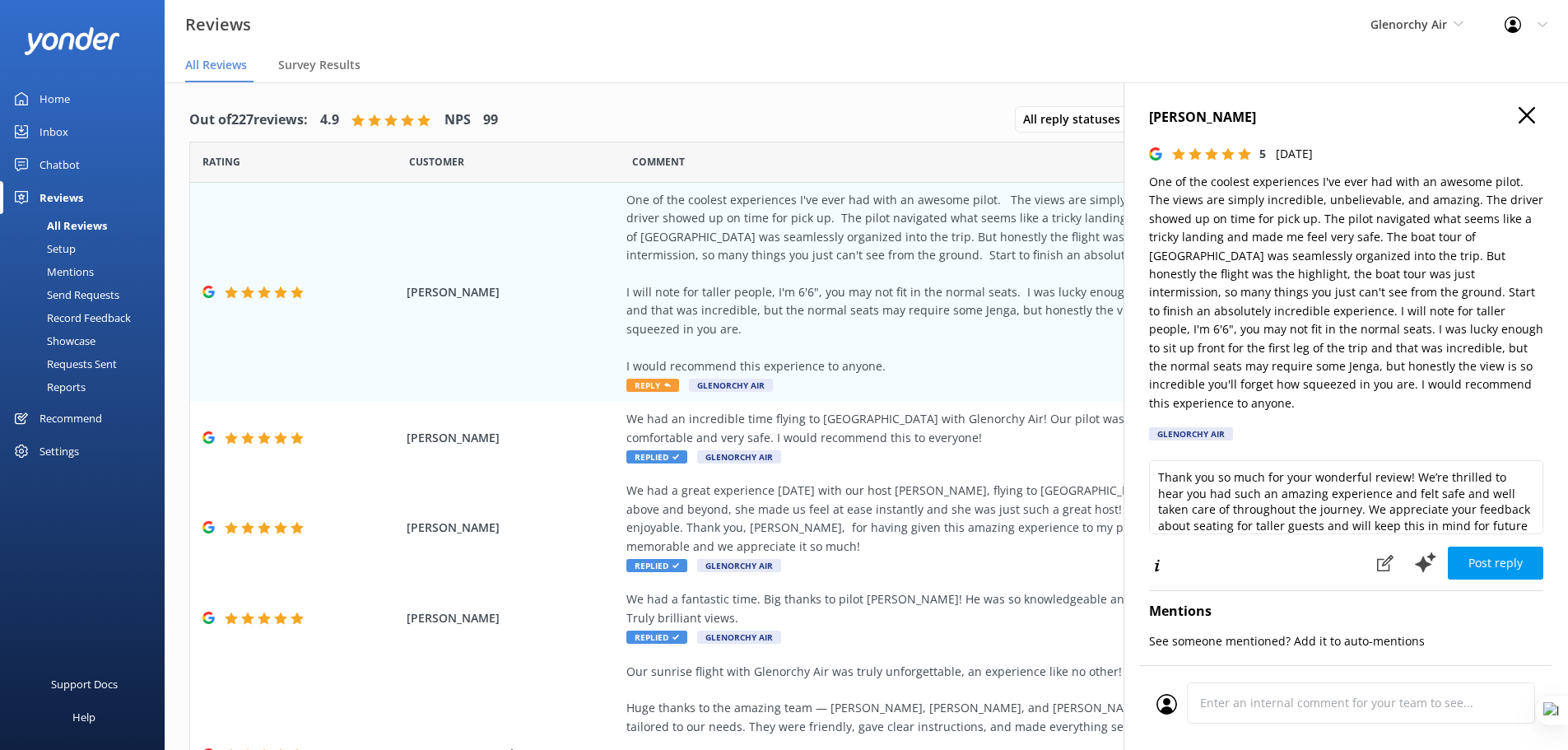
click at [1518, 118] on use at bounding box center [1526, 115] width 17 height 17
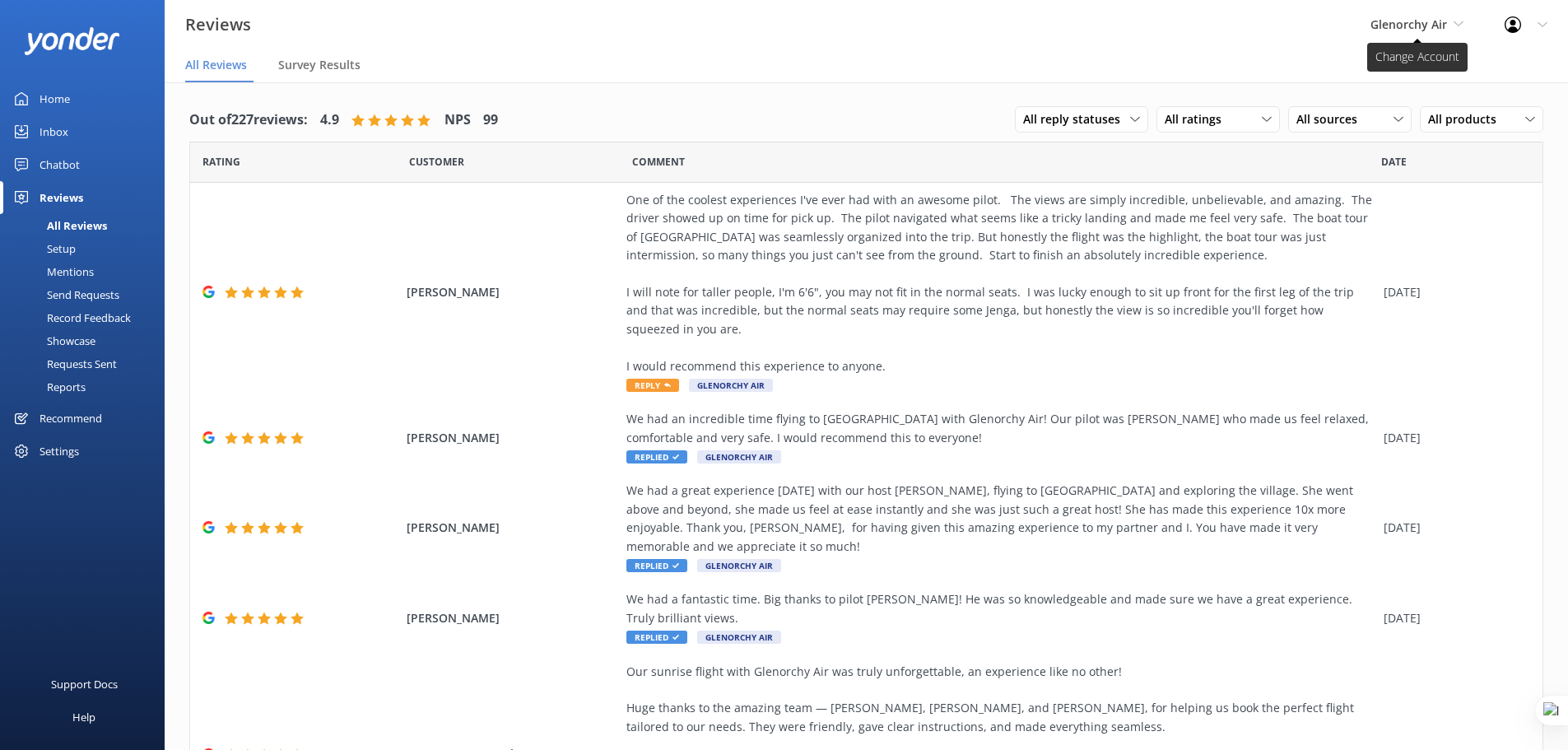
click at [1430, 33] on span "Glenorchy Air" at bounding box center [1416, 24] width 93 height 18
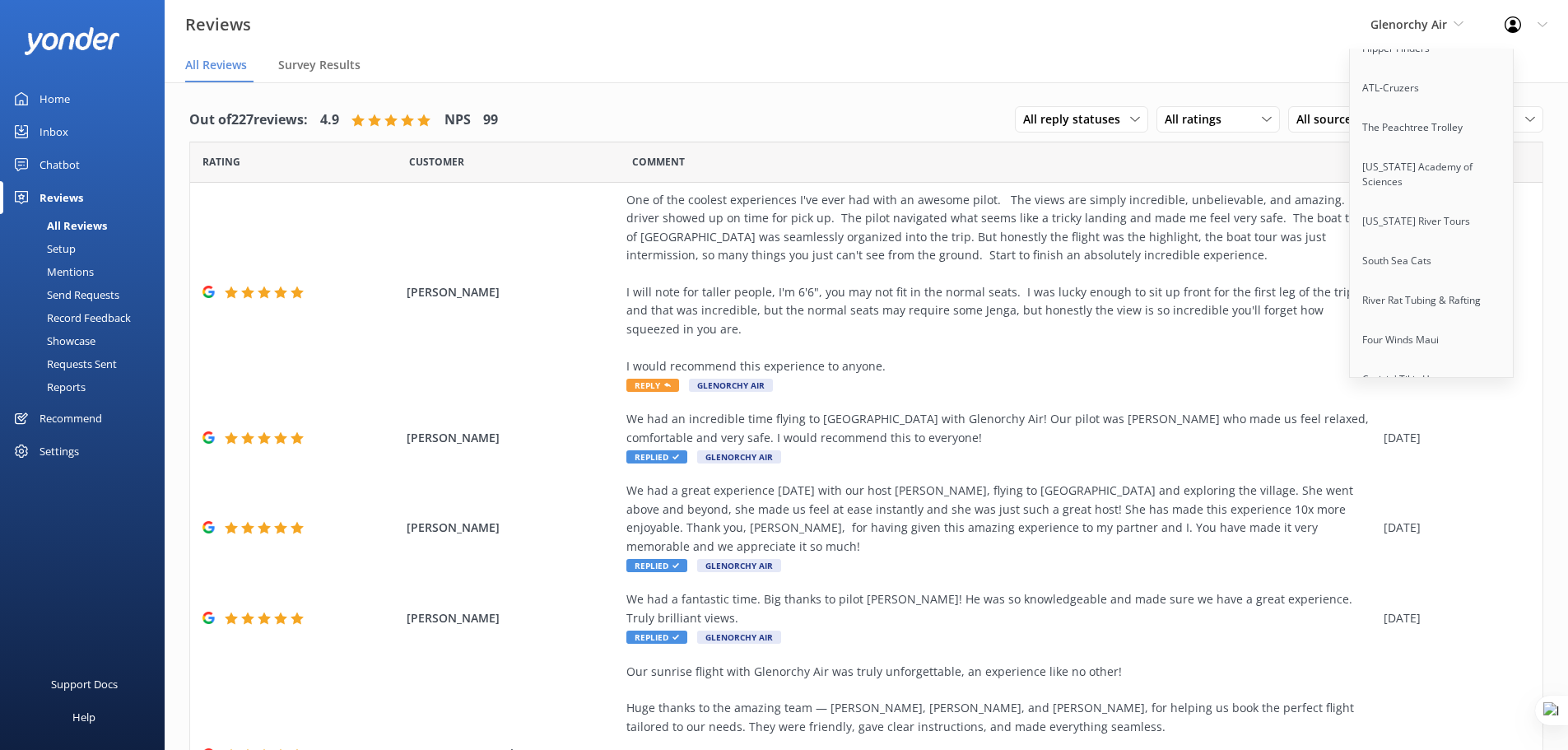
scroll to position [12655, 0]
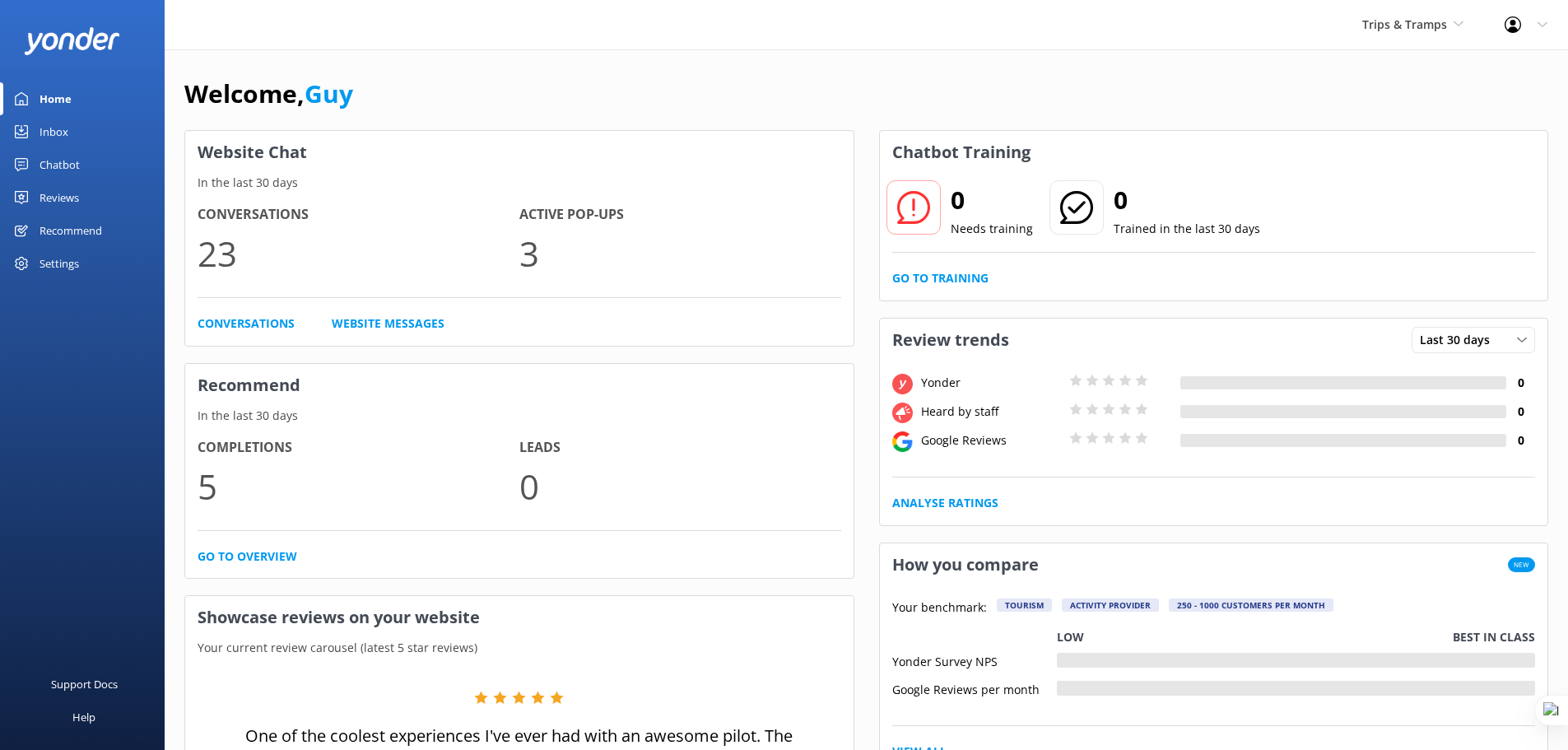
click at [53, 172] on div "Chatbot" at bounding box center [59, 165] width 40 height 33
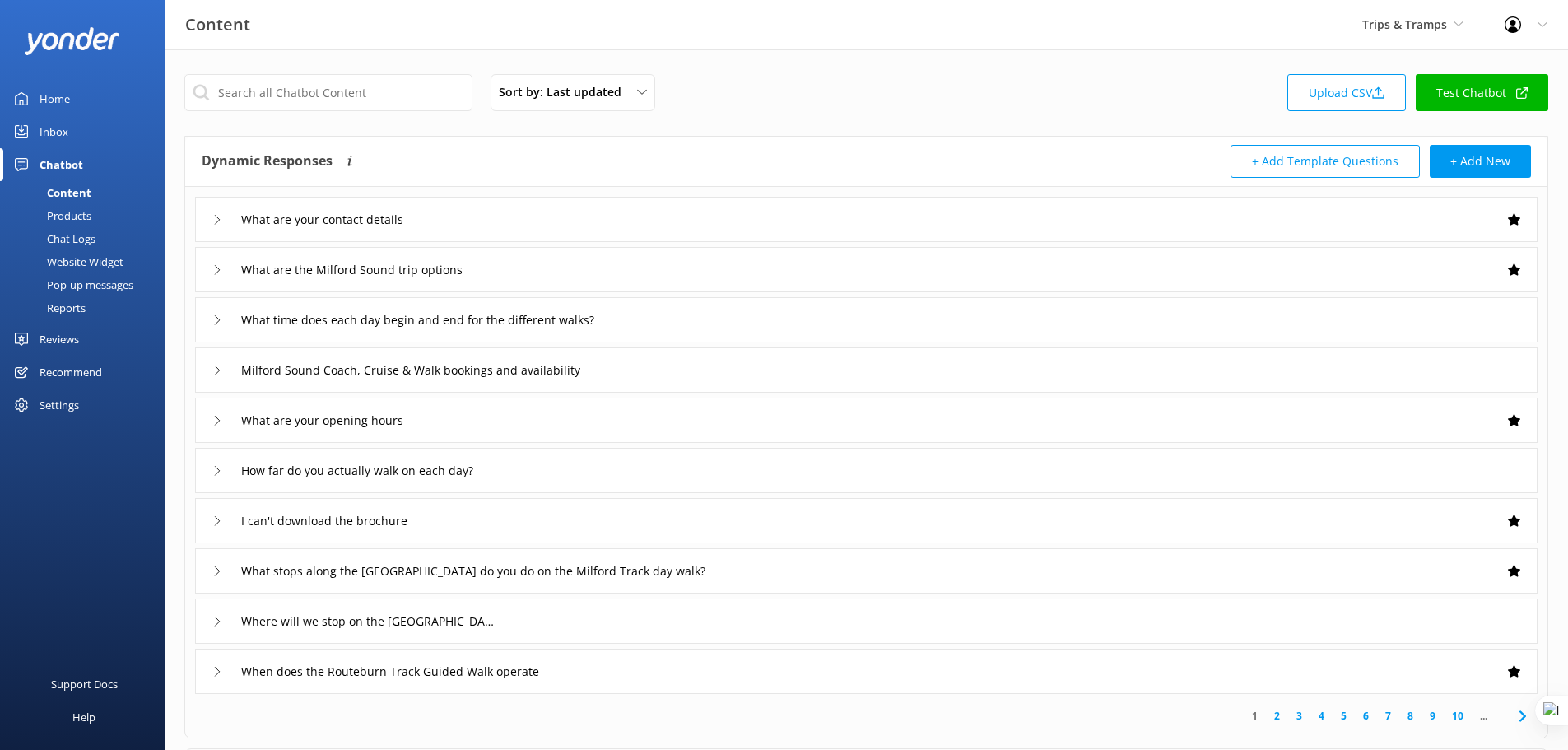
click at [82, 309] on div "Reports" at bounding box center [47, 307] width 76 height 23
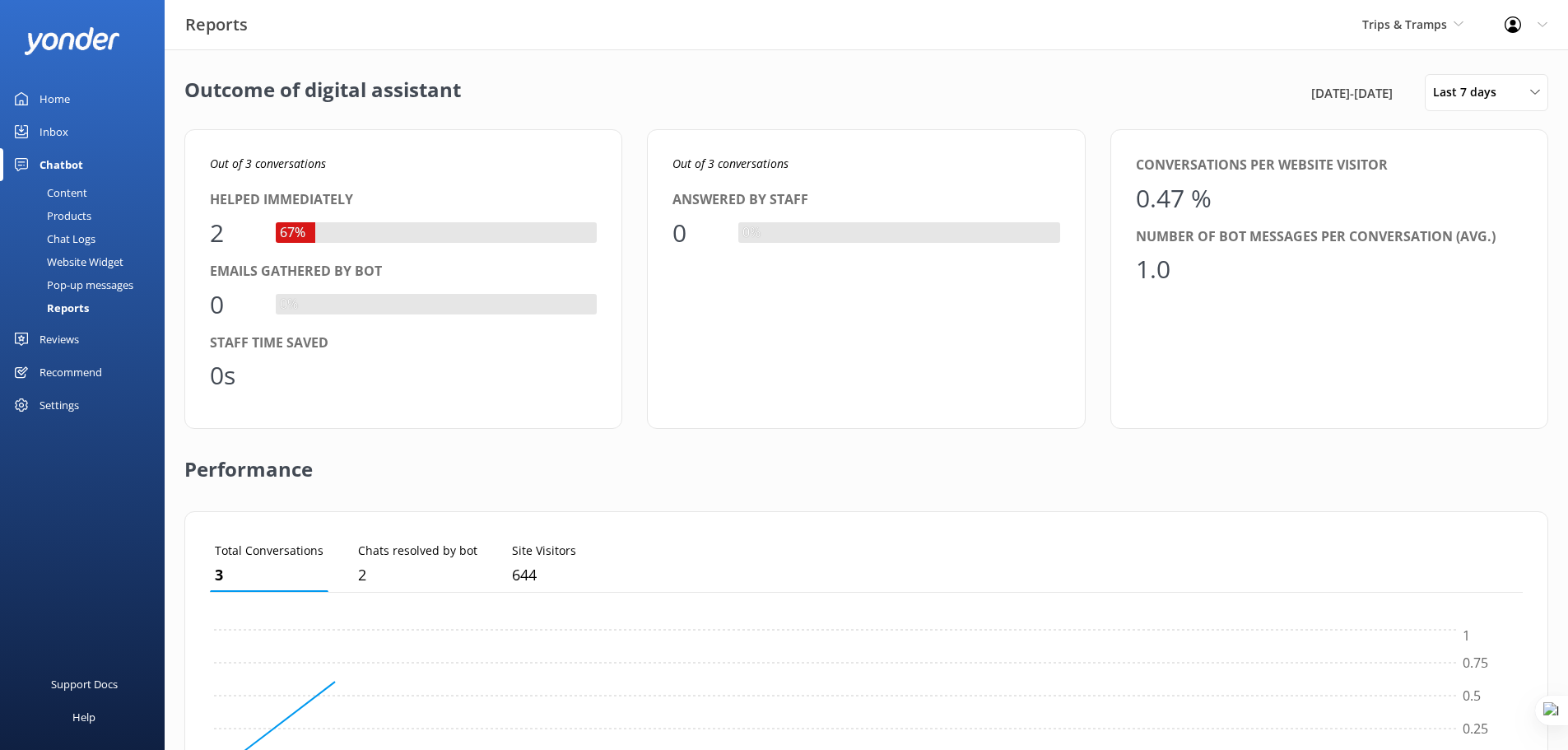
scroll to position [153, 1301]
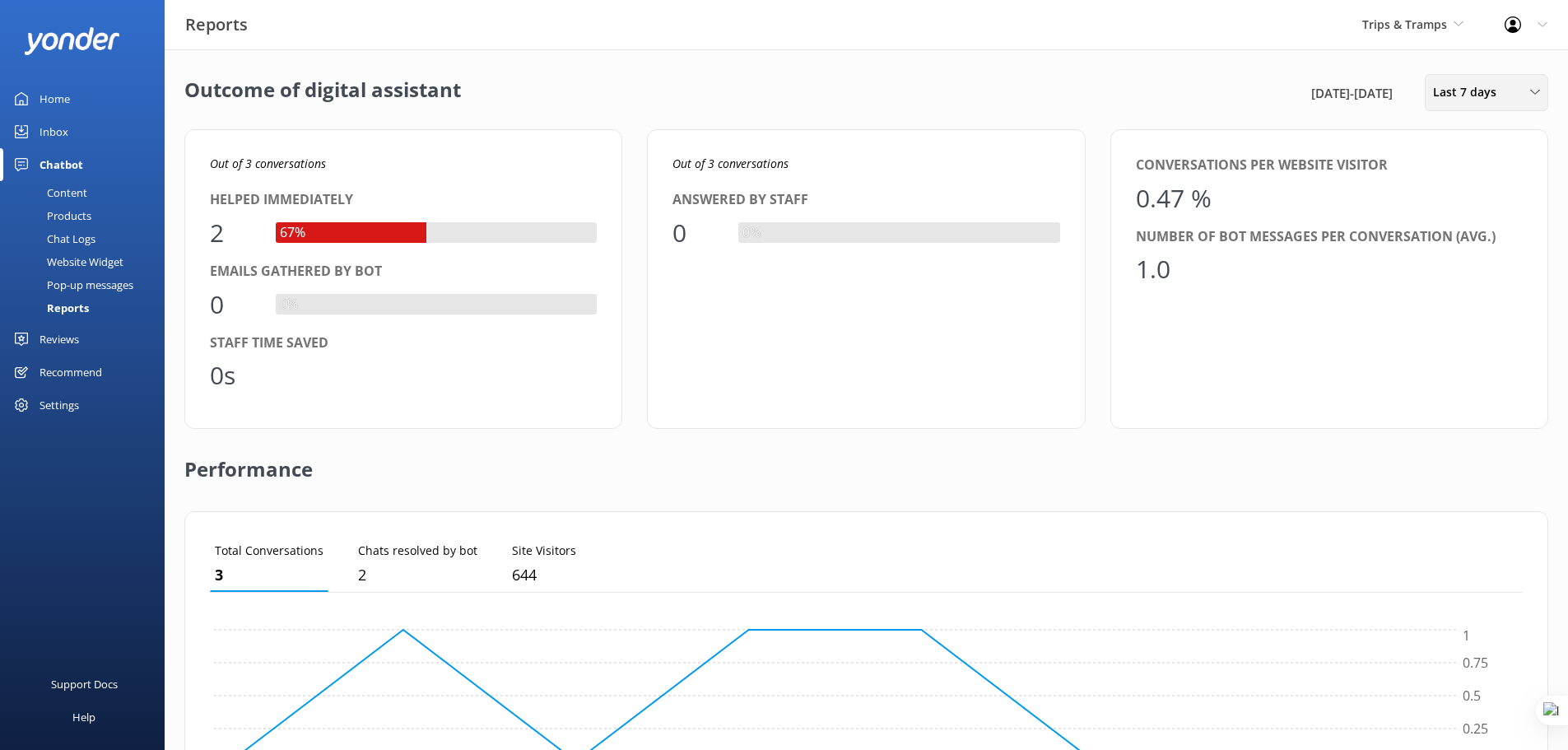
click at [1504, 94] on div "Last 7 days" at bounding box center [1486, 91] width 115 height 18
click at [1476, 172] on div "Last 30 days" at bounding box center [1463, 165] width 58 height 17
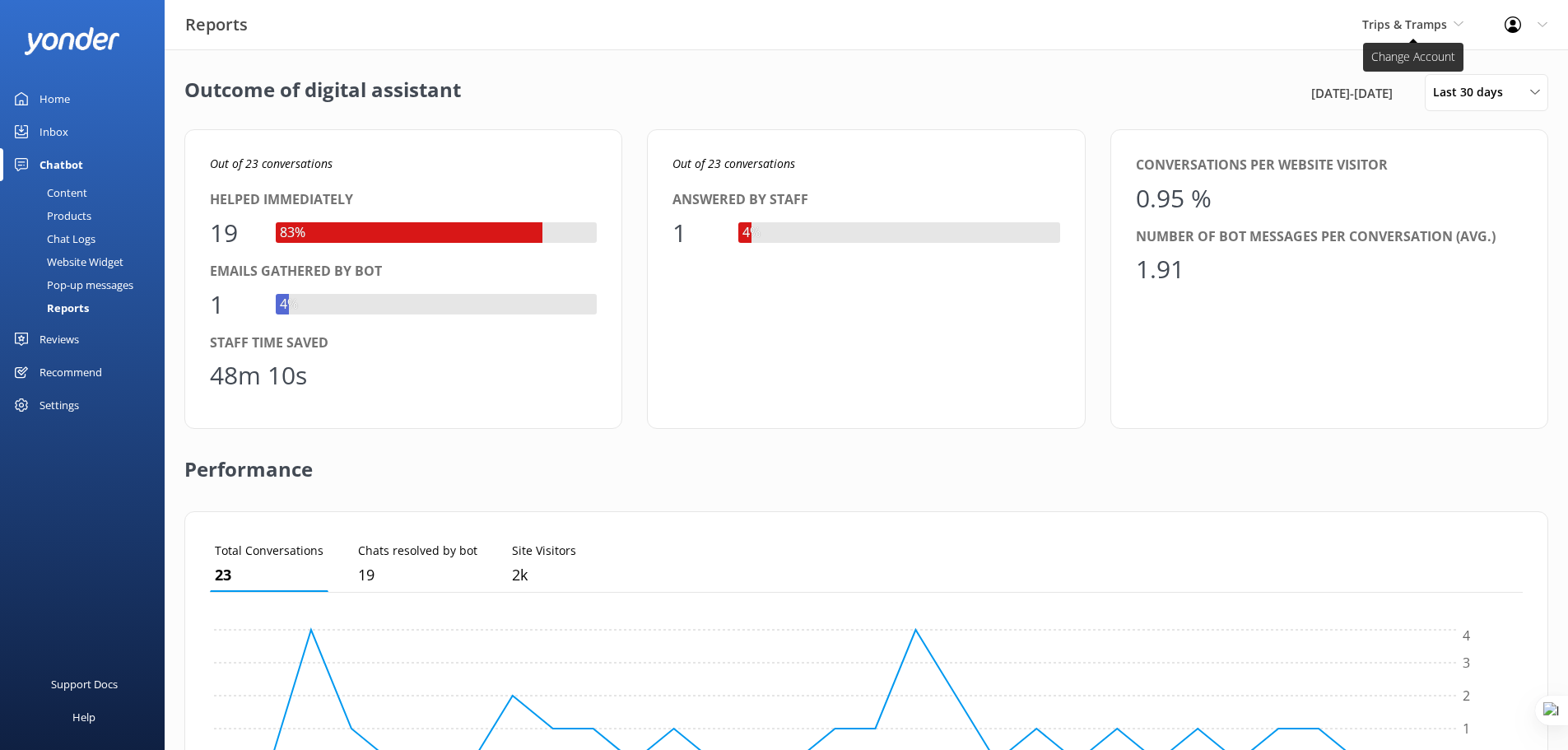
click at [1409, 20] on span "Trips & Tramps" at bounding box center [1404, 24] width 84 height 16
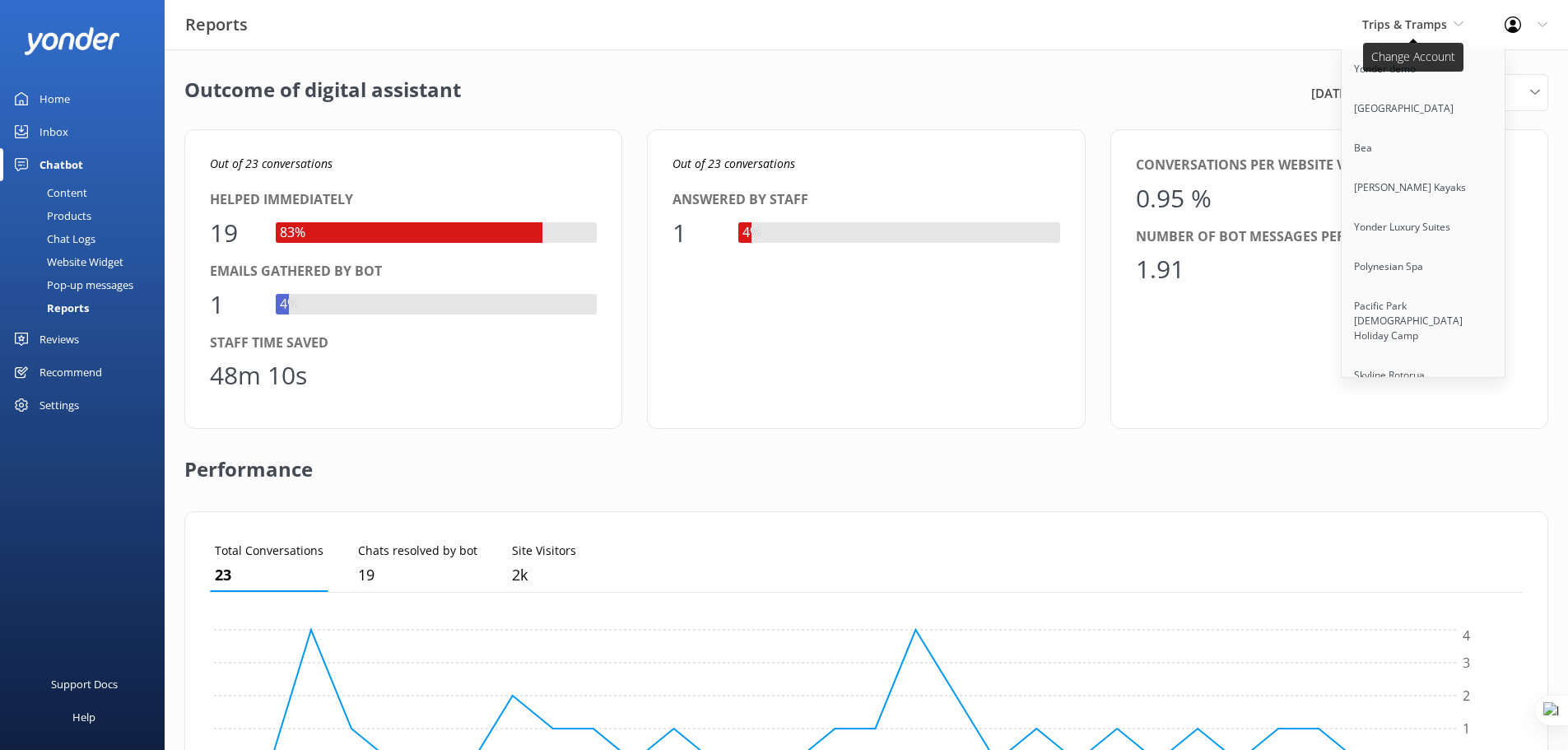
scroll to position [2004, 0]
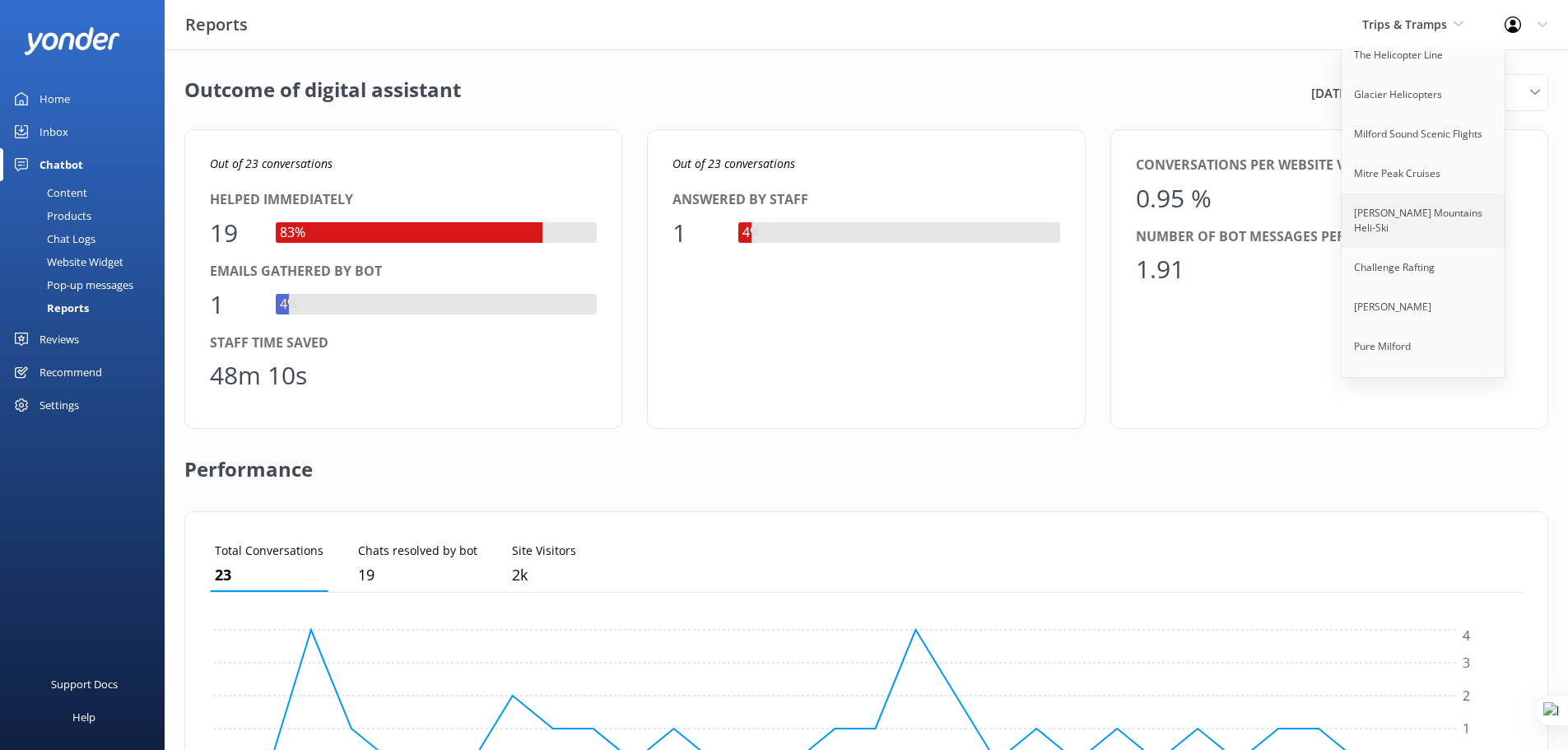
click at [1416, 216] on link "[PERSON_NAME] Mountains Heli-Ski" at bounding box center [1423, 220] width 165 height 54
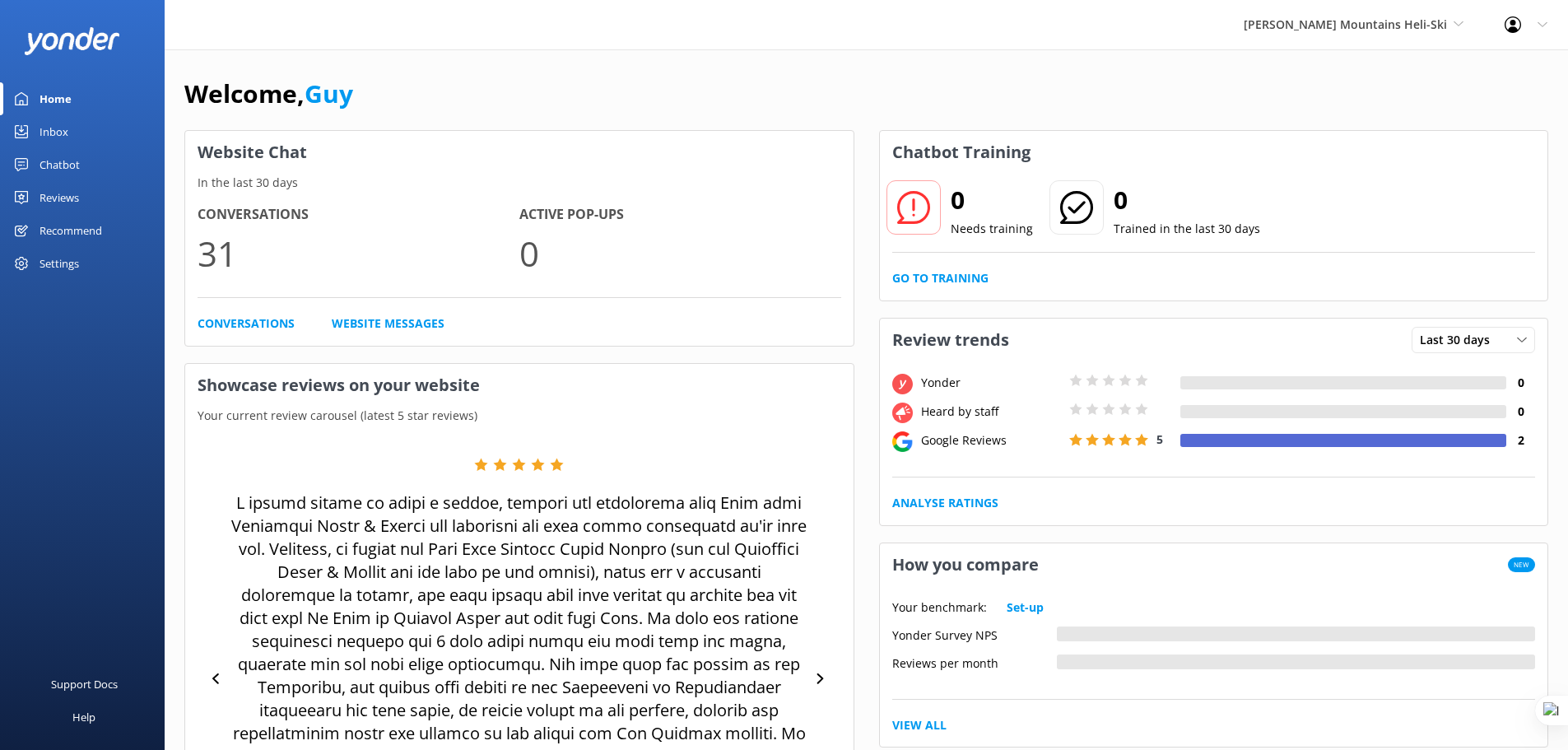
click at [45, 162] on div "Chatbot" at bounding box center [59, 165] width 40 height 33
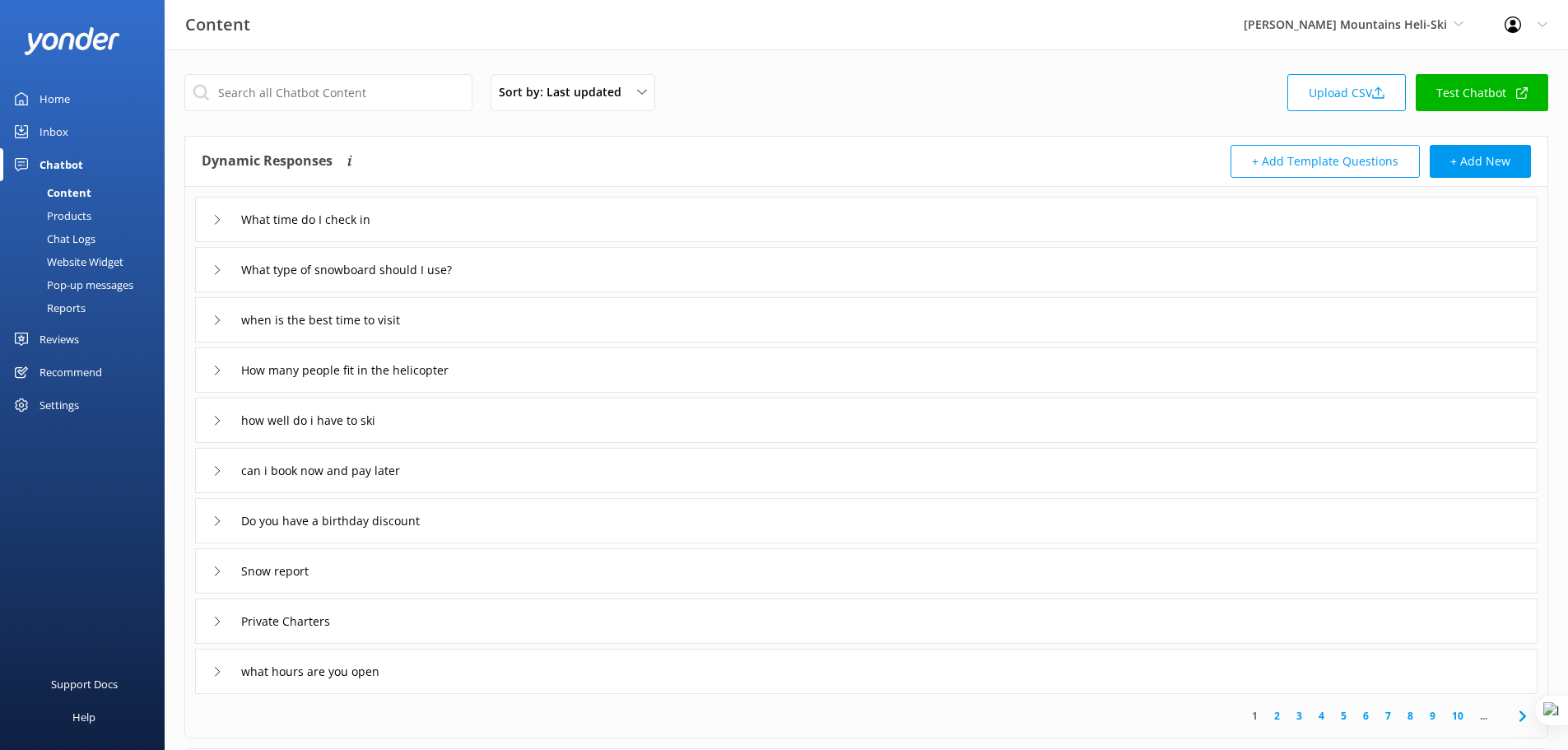
click at [64, 302] on div "Reports" at bounding box center [47, 307] width 76 height 23
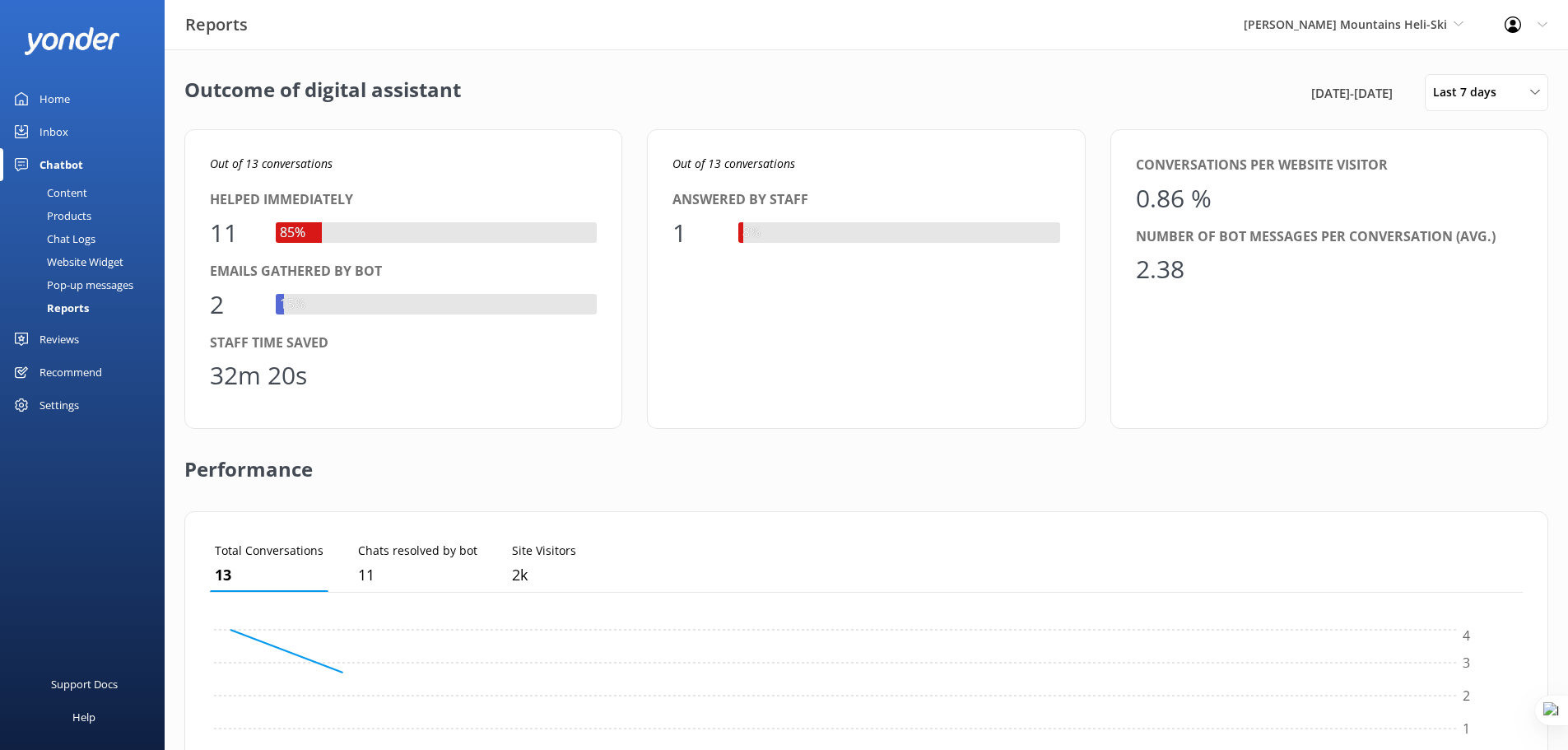
scroll to position [153, 1301]
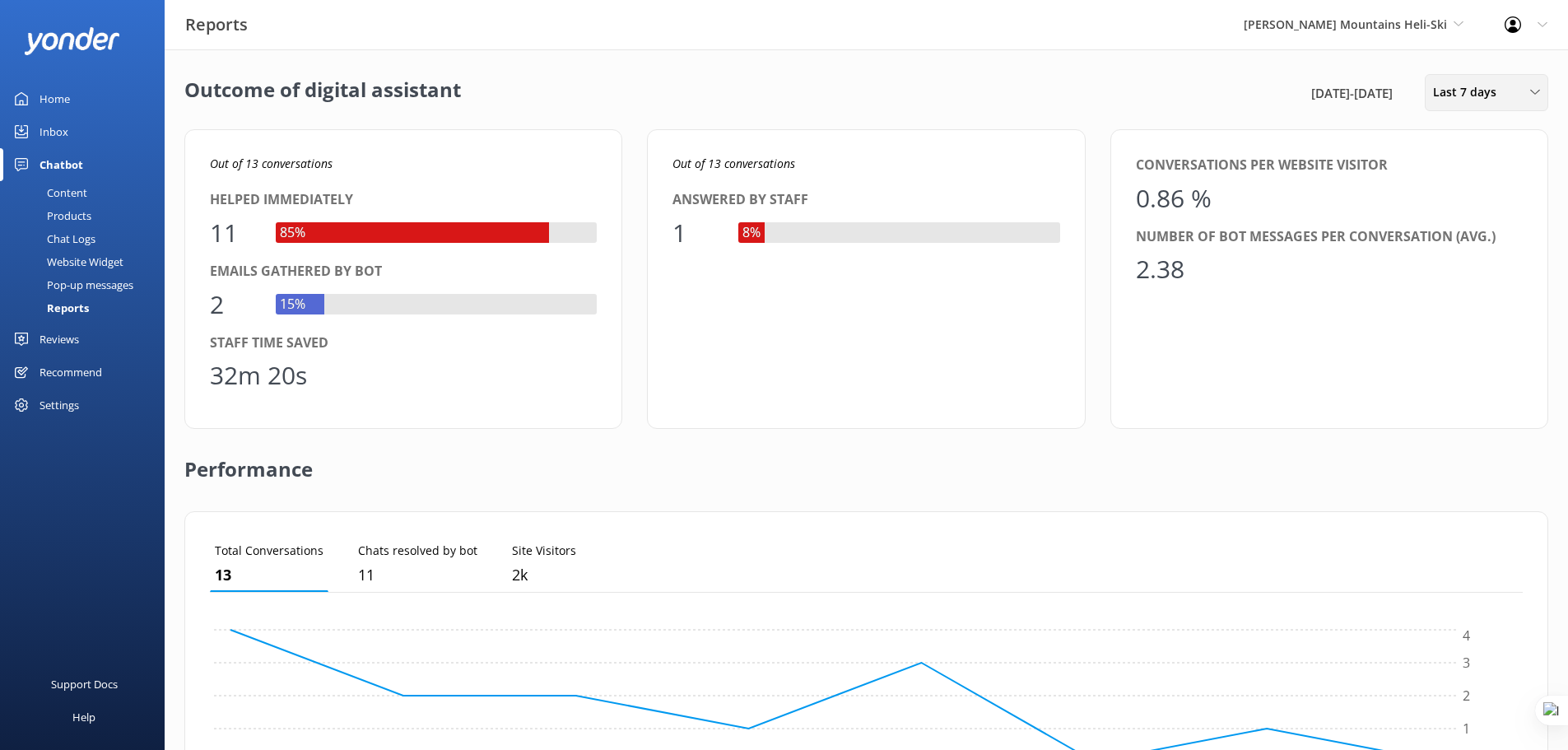
click at [1494, 96] on span "Last 7 days" at bounding box center [1470, 91] width 73 height 18
click at [1477, 170] on div "Last 30 days" at bounding box center [1463, 165] width 58 height 17
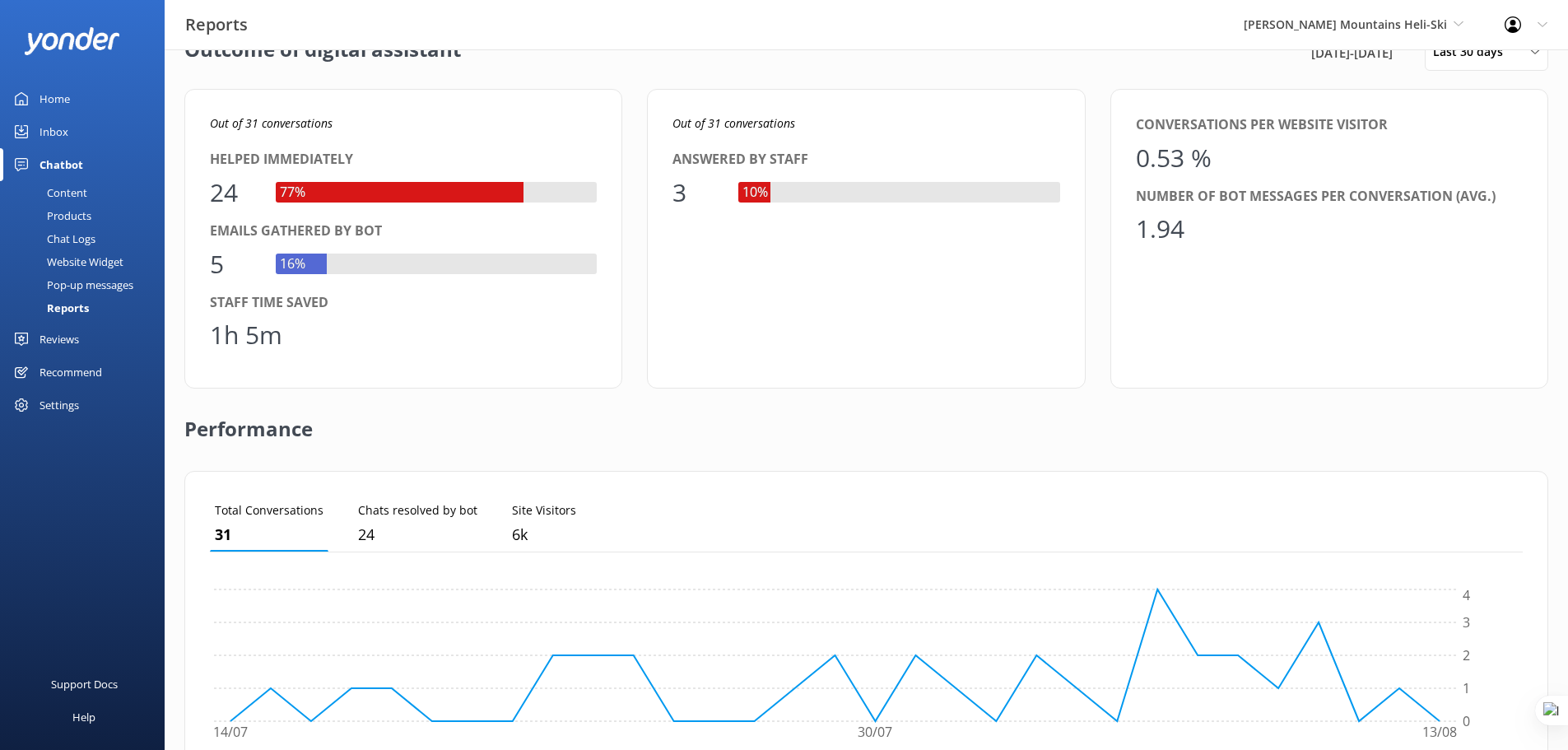
scroll to position [41, 0]
click at [1367, 17] on span "[PERSON_NAME] Mountains Heli-Ski" at bounding box center [1345, 24] width 203 height 16
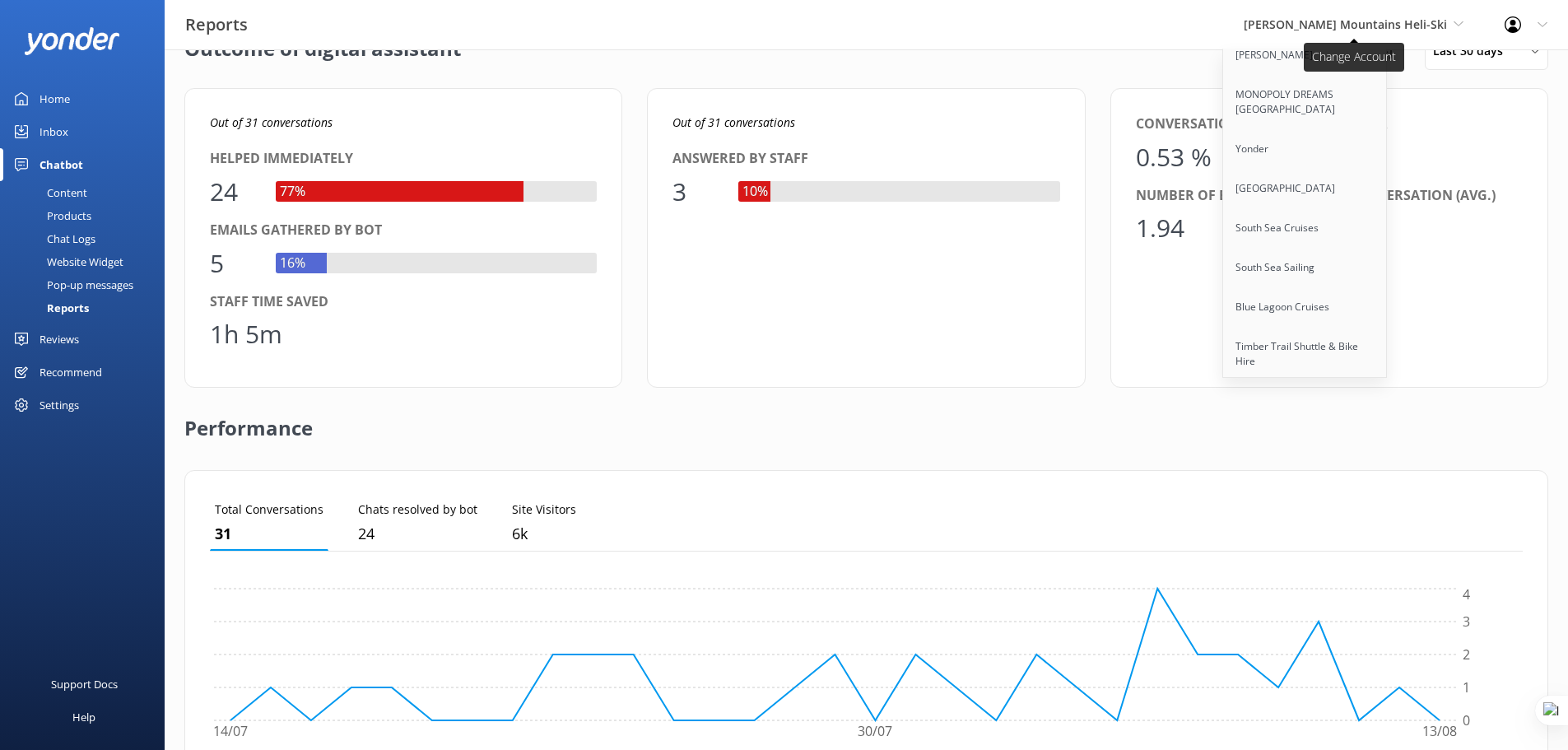
scroll to position [6814, 0]
click at [1342, 430] on link "Cruise [GEOGRAPHIC_DATA]" at bounding box center [1305, 449] width 165 height 39
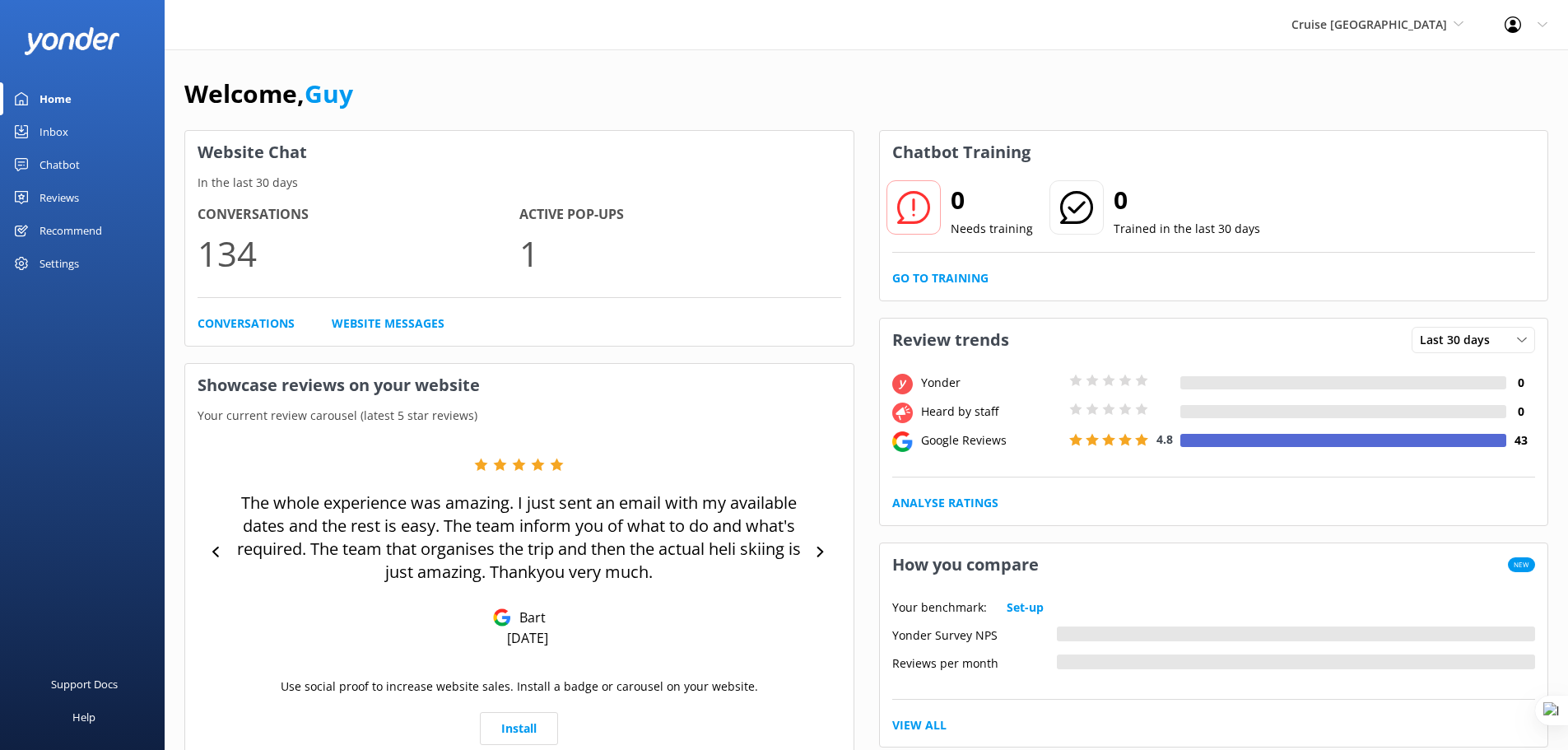
click at [55, 190] on div "Reviews" at bounding box center [58, 198] width 39 height 33
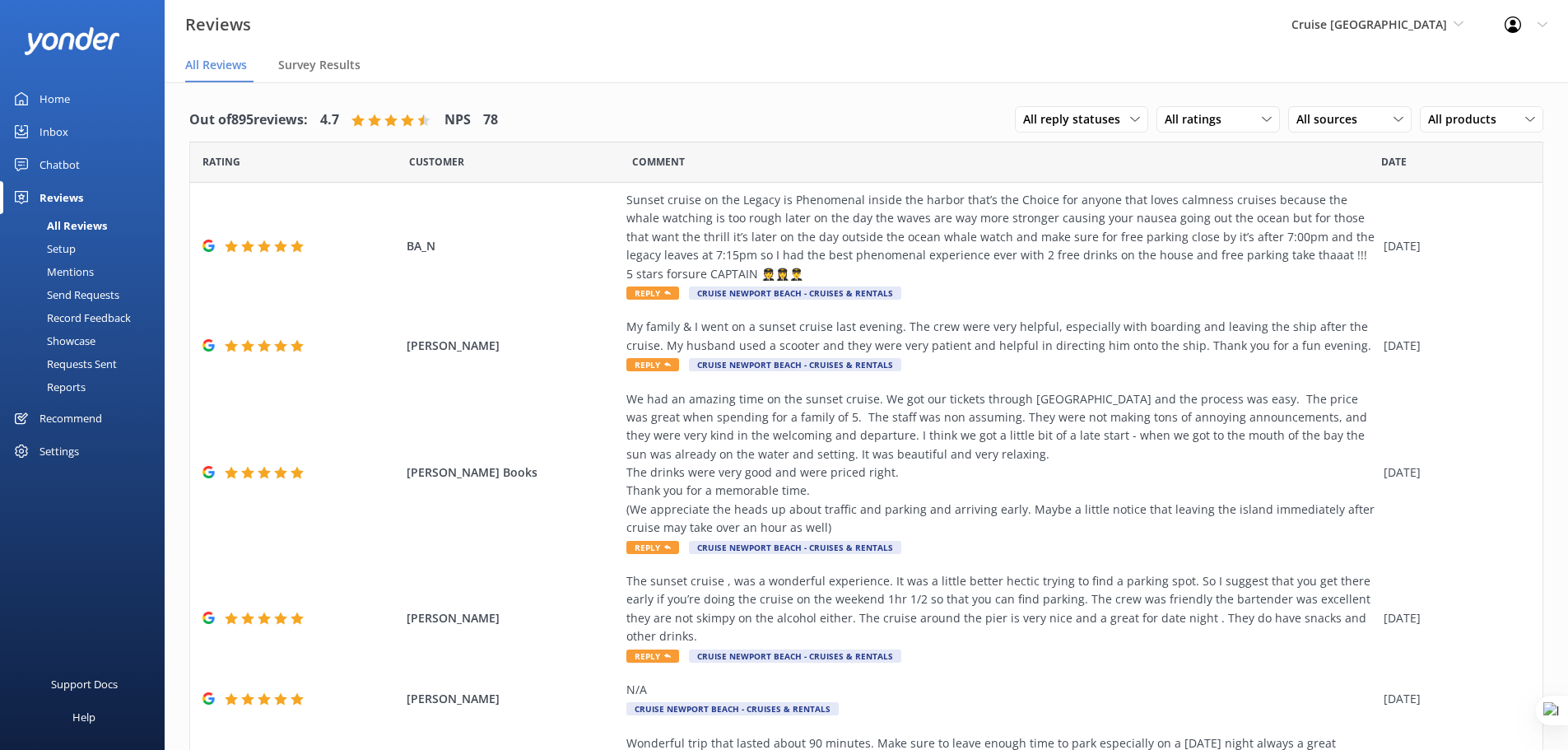
click at [75, 374] on div "Requests Sent" at bounding box center [63, 363] width 107 height 23
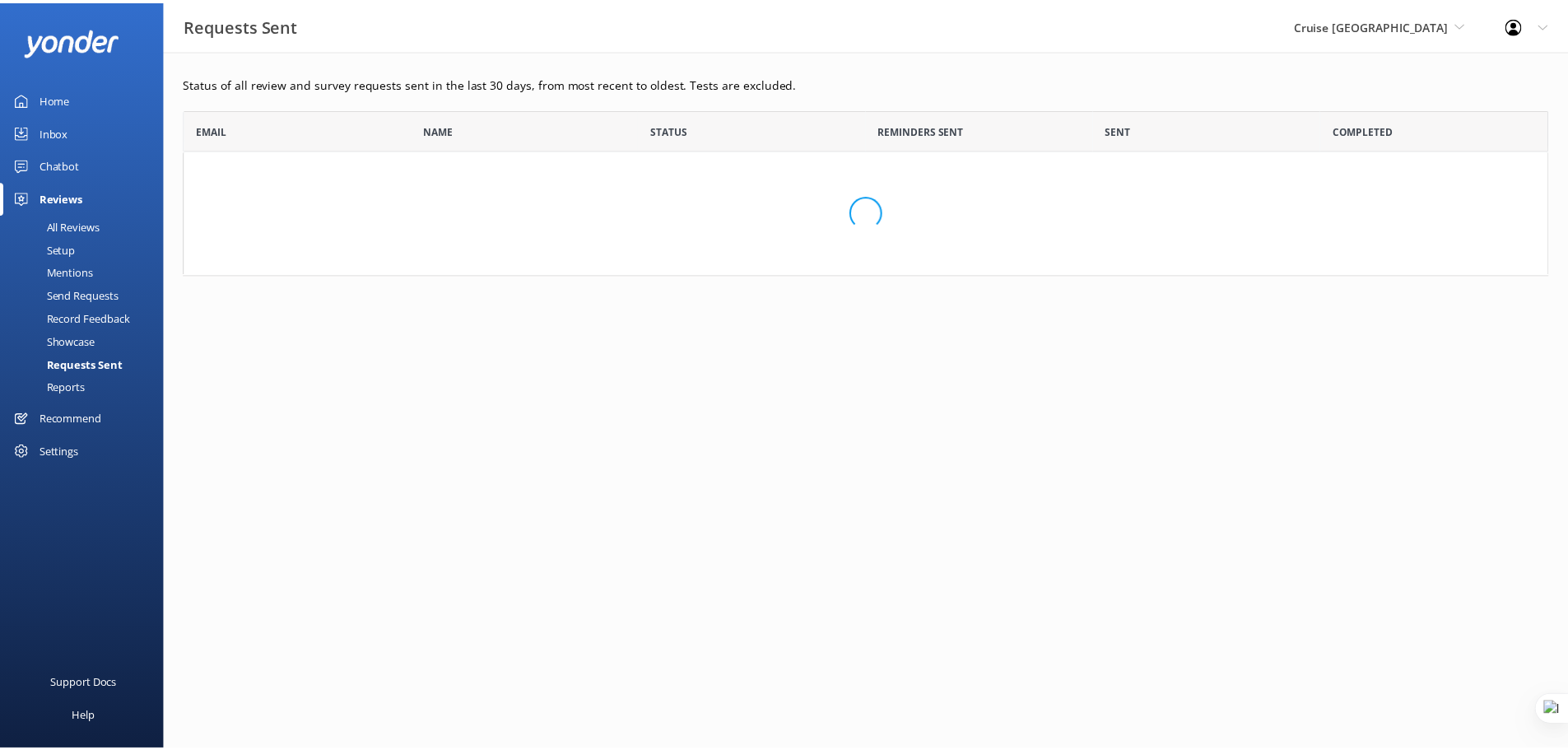
scroll to position [154, 1364]
click at [70, 383] on div "Reports" at bounding box center [47, 387] width 76 height 23
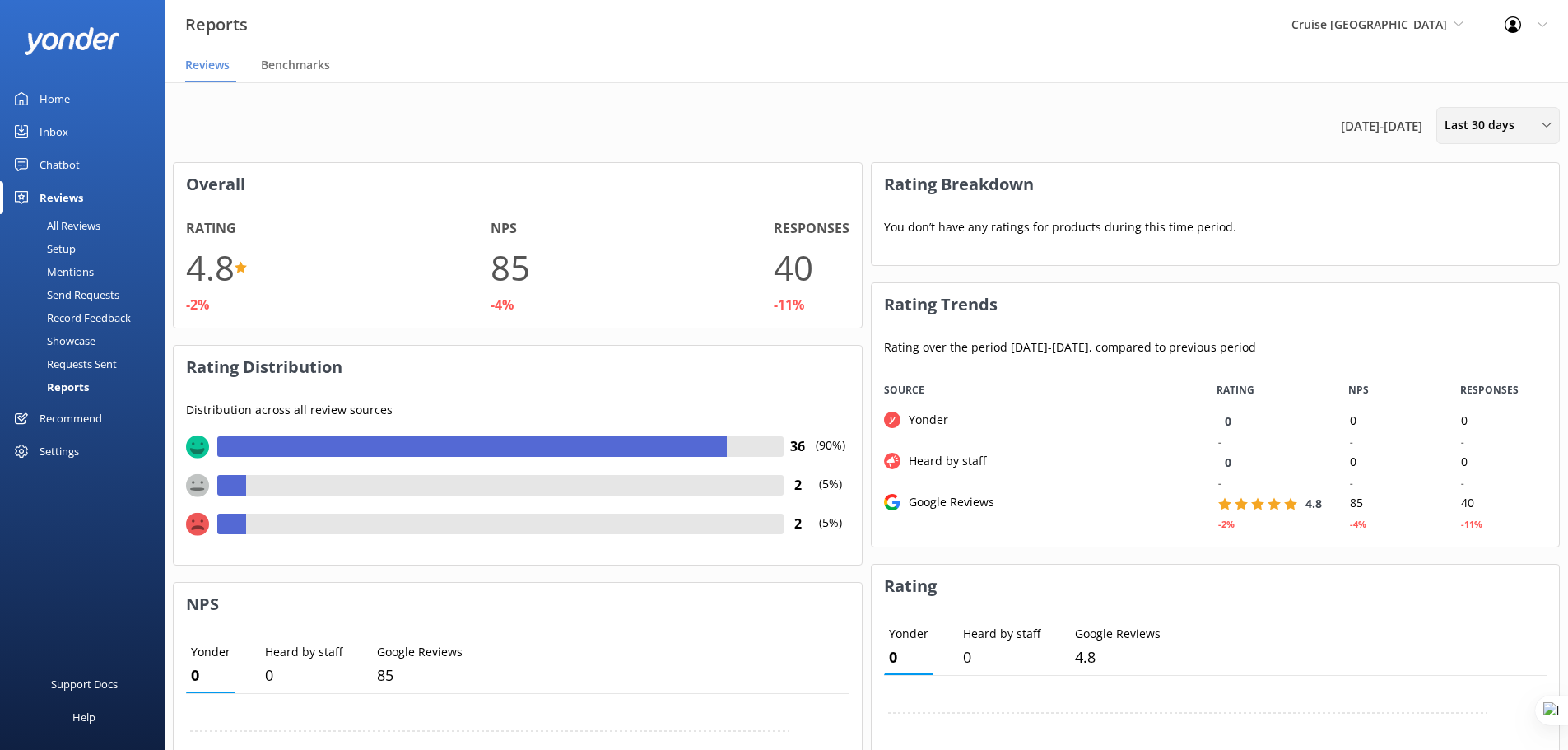
click at [1500, 125] on span "Last 30 days" at bounding box center [1484, 125] width 80 height 18
click at [1491, 258] on div "Last 180 days" at bounding box center [1477, 264] width 64 height 17
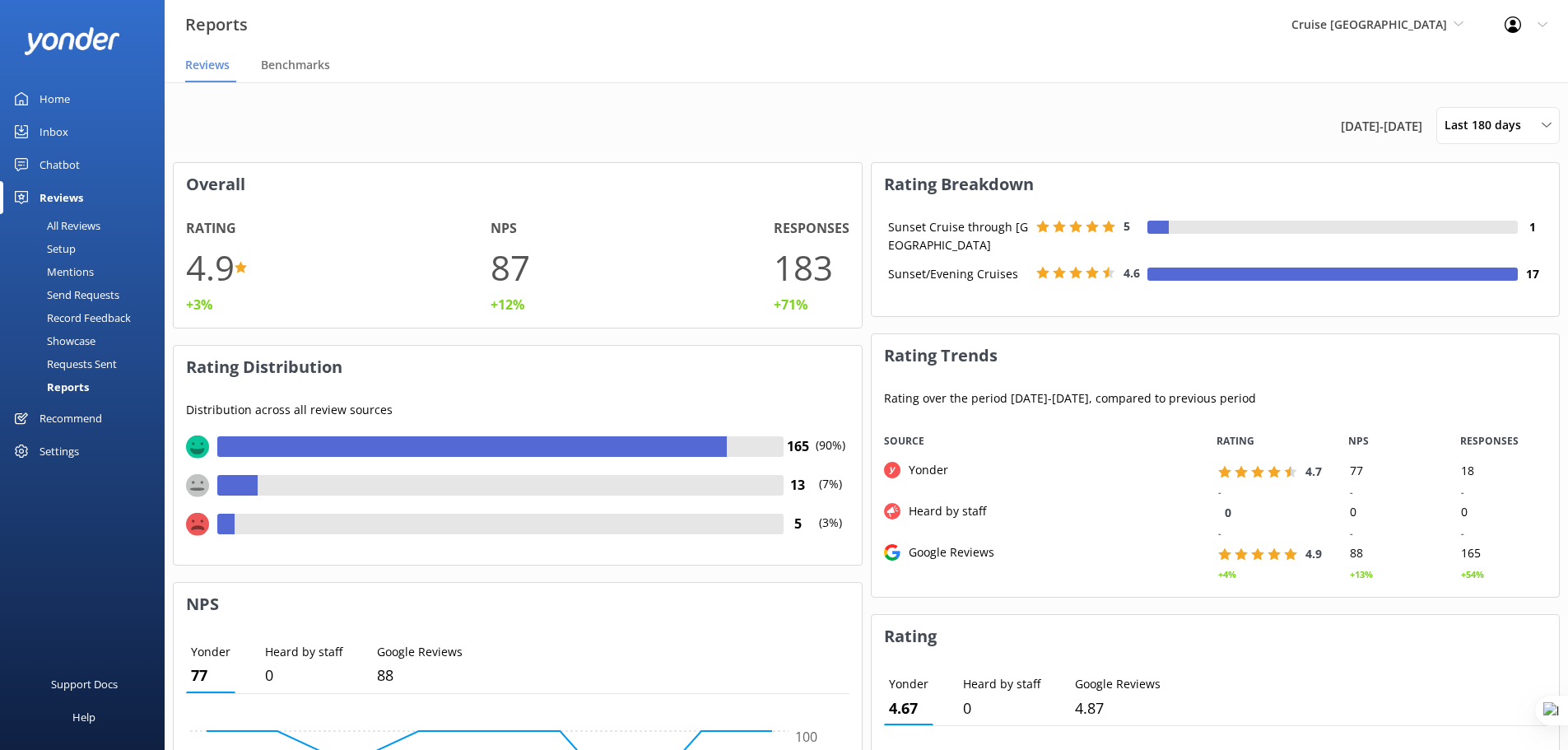
click at [52, 152] on div "Chatbot" at bounding box center [59, 165] width 40 height 33
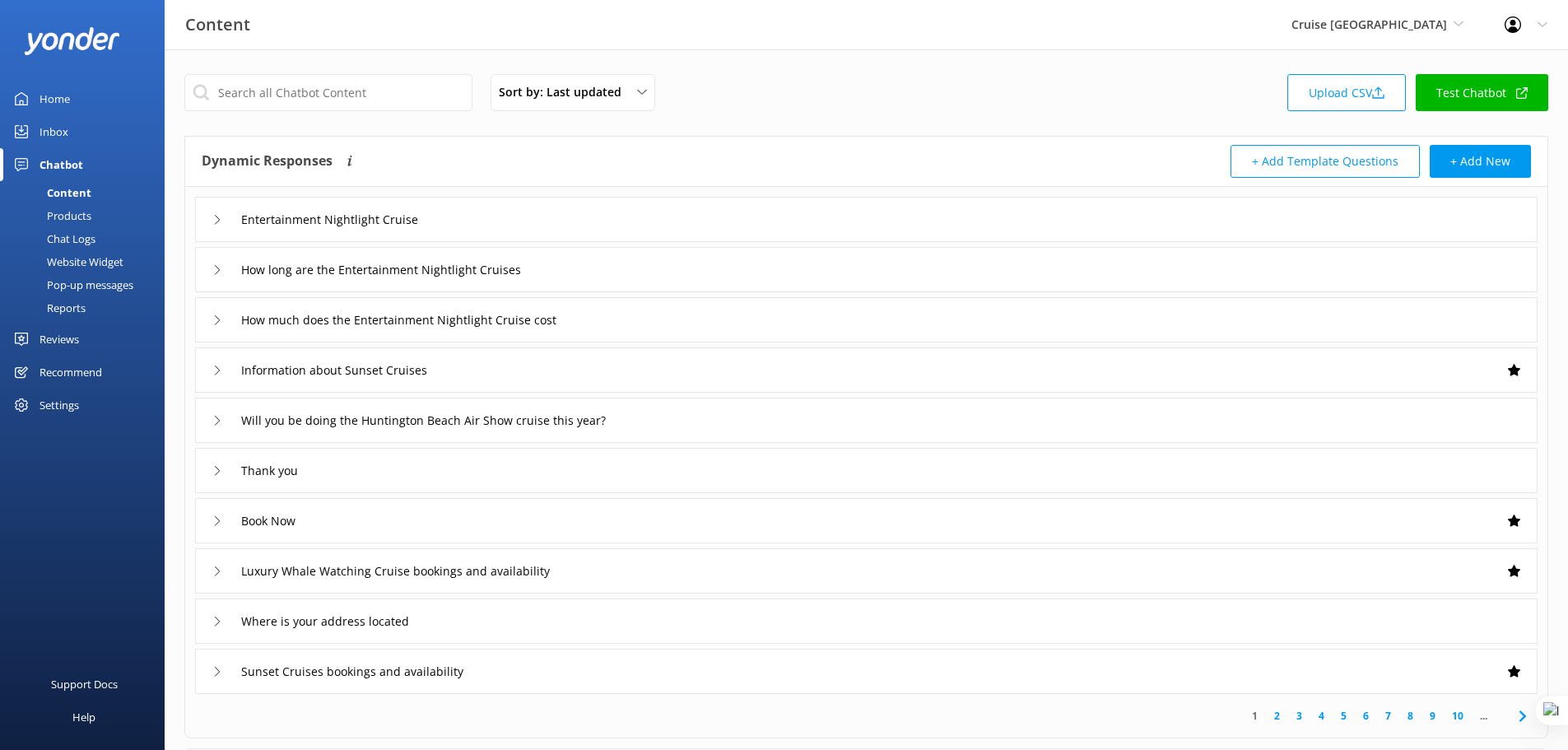
click at [69, 341] on div "Reviews" at bounding box center [58, 339] width 39 height 33
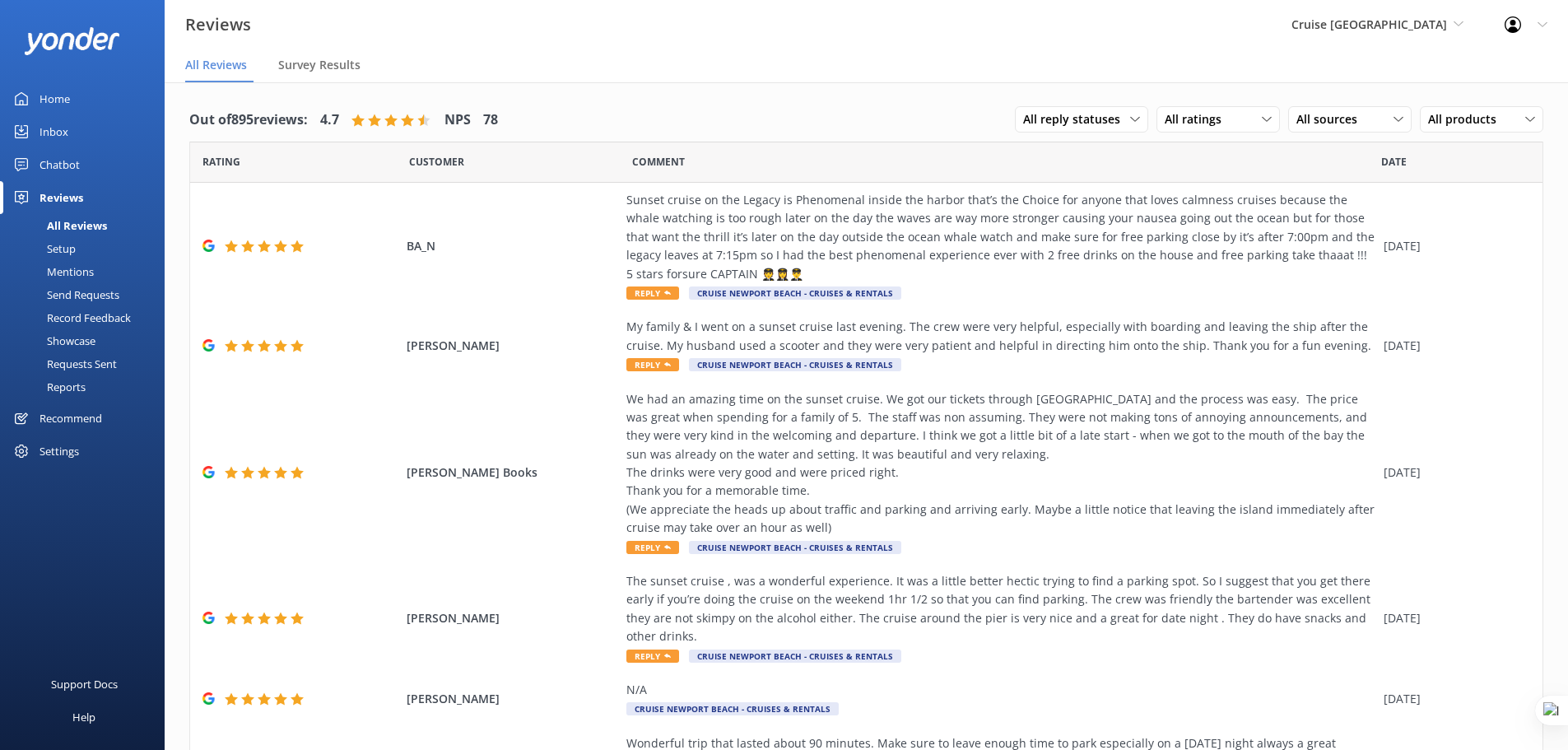
click at [64, 159] on div "Chatbot" at bounding box center [59, 165] width 40 height 33
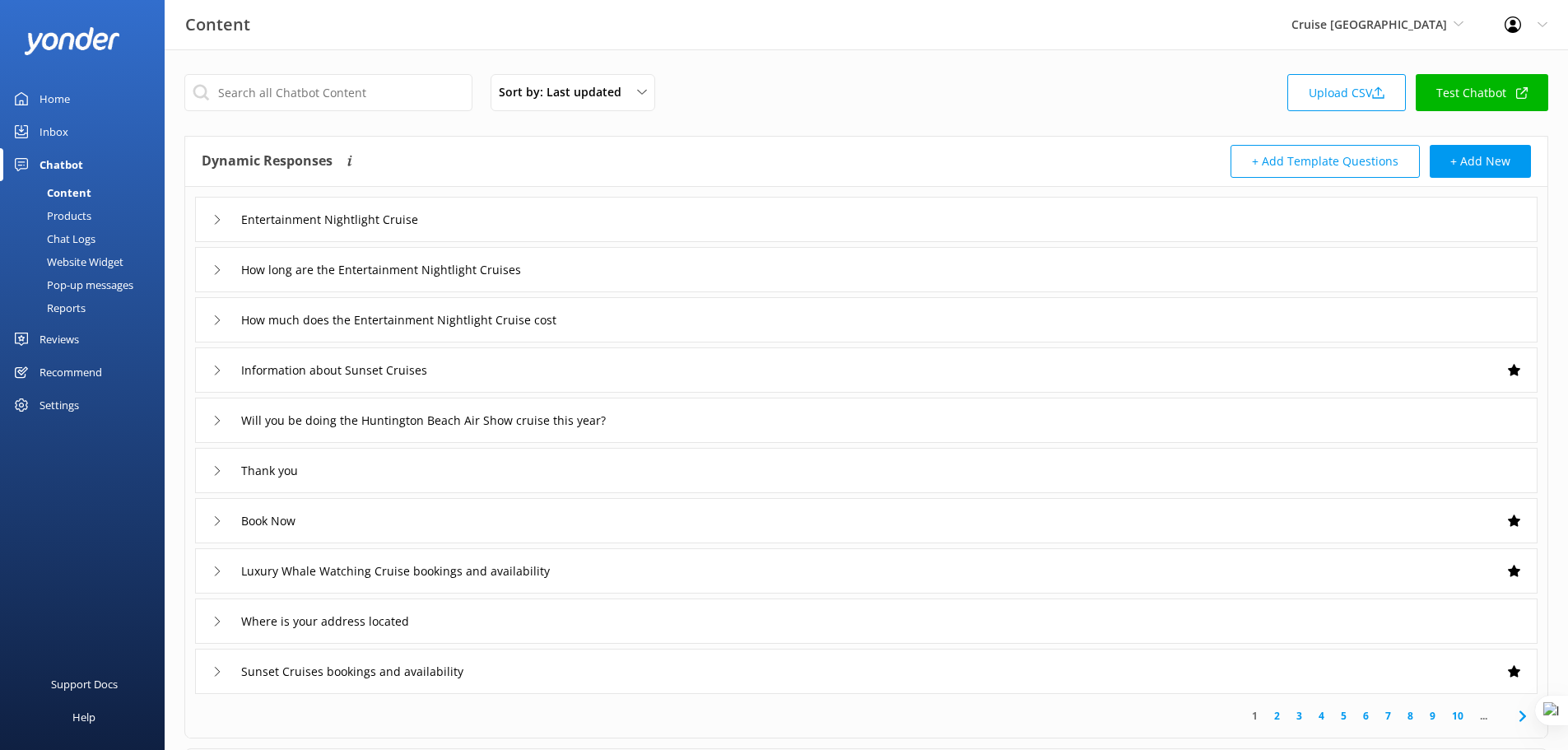
click at [71, 306] on div "Reports" at bounding box center [47, 307] width 76 height 23
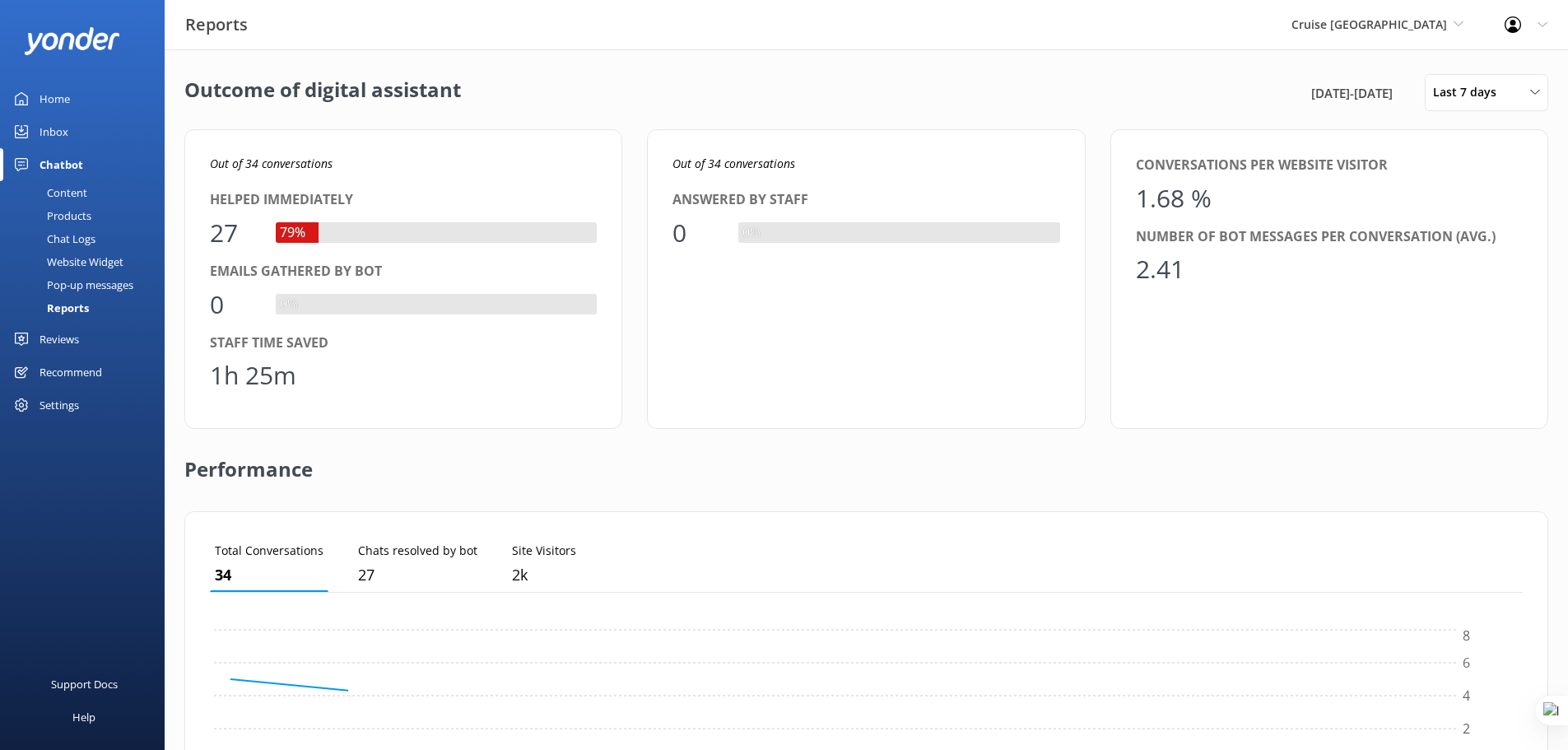
scroll to position [153, 1301]
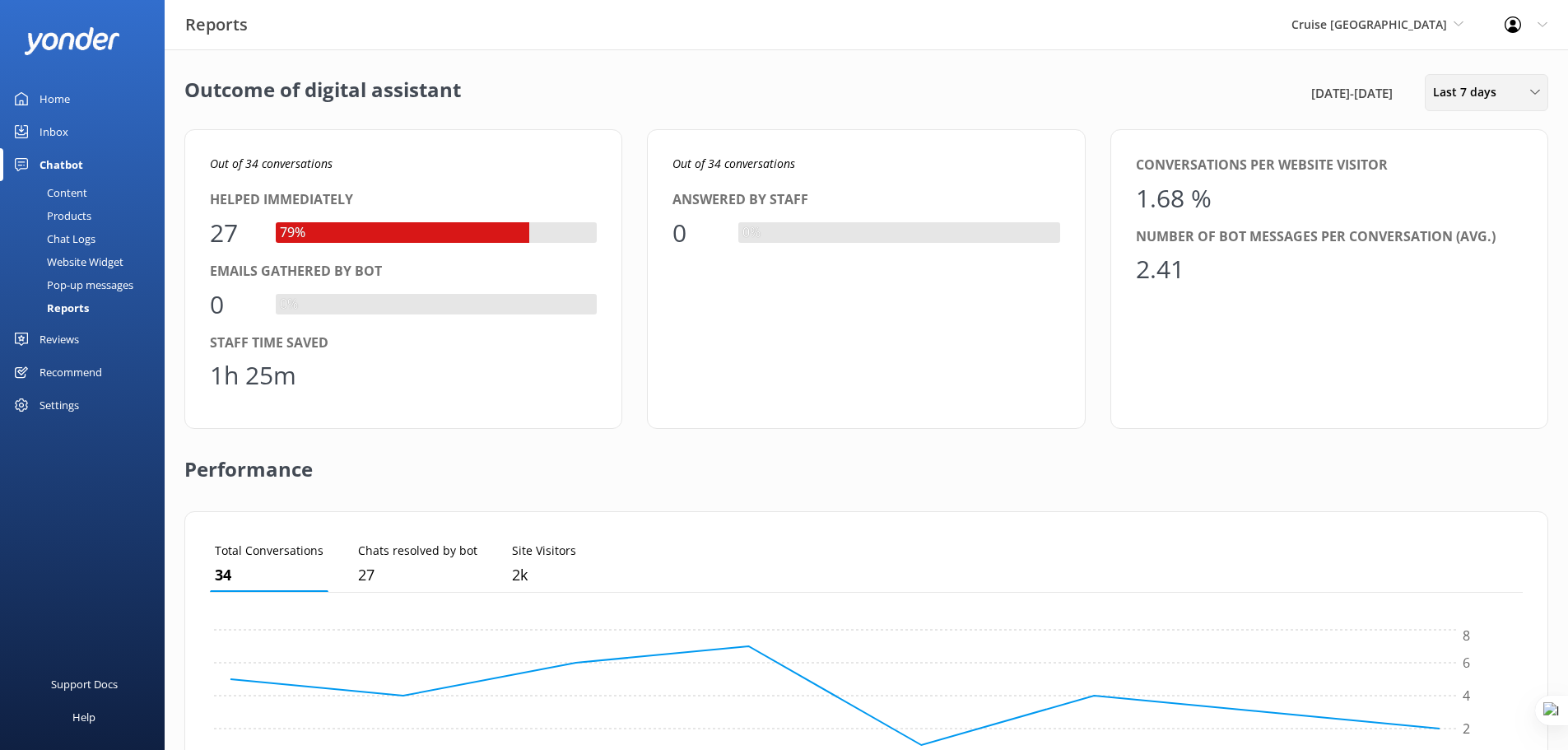
click at [1485, 95] on span "Last 7 days" at bounding box center [1470, 91] width 73 height 18
click at [1489, 203] on link "Last month" at bounding box center [1499, 199] width 146 height 33
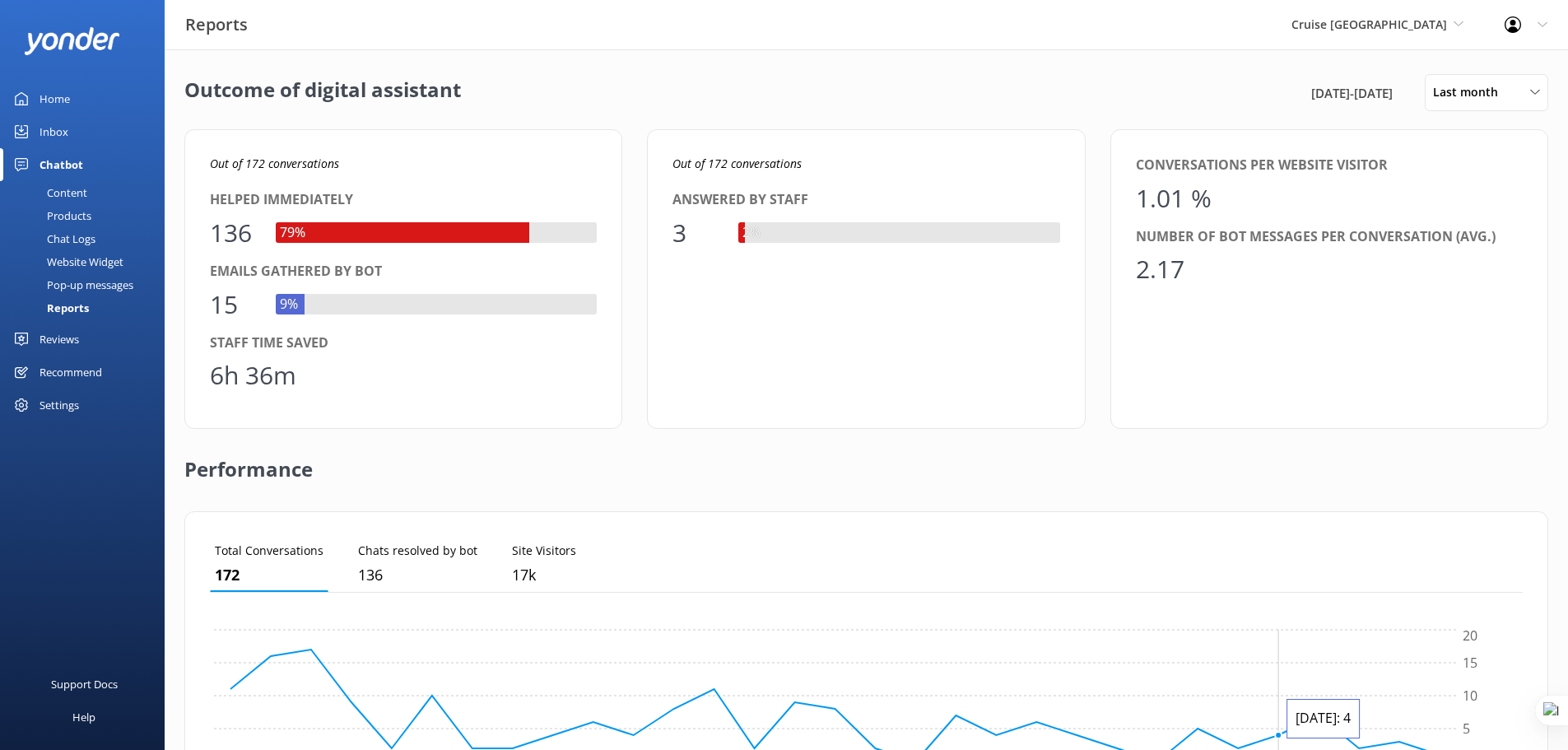
scroll to position [21, 0]
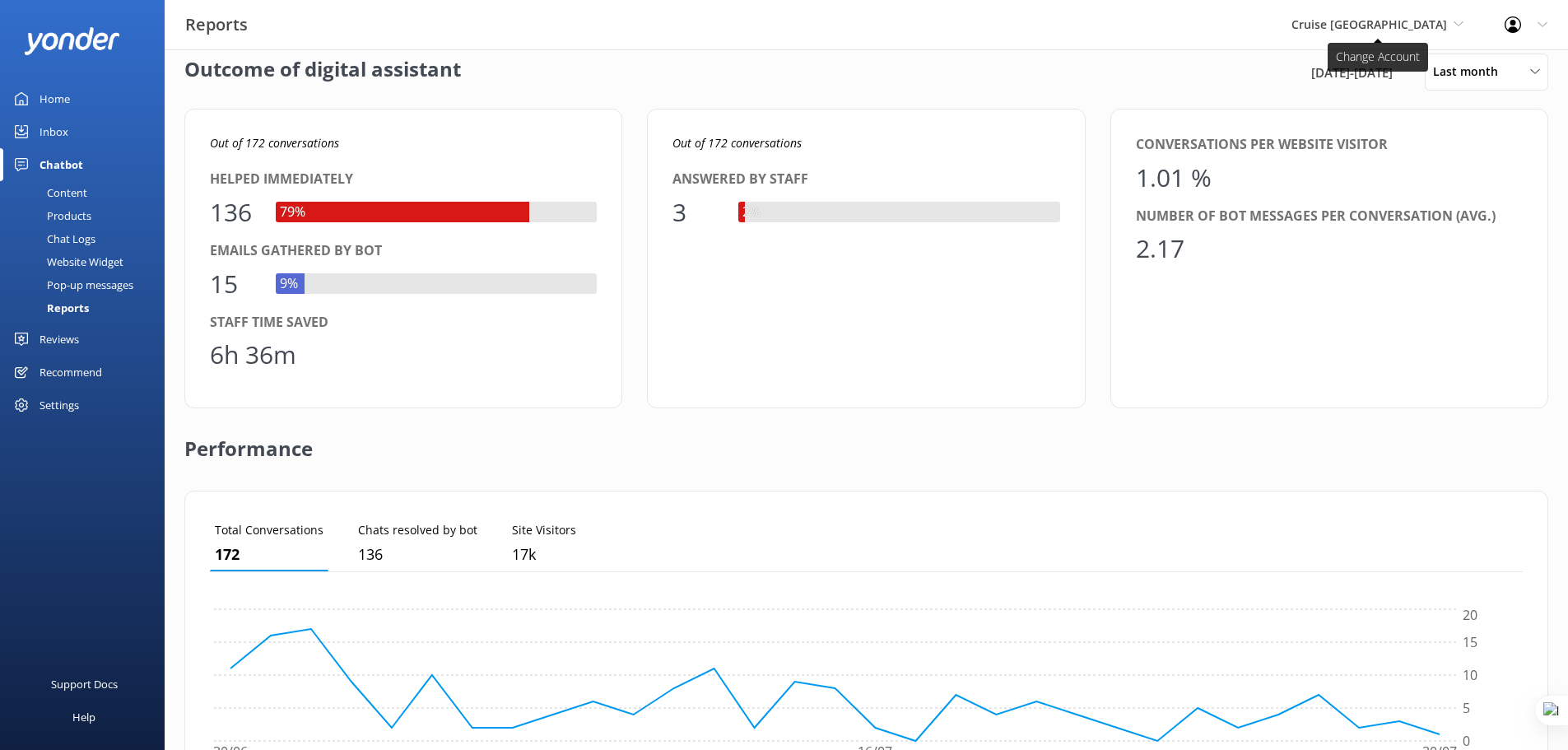
click at [1441, 24] on span "Cruise [GEOGRAPHIC_DATA]" at bounding box center [1369, 24] width 156 height 16
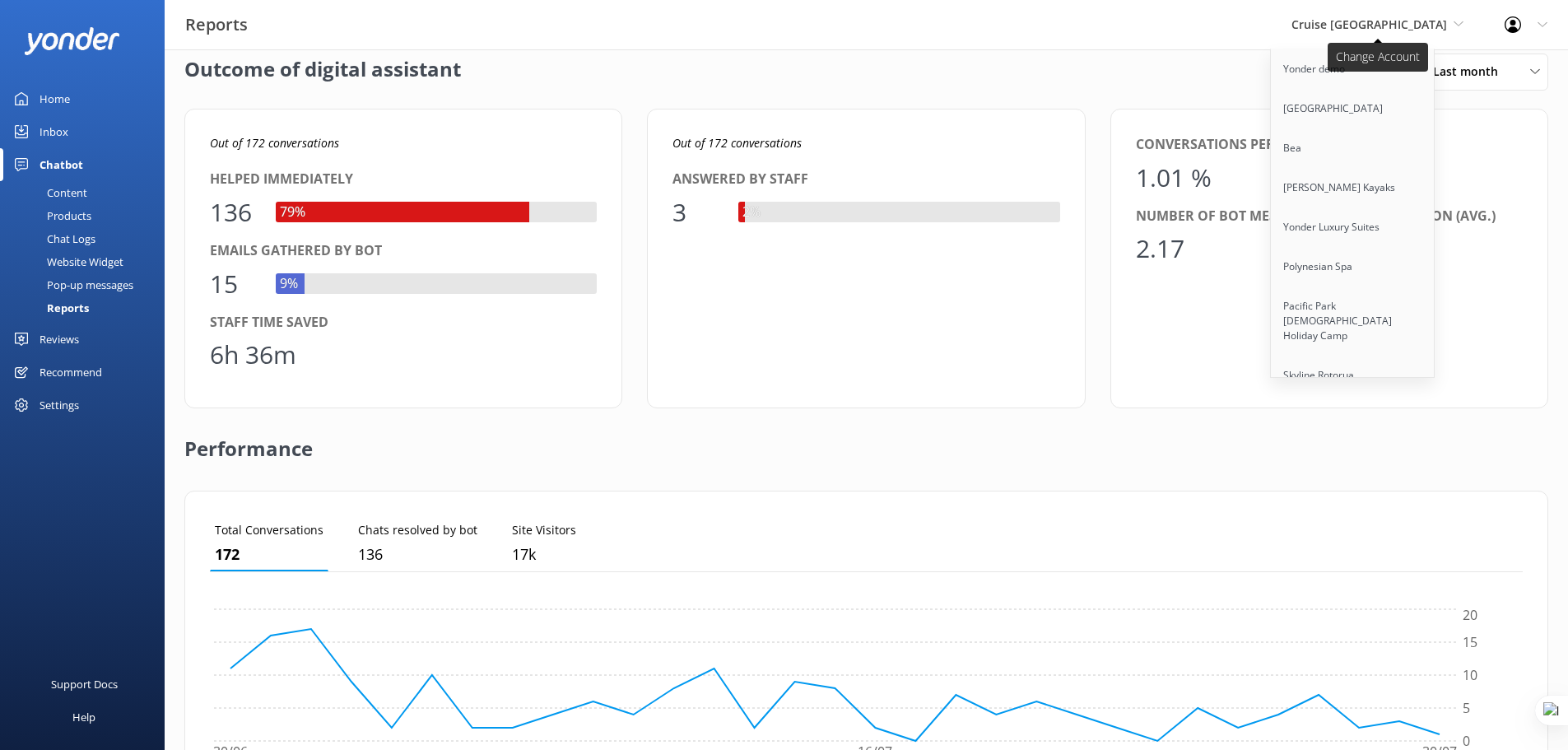
scroll to position [8172, 0]
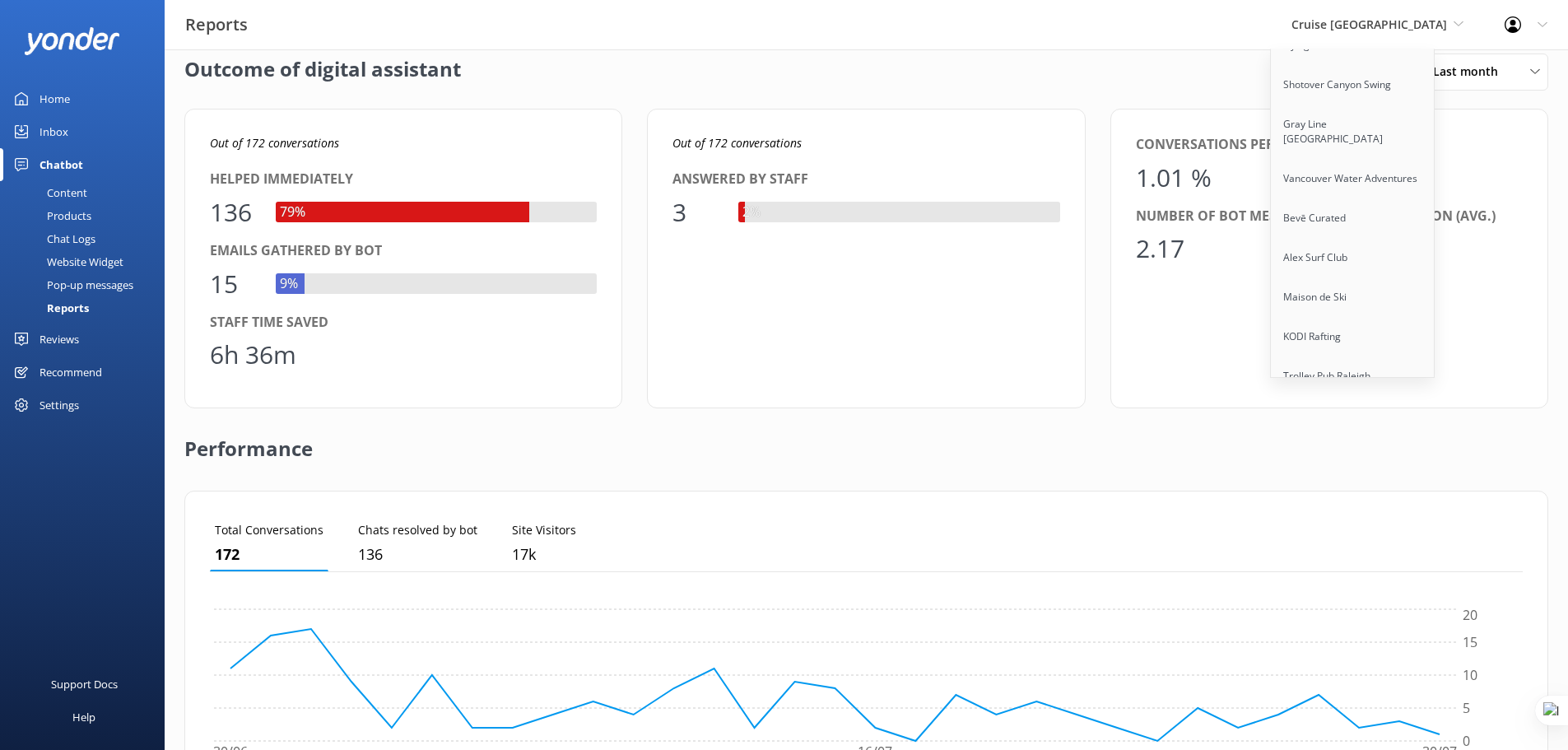
click at [1405, 475] on link "Taupo Tandem Skydiving" at bounding box center [1353, 494] width 165 height 39
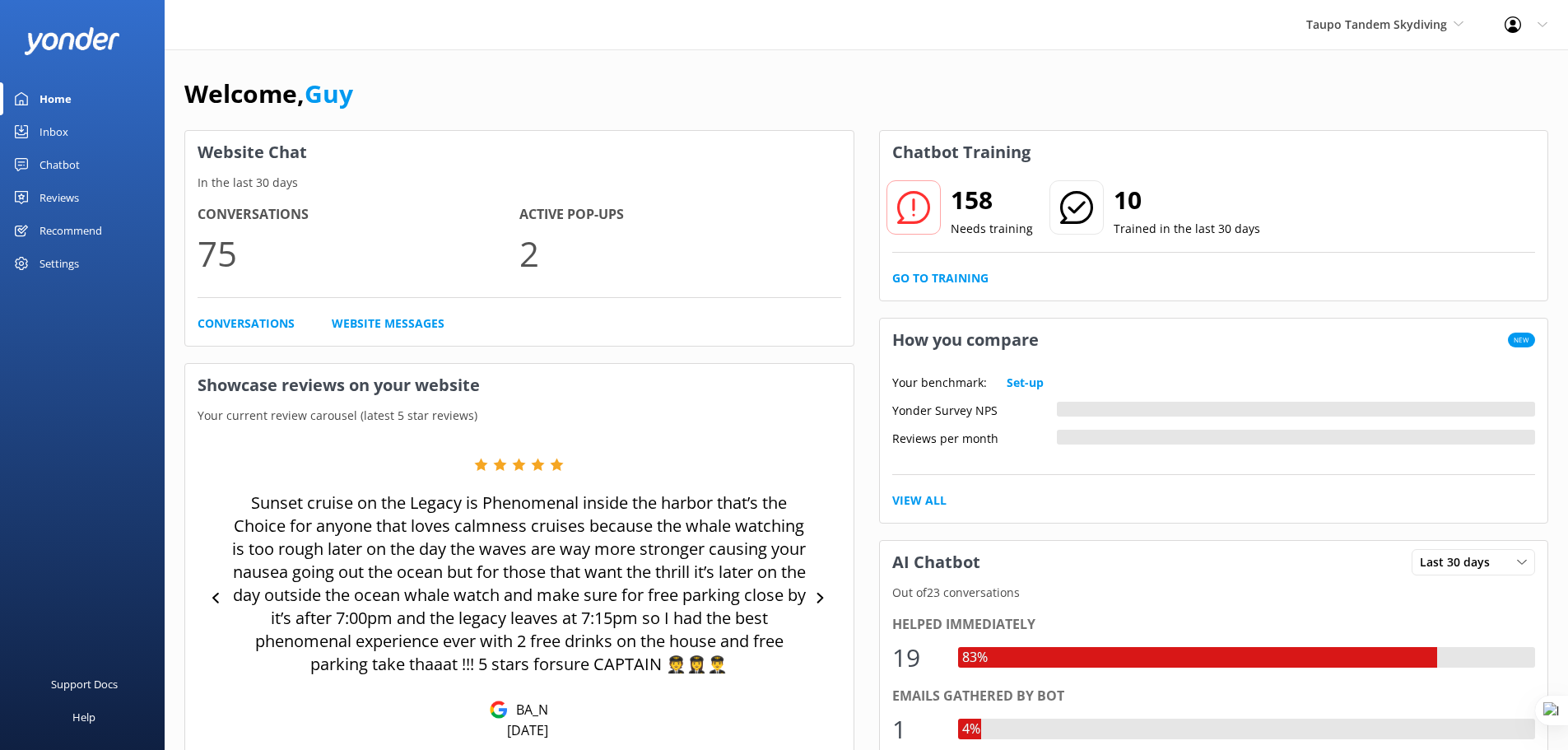
click at [57, 160] on div "Chatbot" at bounding box center [59, 165] width 40 height 33
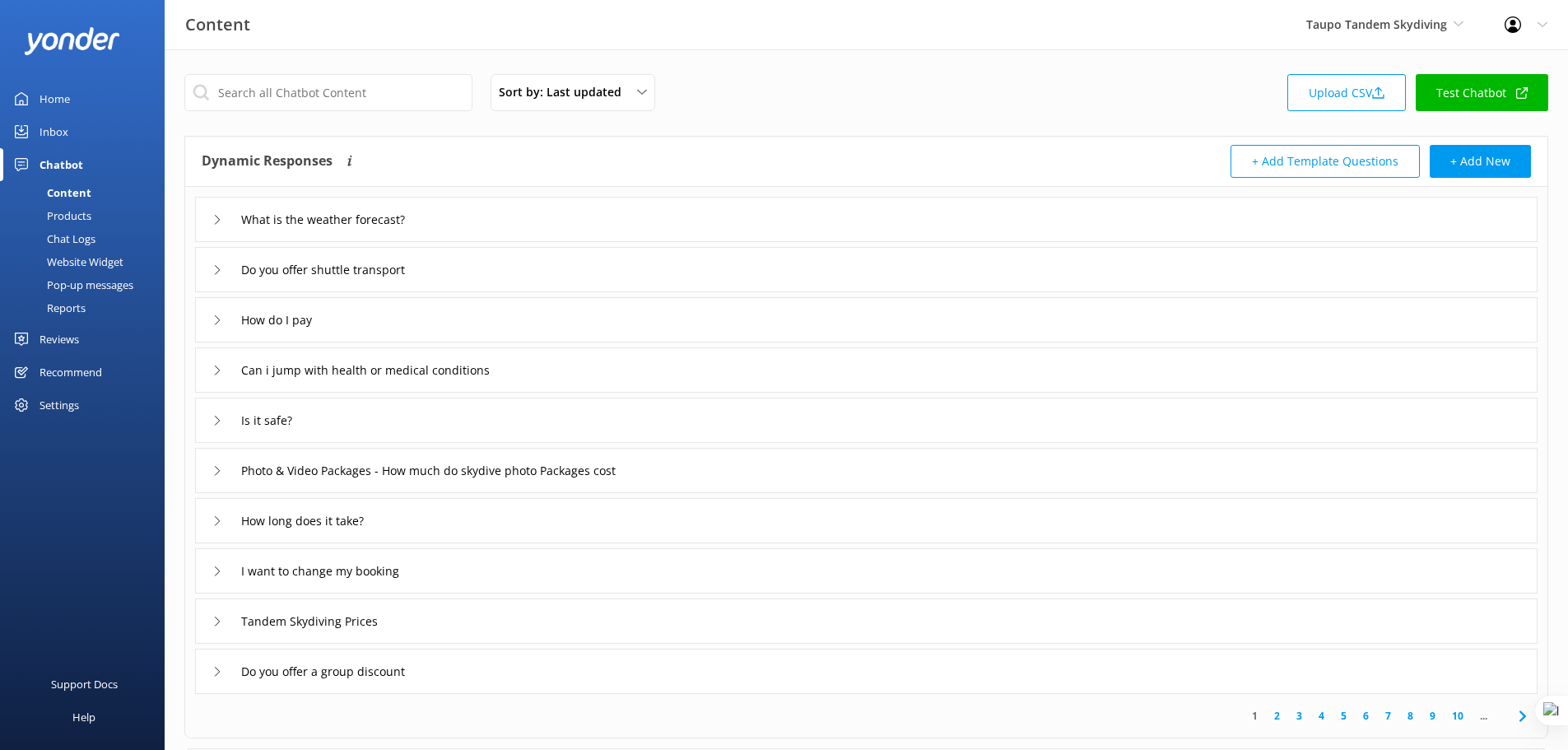
click at [67, 307] on div "Reports" at bounding box center [47, 307] width 76 height 23
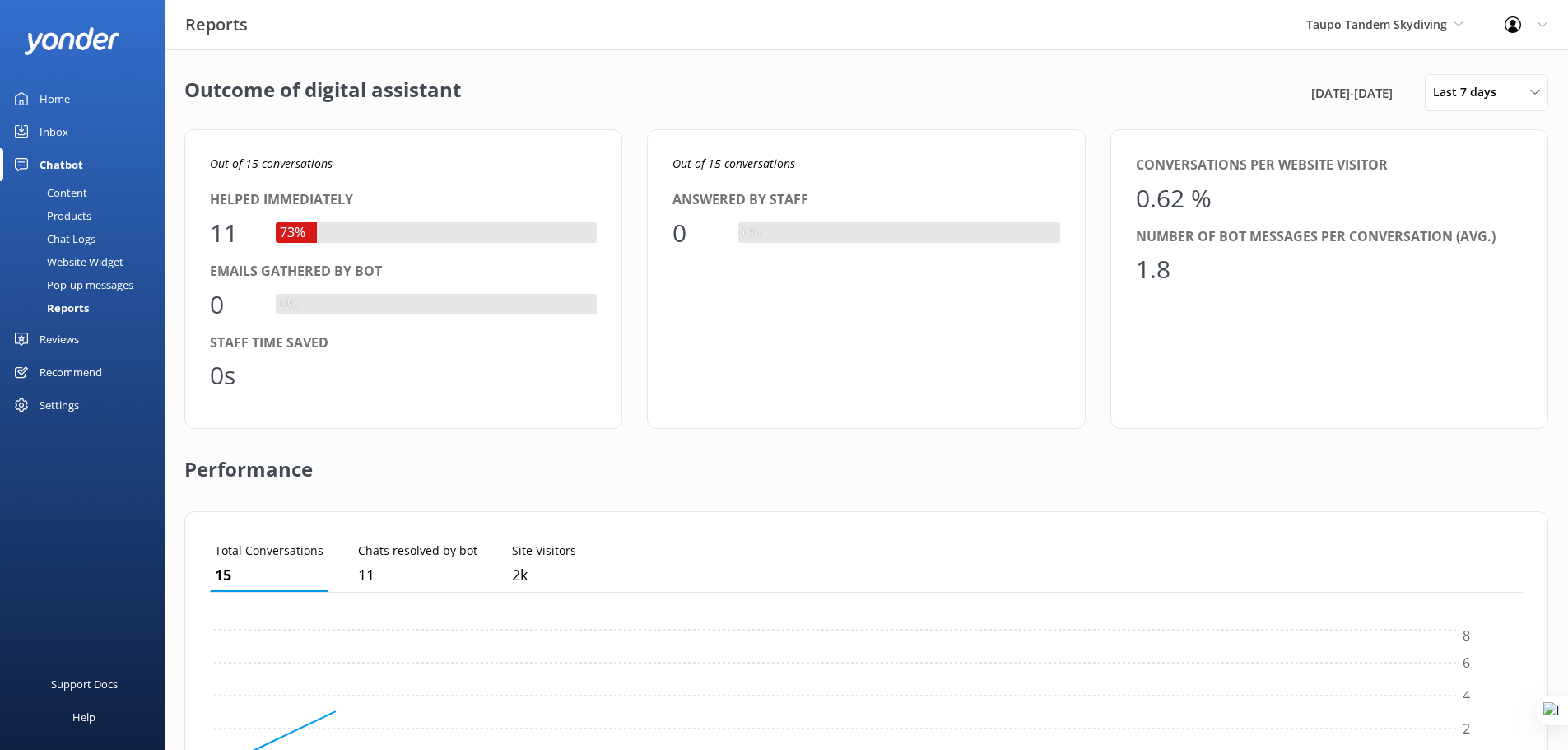
scroll to position [153, 1301]
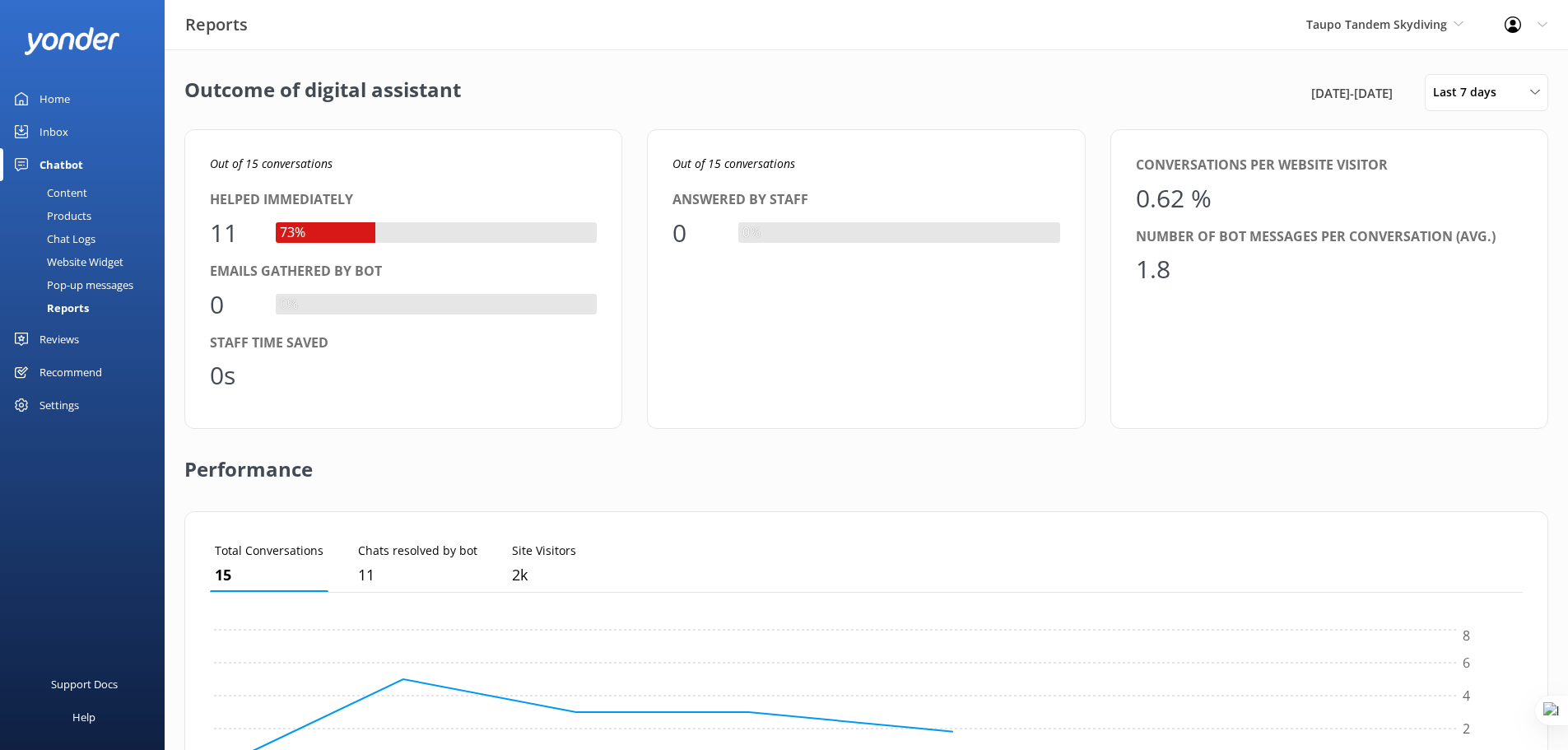
click at [57, 342] on div "Reviews" at bounding box center [58, 339] width 39 height 33
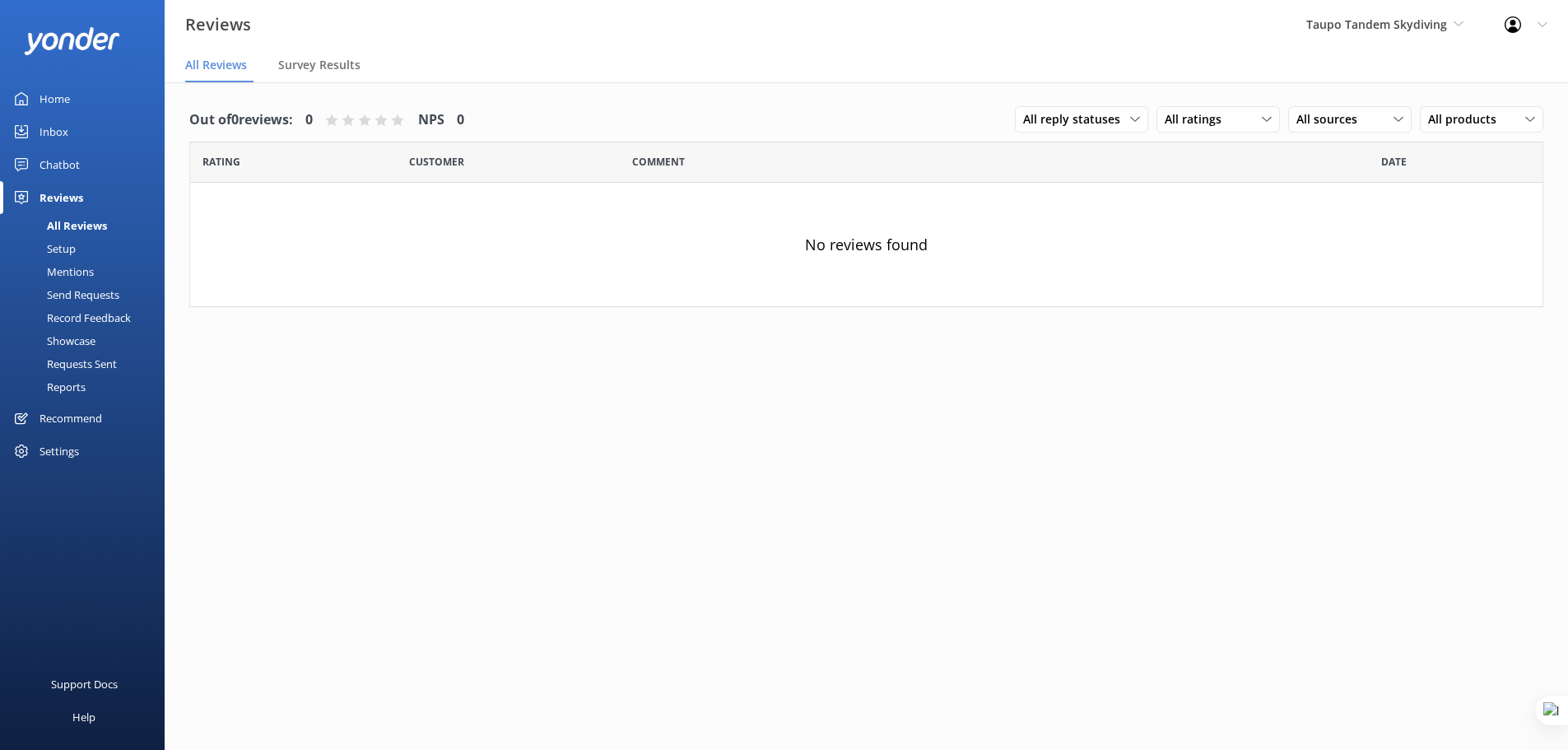
click at [68, 387] on div "Reports" at bounding box center [47, 387] width 76 height 23
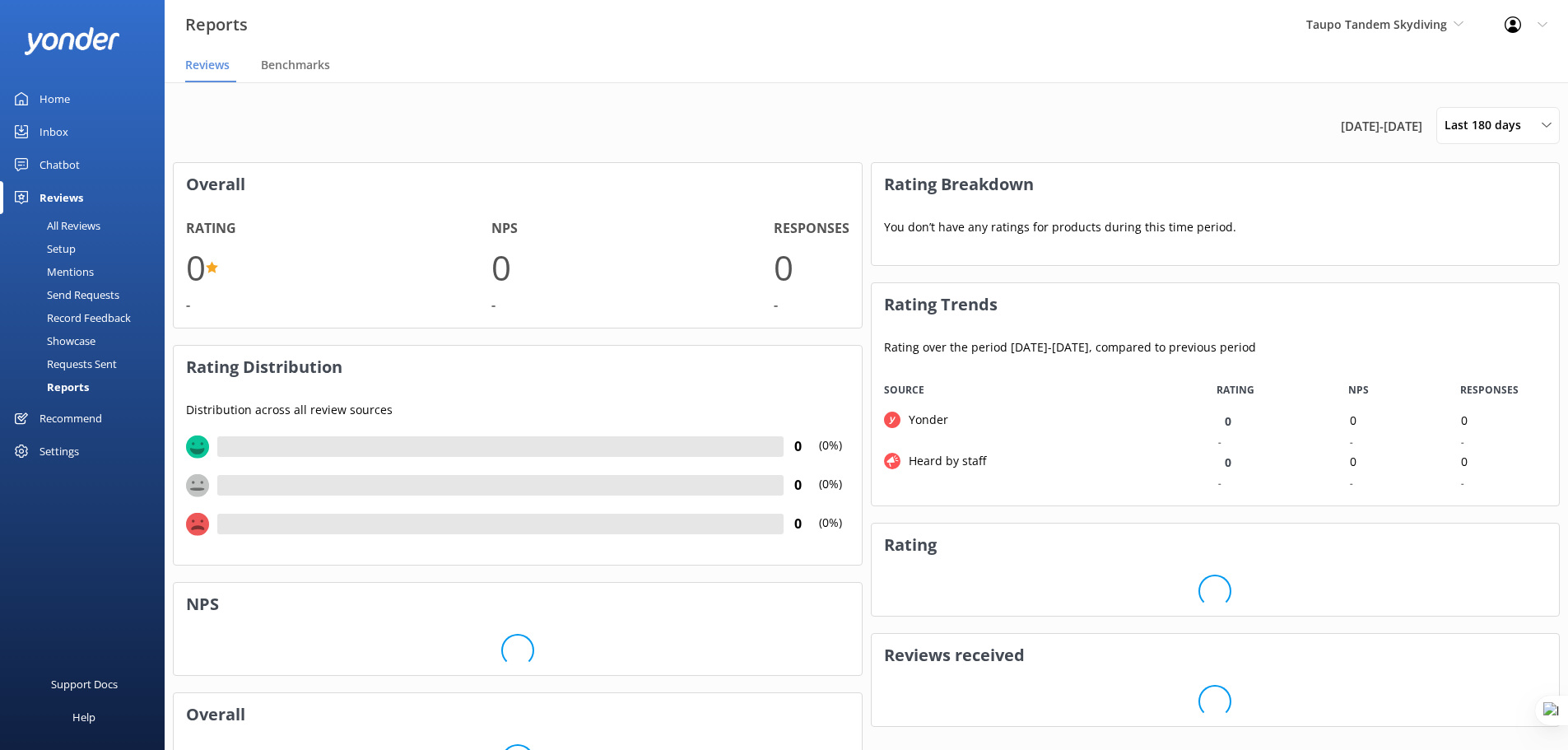
scroll to position [124, 675]
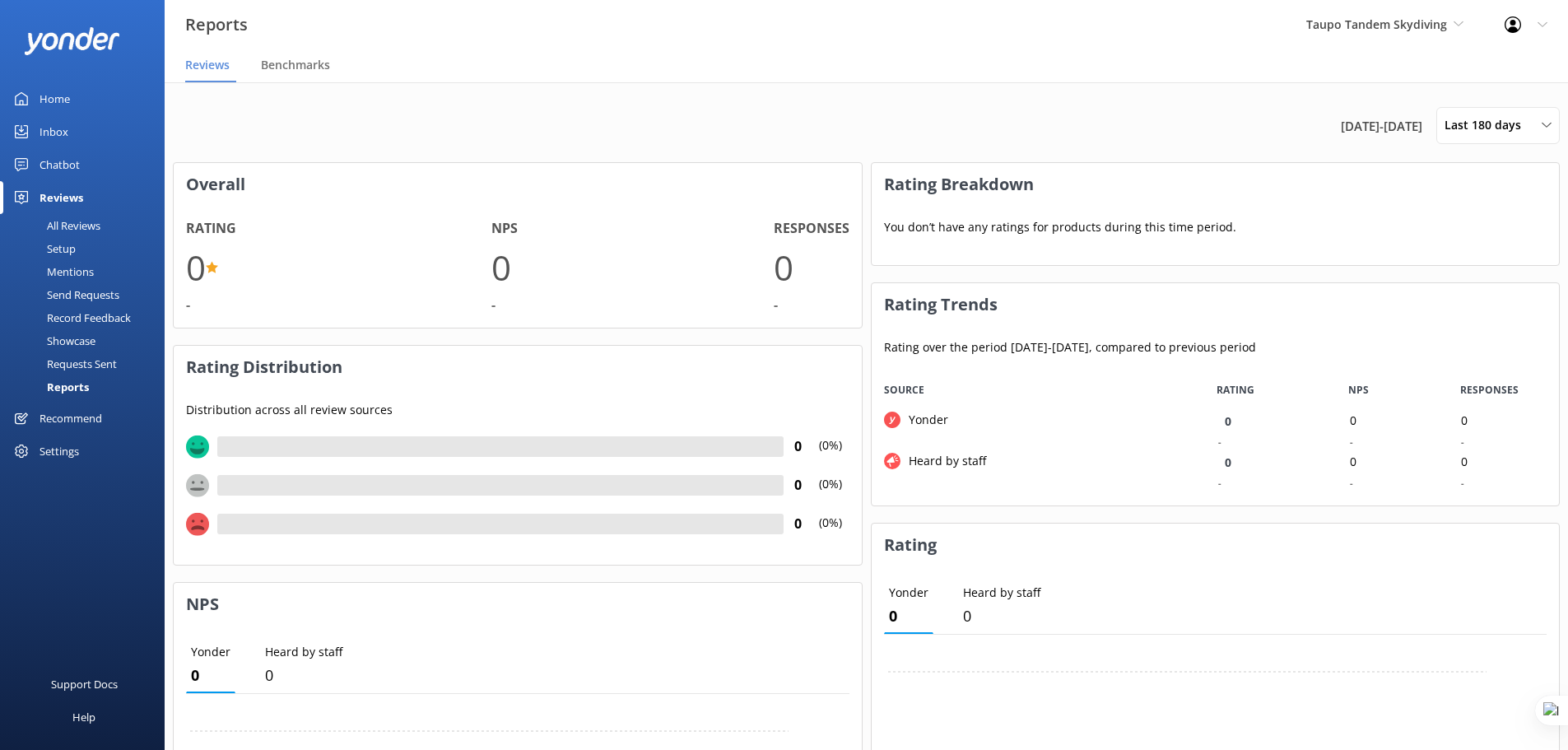
click at [53, 164] on div "Chatbot" at bounding box center [59, 165] width 40 height 33
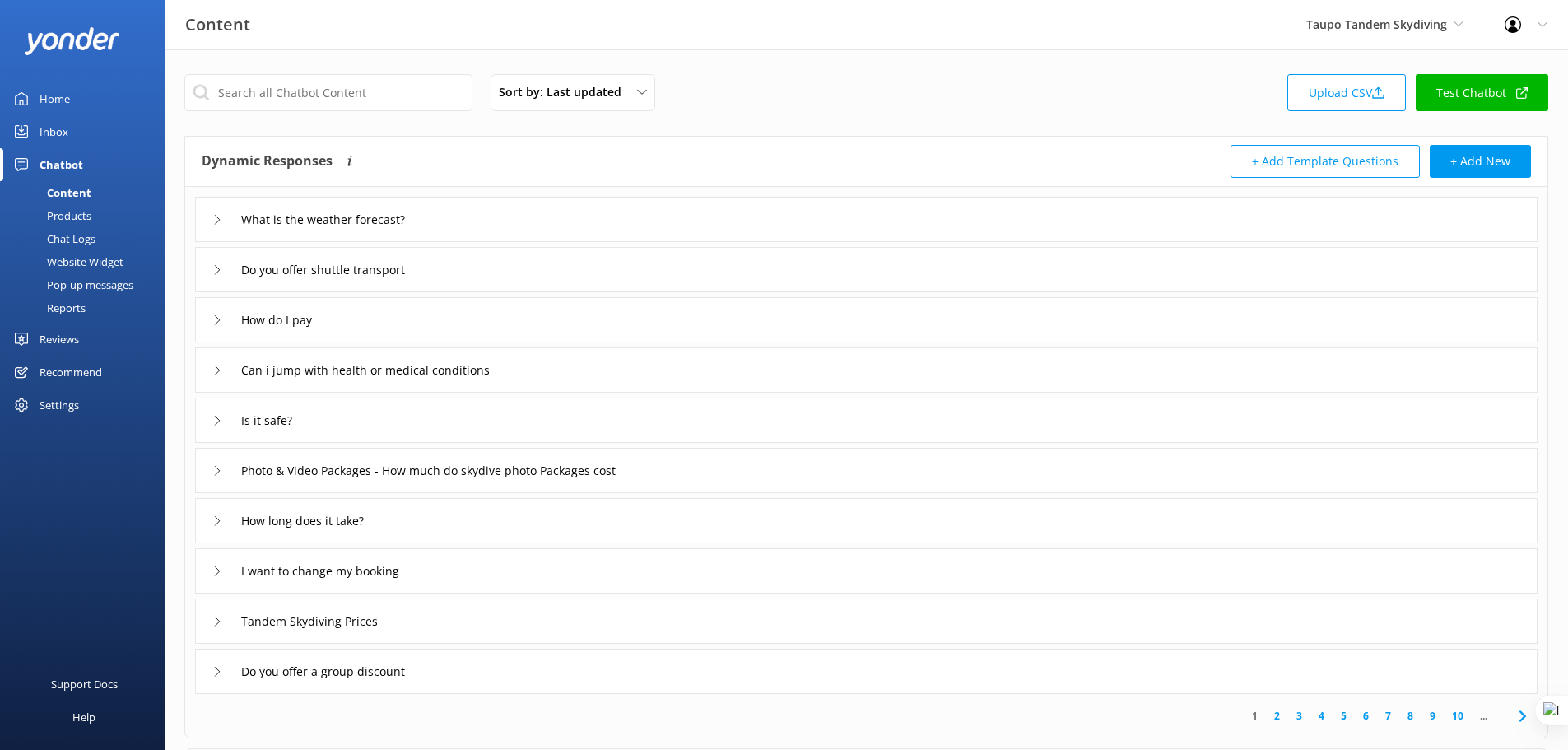
click at [58, 308] on div "Reports" at bounding box center [47, 307] width 76 height 23
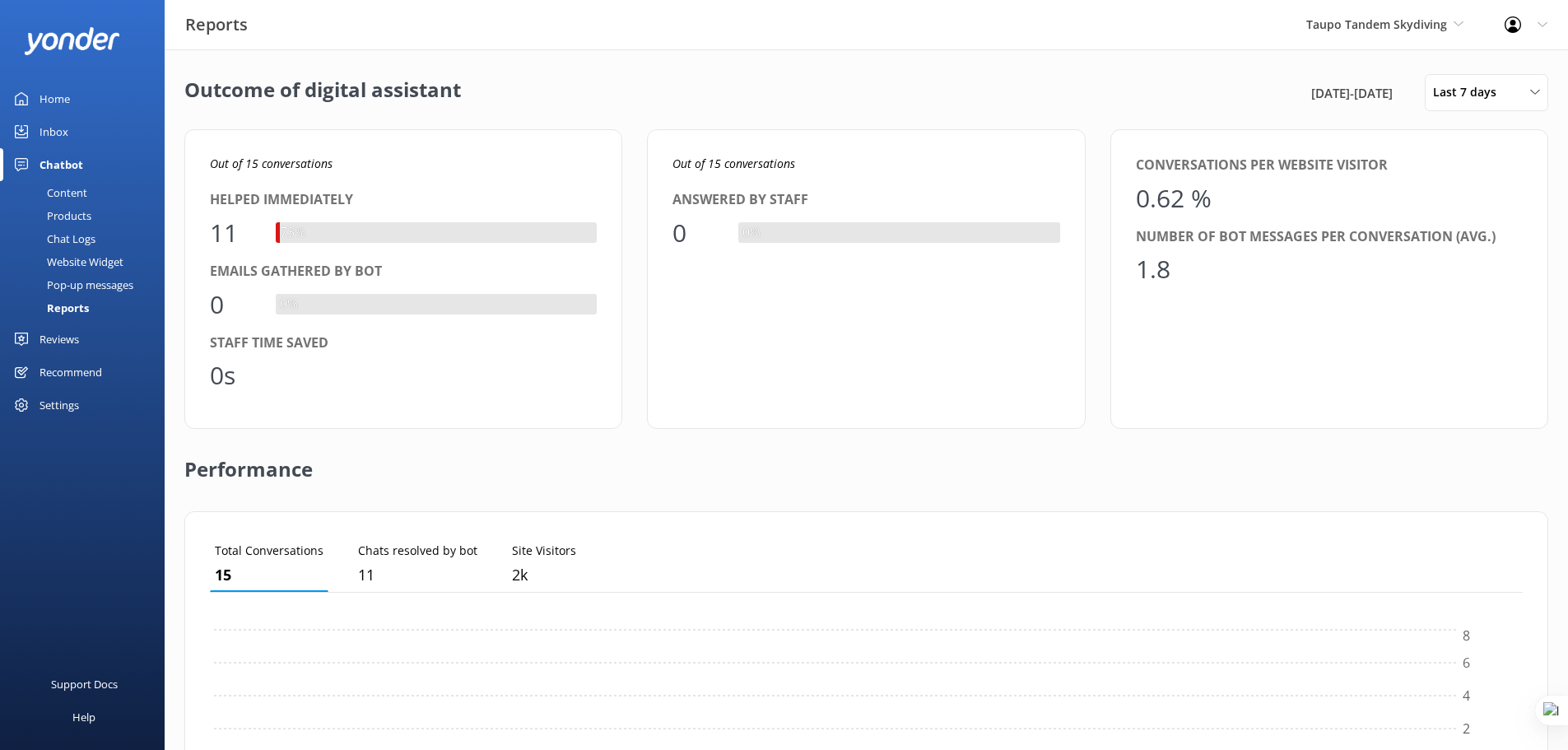
scroll to position [153, 1301]
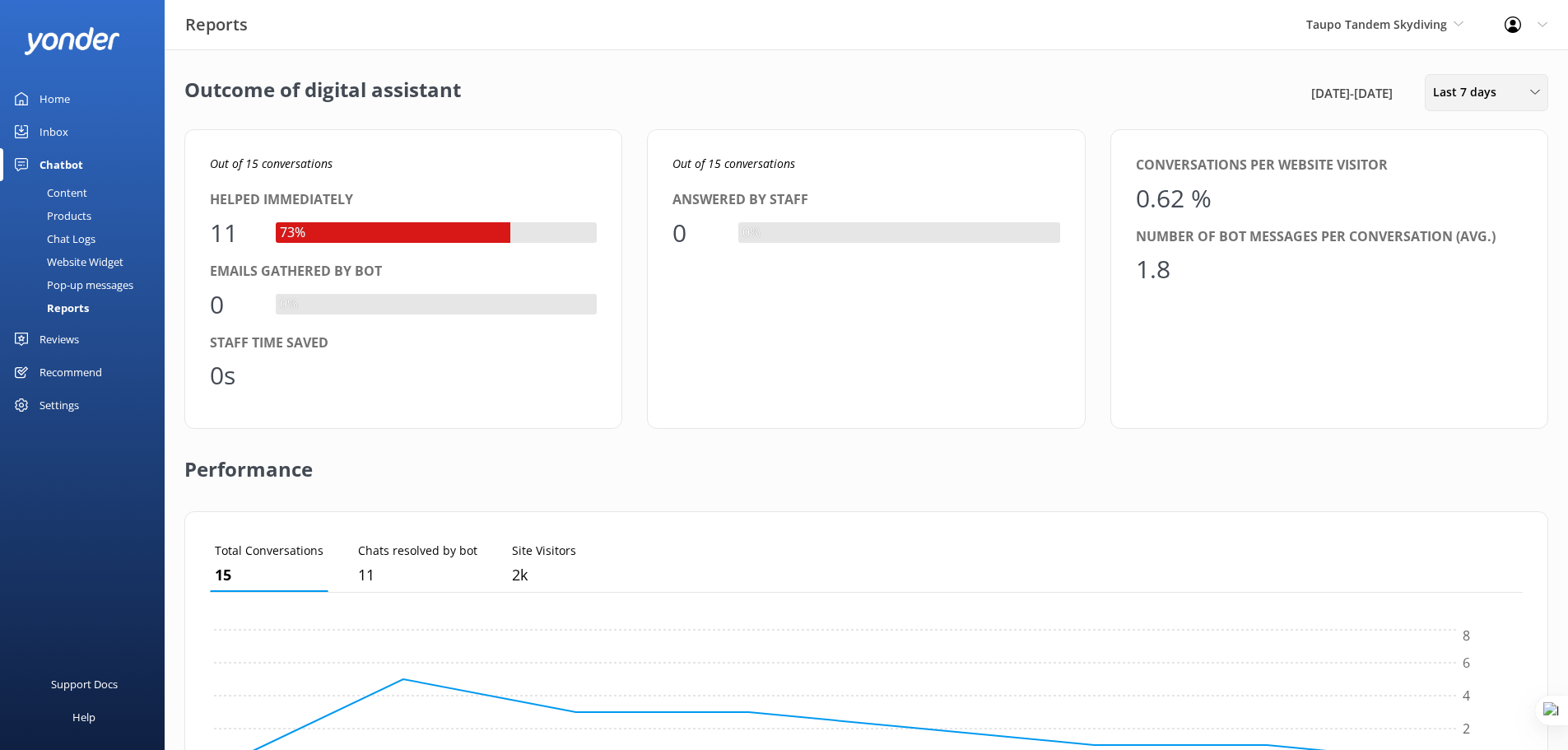
click at [1505, 82] on div "Last 7 days Last 7 days Last 30 days Last month Last 90 days Last 180 days Cust…" at bounding box center [1487, 92] width 124 height 37
click at [1501, 196] on link "Last month" at bounding box center [1499, 199] width 146 height 33
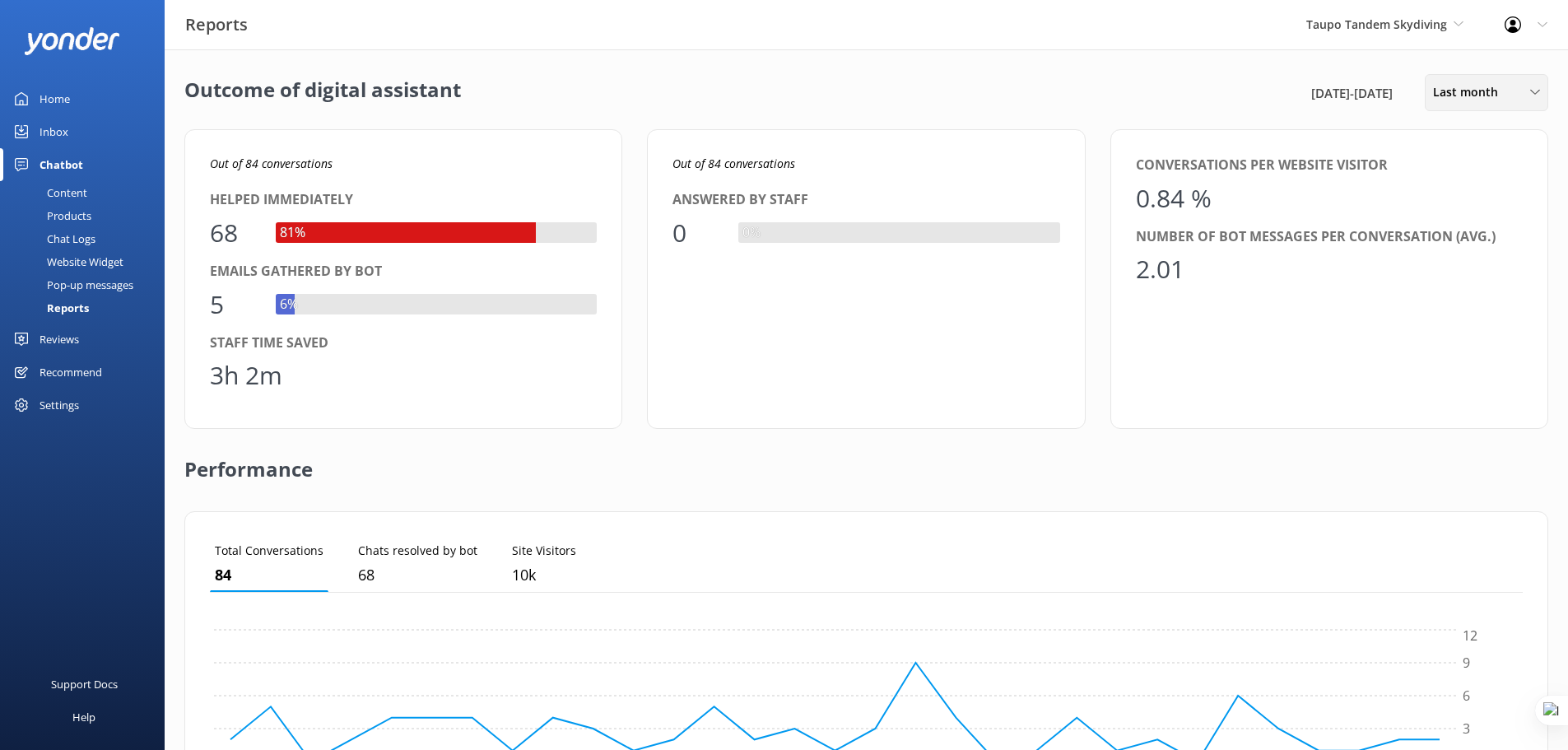
click at [1504, 87] on span "Last month" at bounding box center [1470, 91] width 75 height 18
click at [1416, 37] on div "Taupo Tandem Skydiving Yonder demo Musket Cove Island Resort & Marina Bea Abel …" at bounding box center [1385, 24] width 199 height 50
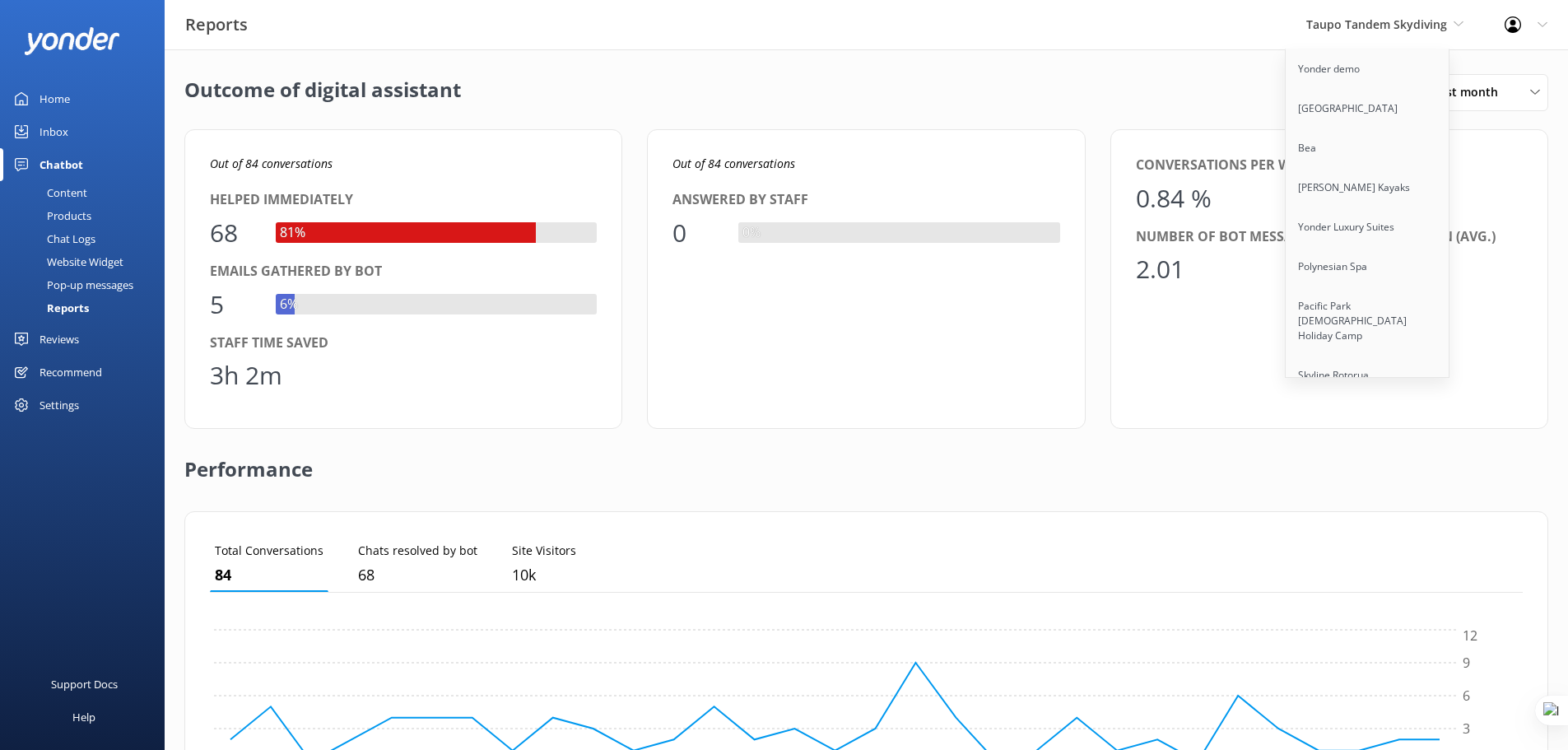
scroll to position [6987, 0]
click at [1313, 430] on link "Skytrek" at bounding box center [1368, 449] width 165 height 39
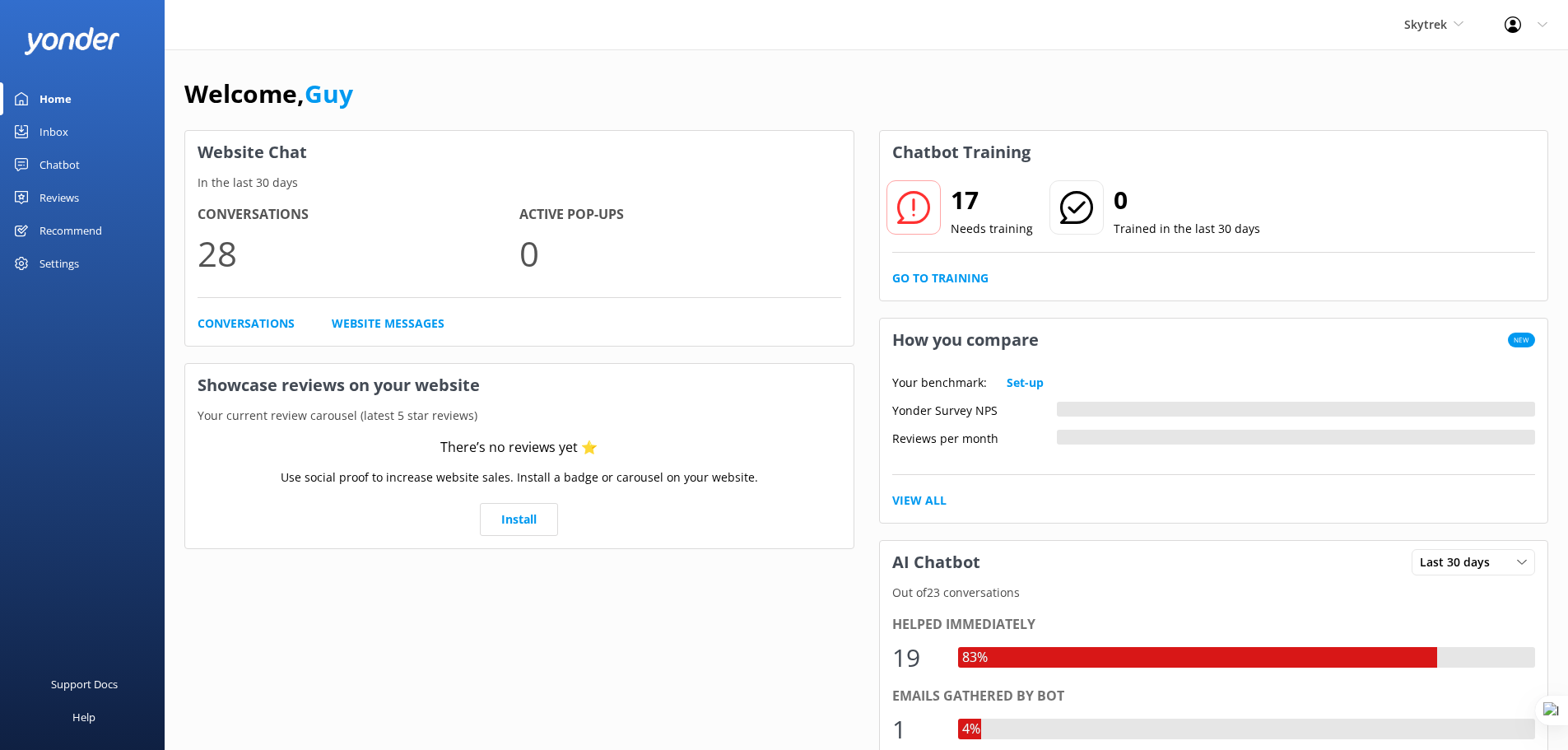
click at [95, 199] on link "Reviews" at bounding box center [82, 198] width 165 height 33
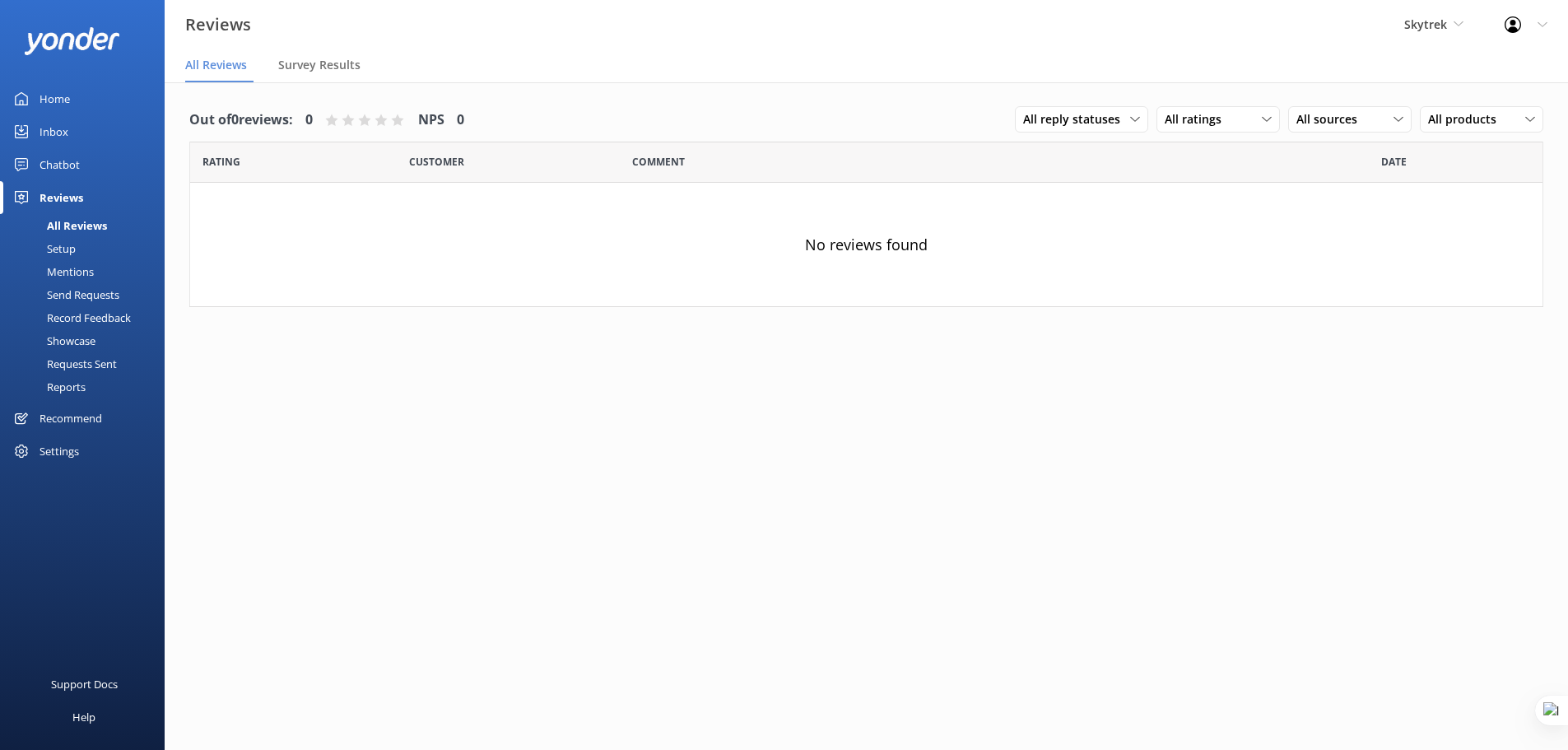
click at [52, 158] on div "Chatbot" at bounding box center [59, 165] width 40 height 33
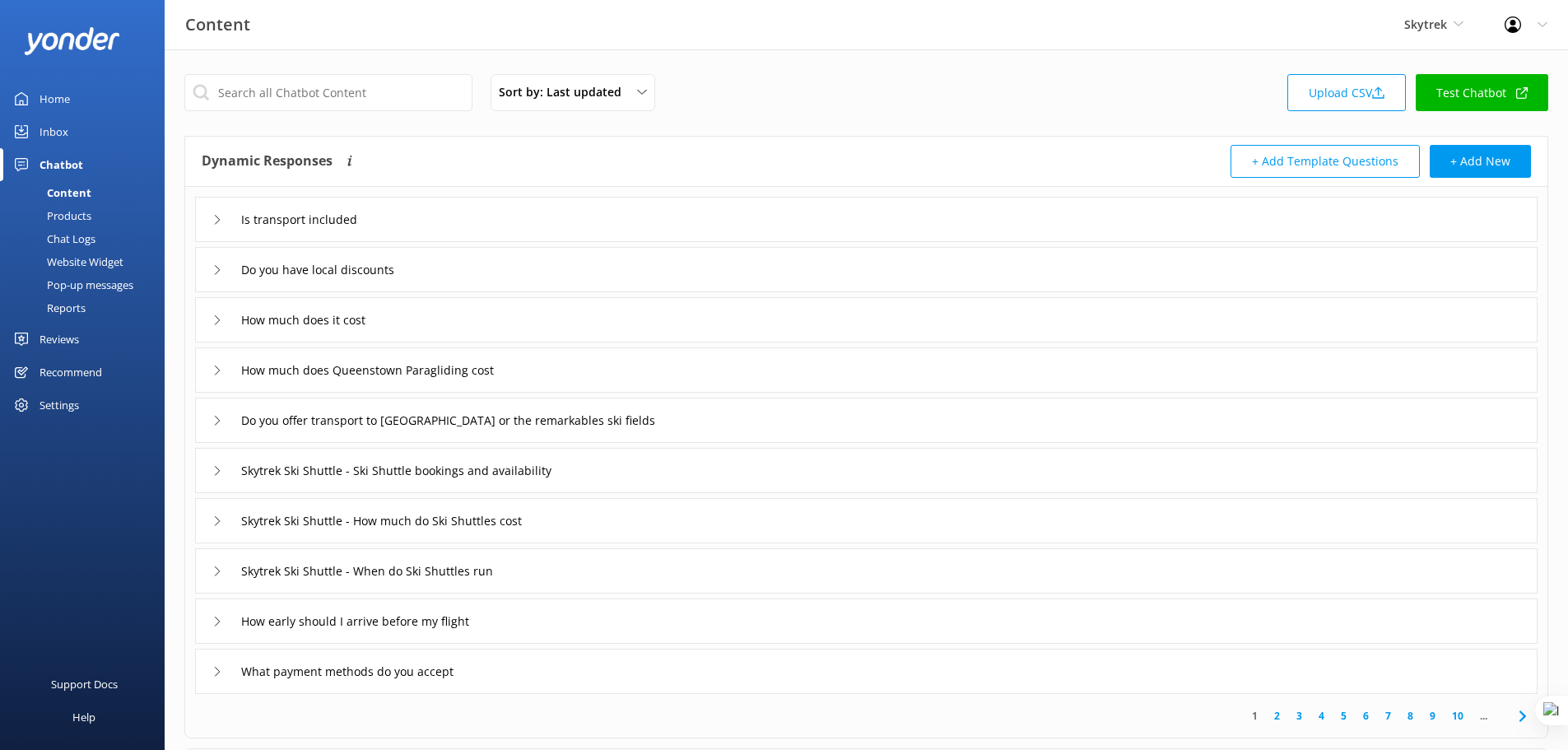
click at [77, 304] on div "Reports" at bounding box center [47, 307] width 76 height 23
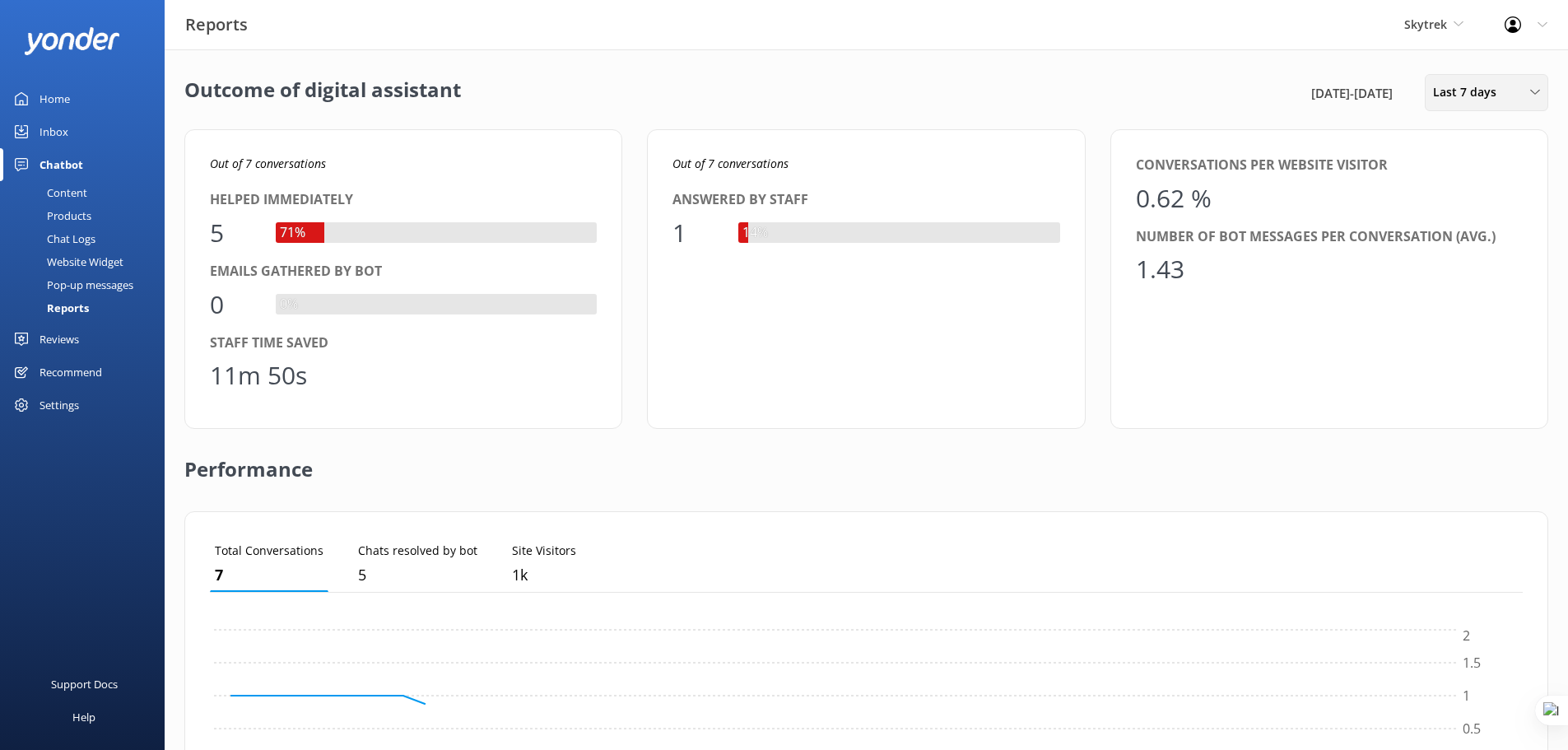
scroll to position [153, 1301]
click at [1476, 106] on div "Last 7 days Last 7 days Last 30 days Last month Last 90 days Last 180 days Cust…" at bounding box center [1487, 92] width 124 height 37
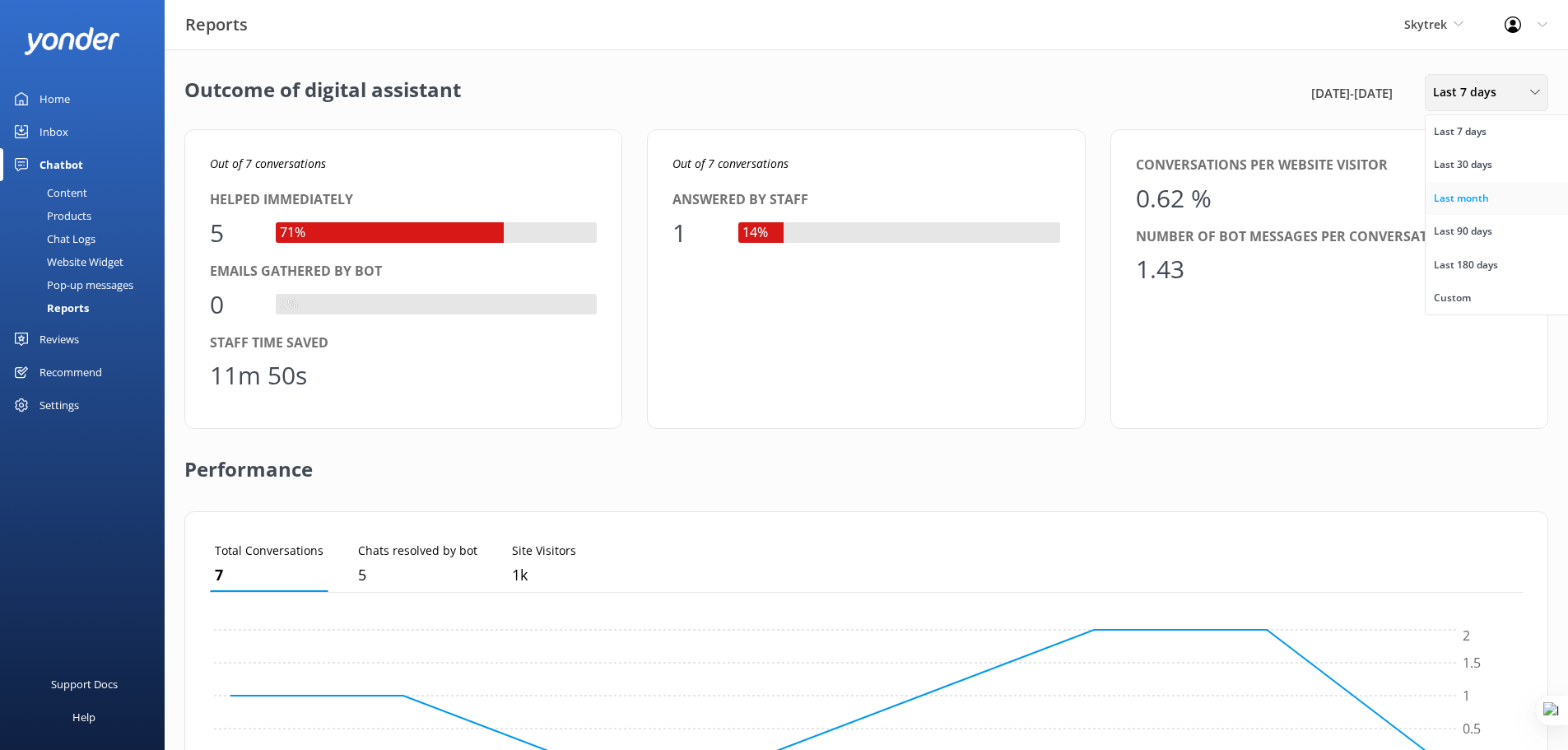
click at [1483, 197] on div "Last month" at bounding box center [1461, 198] width 55 height 17
